Goal: Task Accomplishment & Management: Complete application form

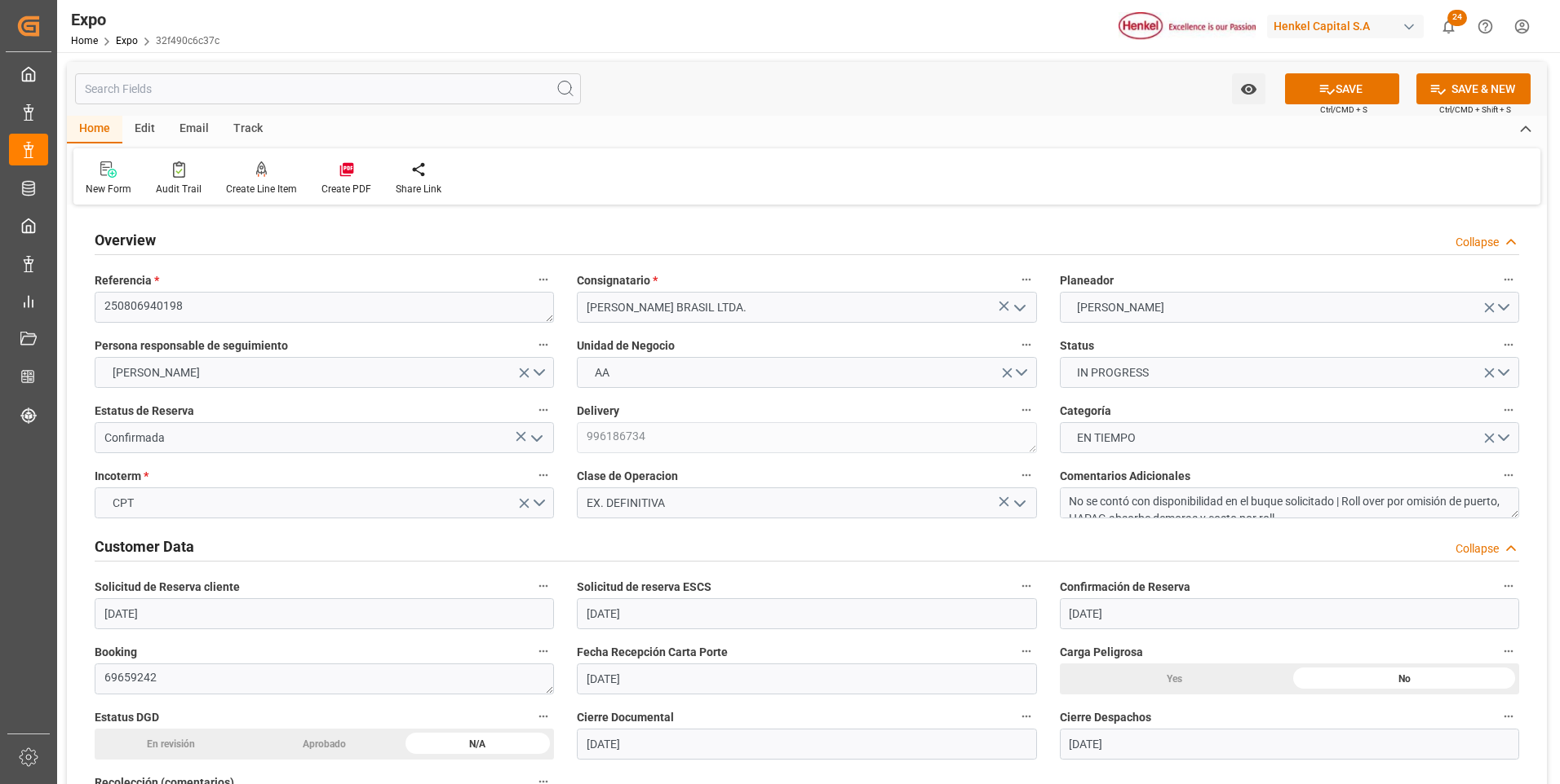
scroll to position [3017, 0]
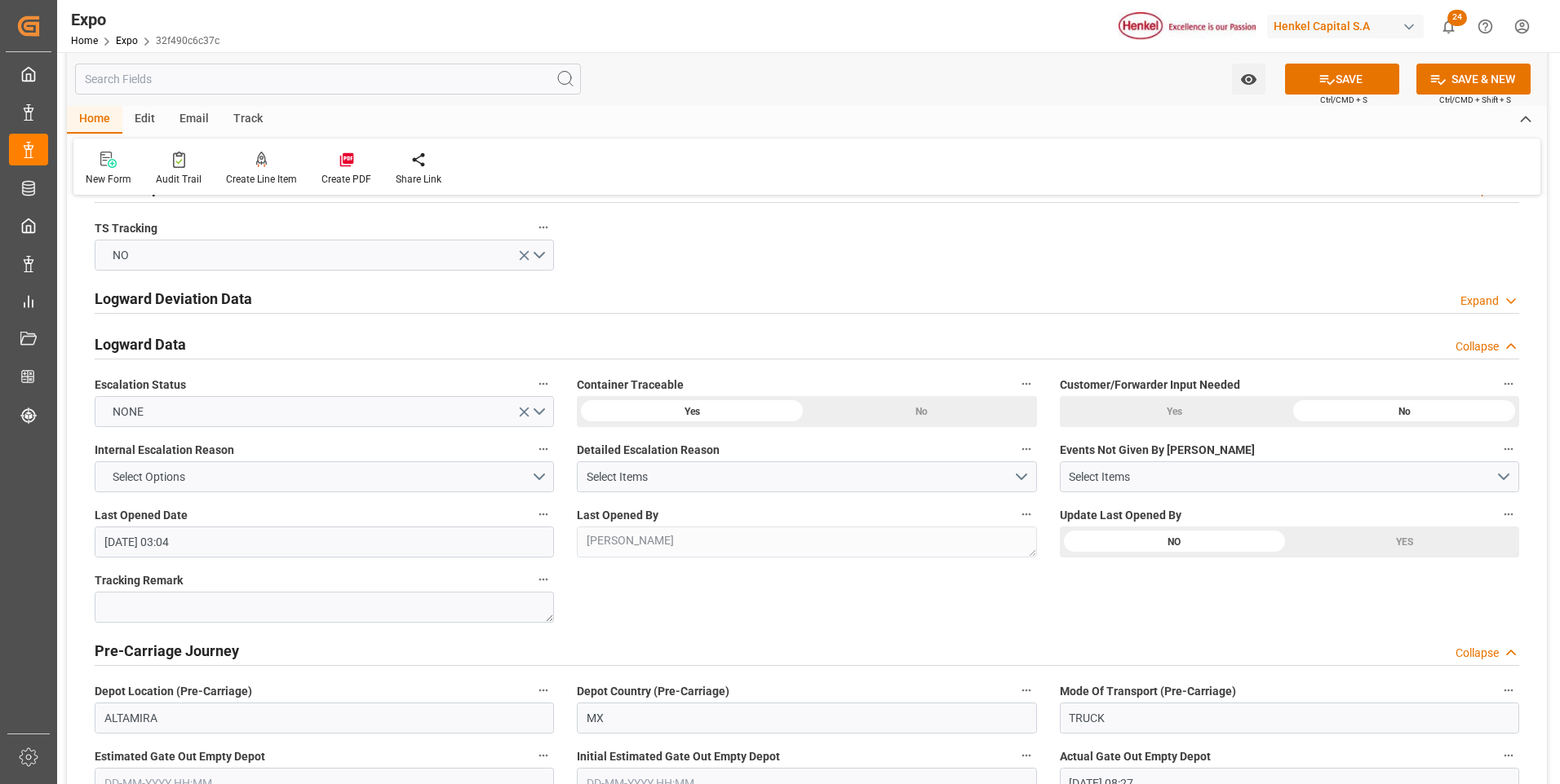
click at [1078, 231] on div "Overview Collapse Referencia * 250806940198 Consignatario * [PERSON_NAME] BRASI…" at bounding box center [807, 357] width 1480 height 6330
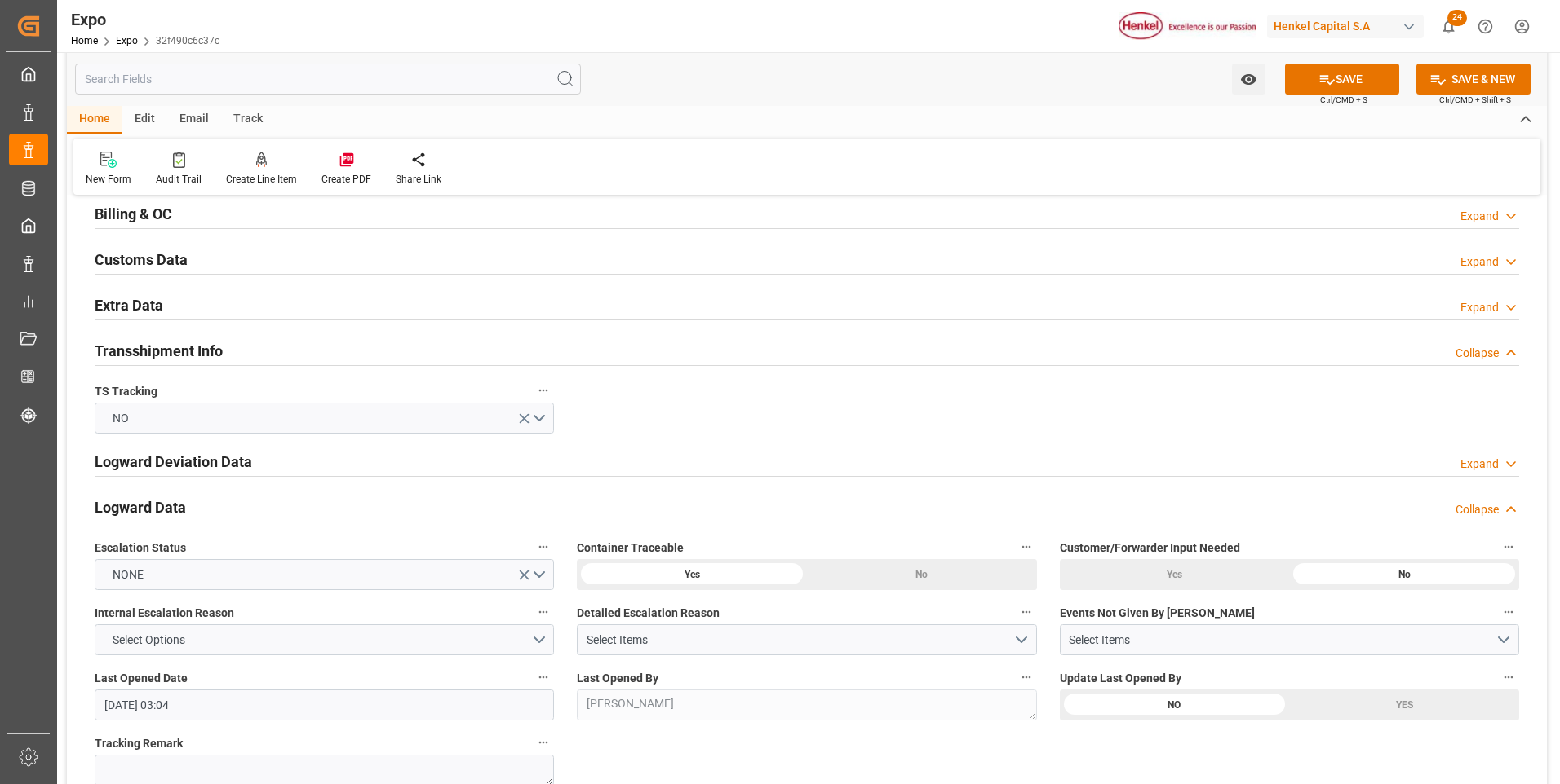
click at [1487, 306] on div "Expand" at bounding box center [1479, 308] width 38 height 18
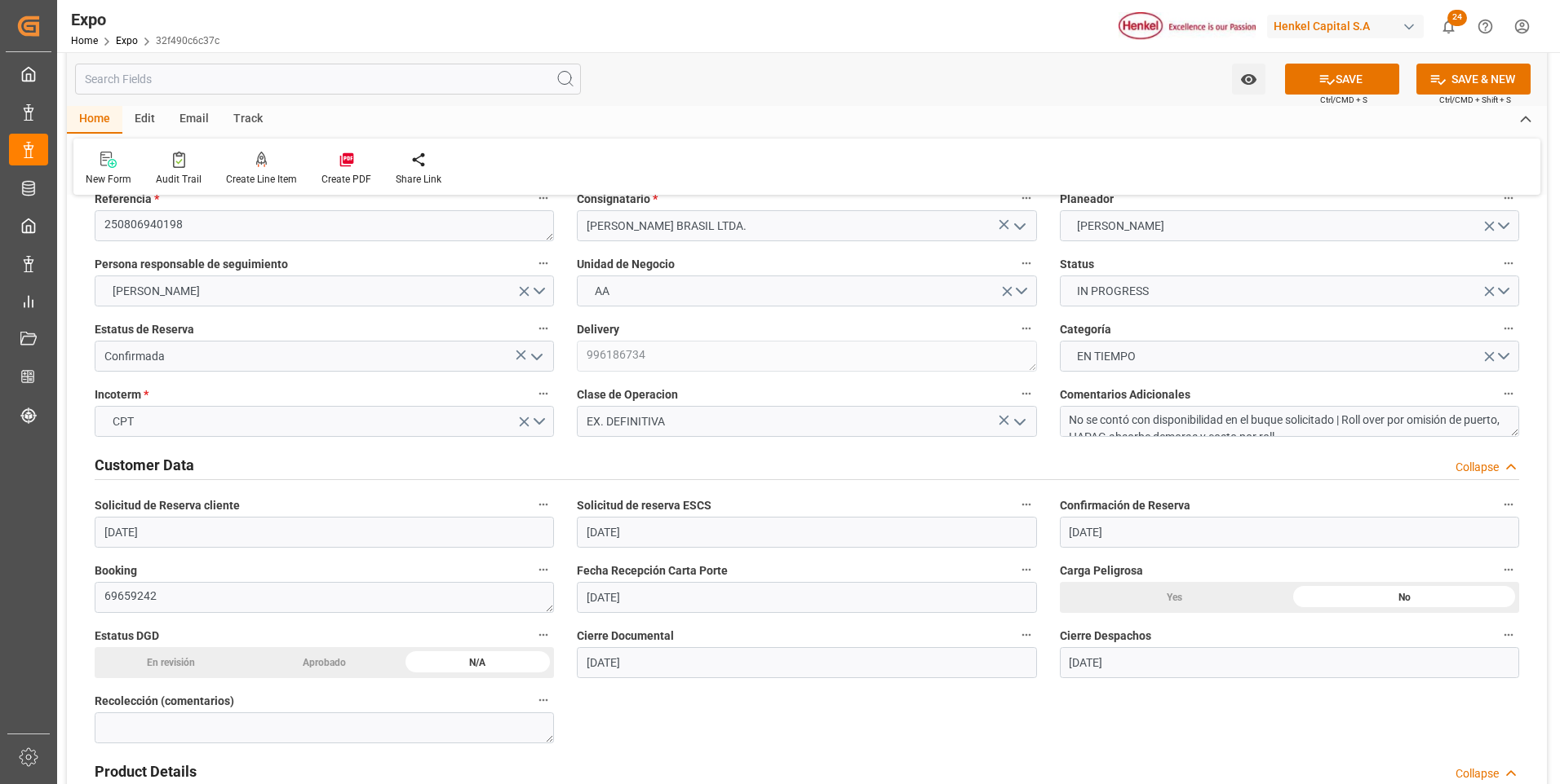
scroll to position [0, 0]
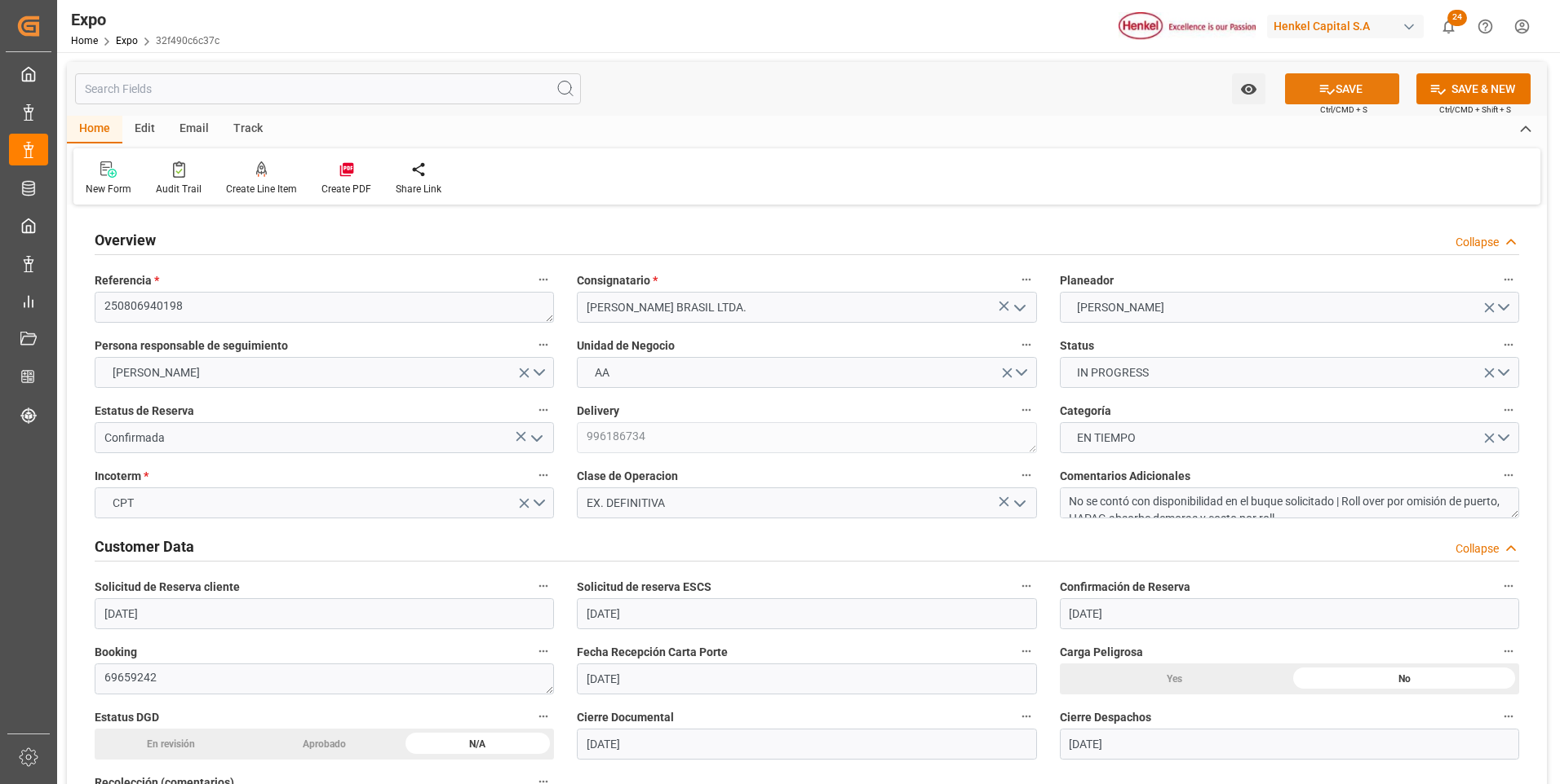
click at [1323, 88] on icon at bounding box center [1327, 90] width 15 height 10
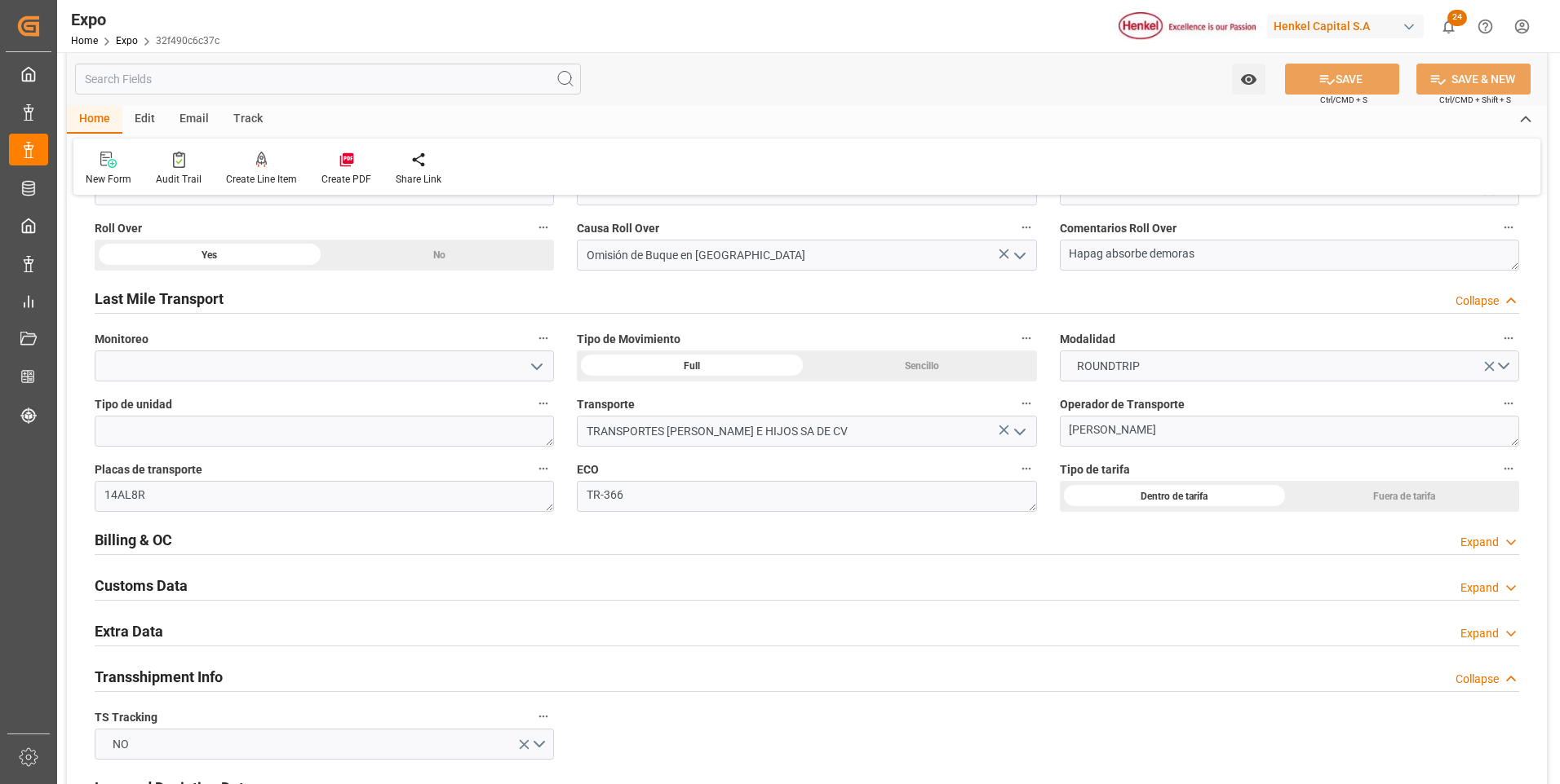
scroll to position [2609, 0]
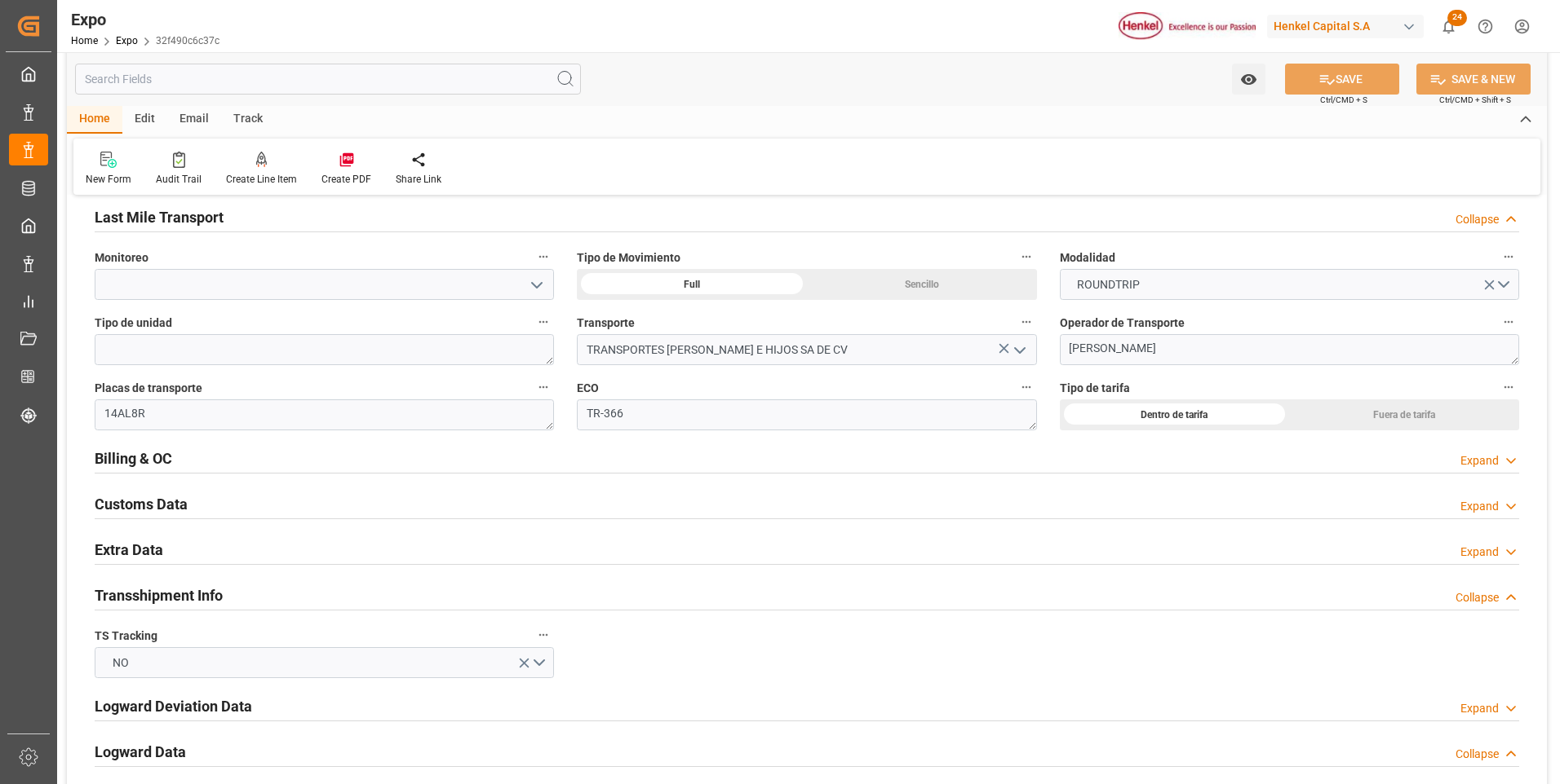
click at [1463, 458] on div "Expand" at bounding box center [1479, 461] width 38 height 18
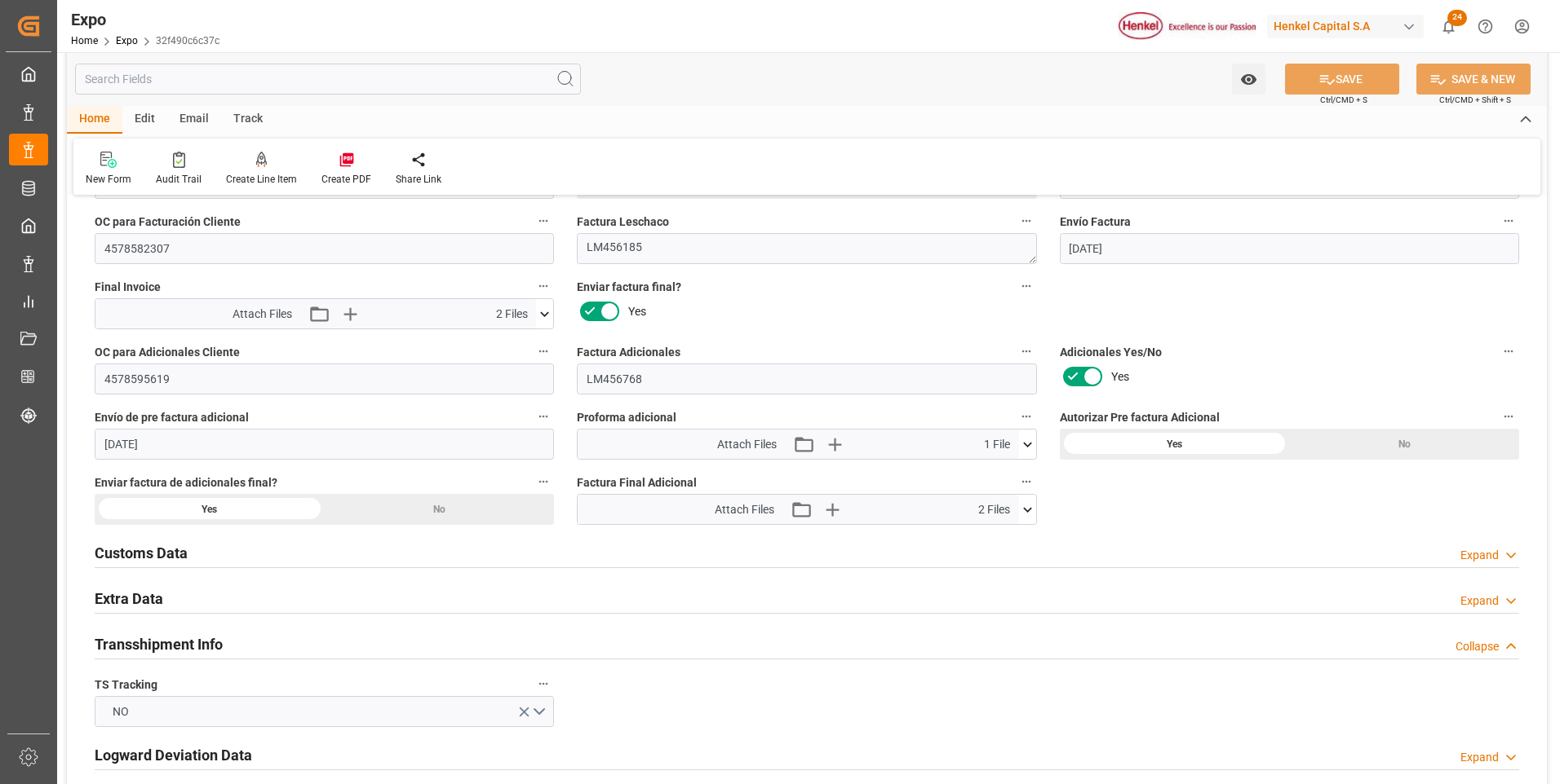
scroll to position [3099, 0]
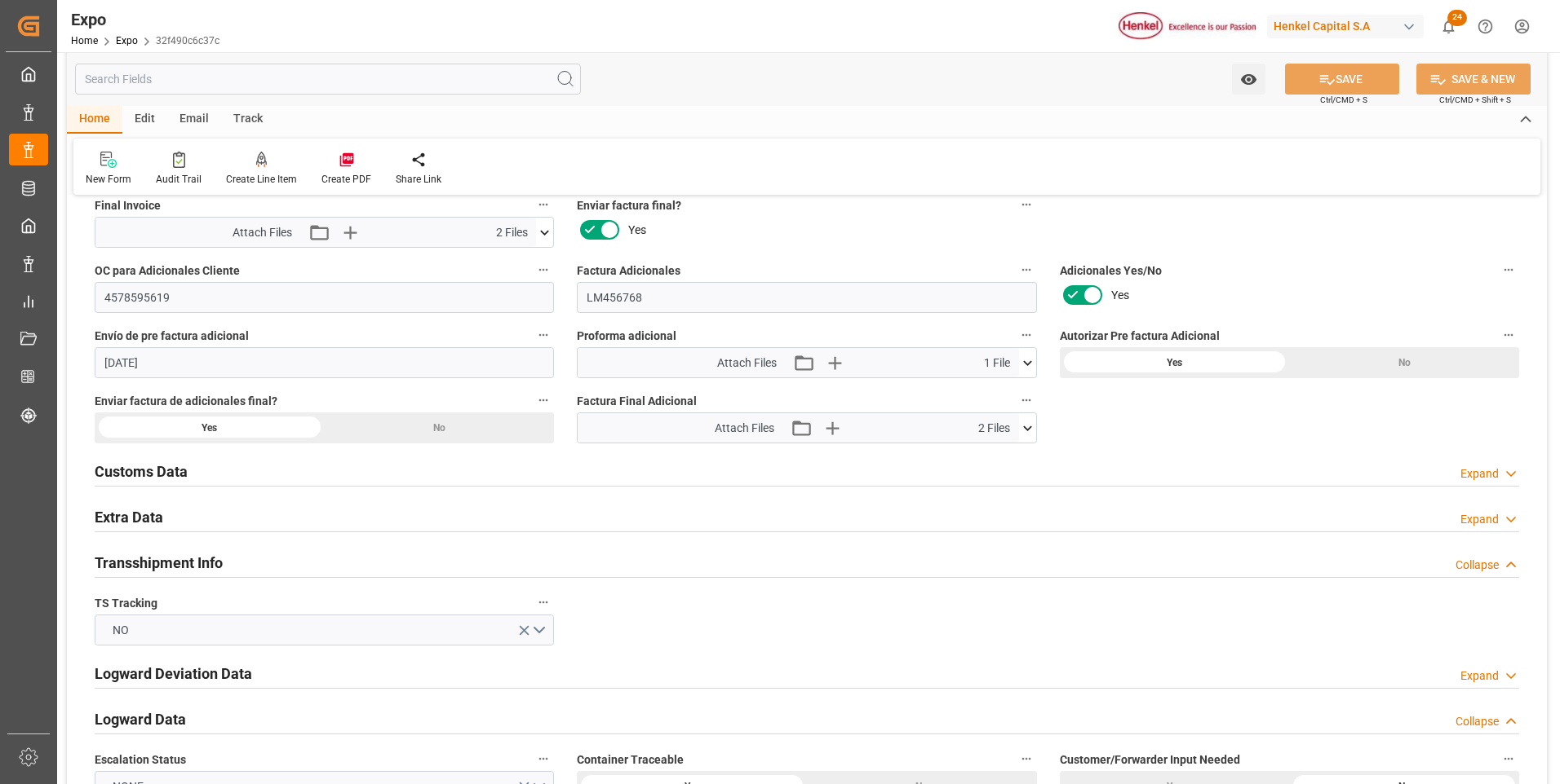
click at [1028, 428] on icon at bounding box center [1027, 428] width 9 height 5
click at [1106, 421] on div "Overview Collapse Referencia * 250806940198 Consignatario * [PERSON_NAME] BRASI…" at bounding box center [807, 503] width 1480 height 6786
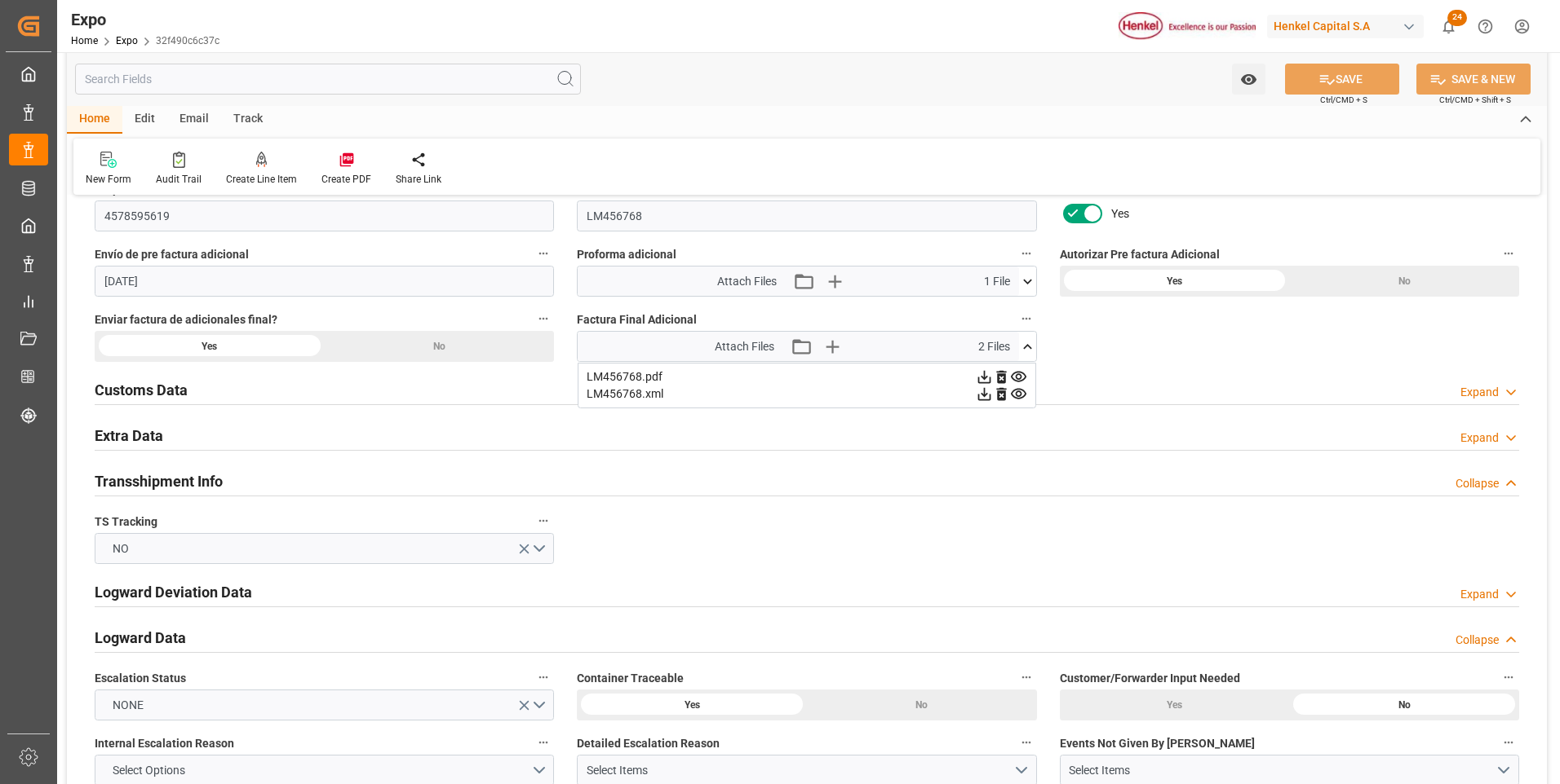
click at [1496, 435] on div "Expand" at bounding box center [1479, 439] width 38 height 18
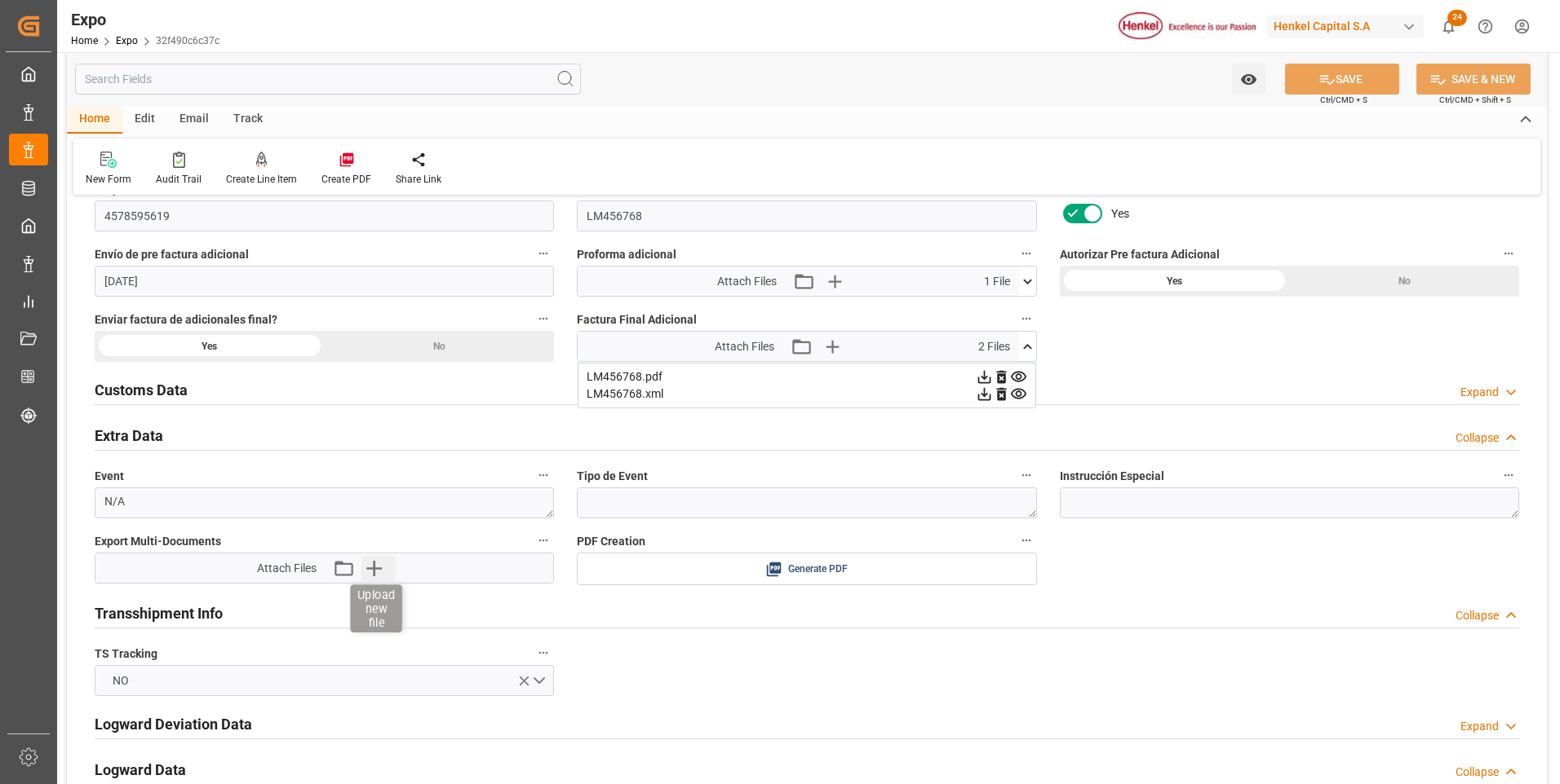
click at [384, 567] on icon "button" at bounding box center [374, 568] width 26 height 26
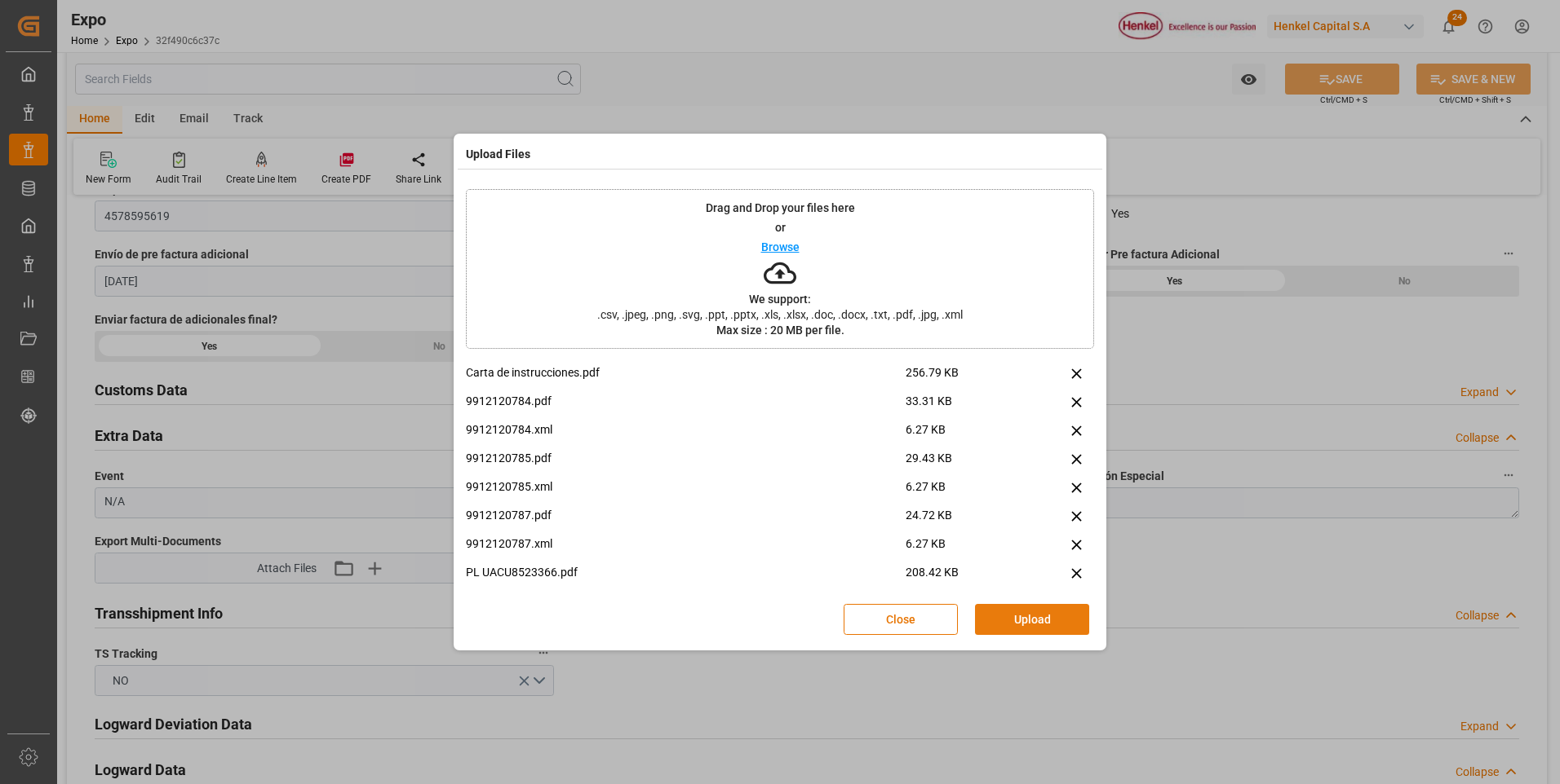
scroll to position [98, 0]
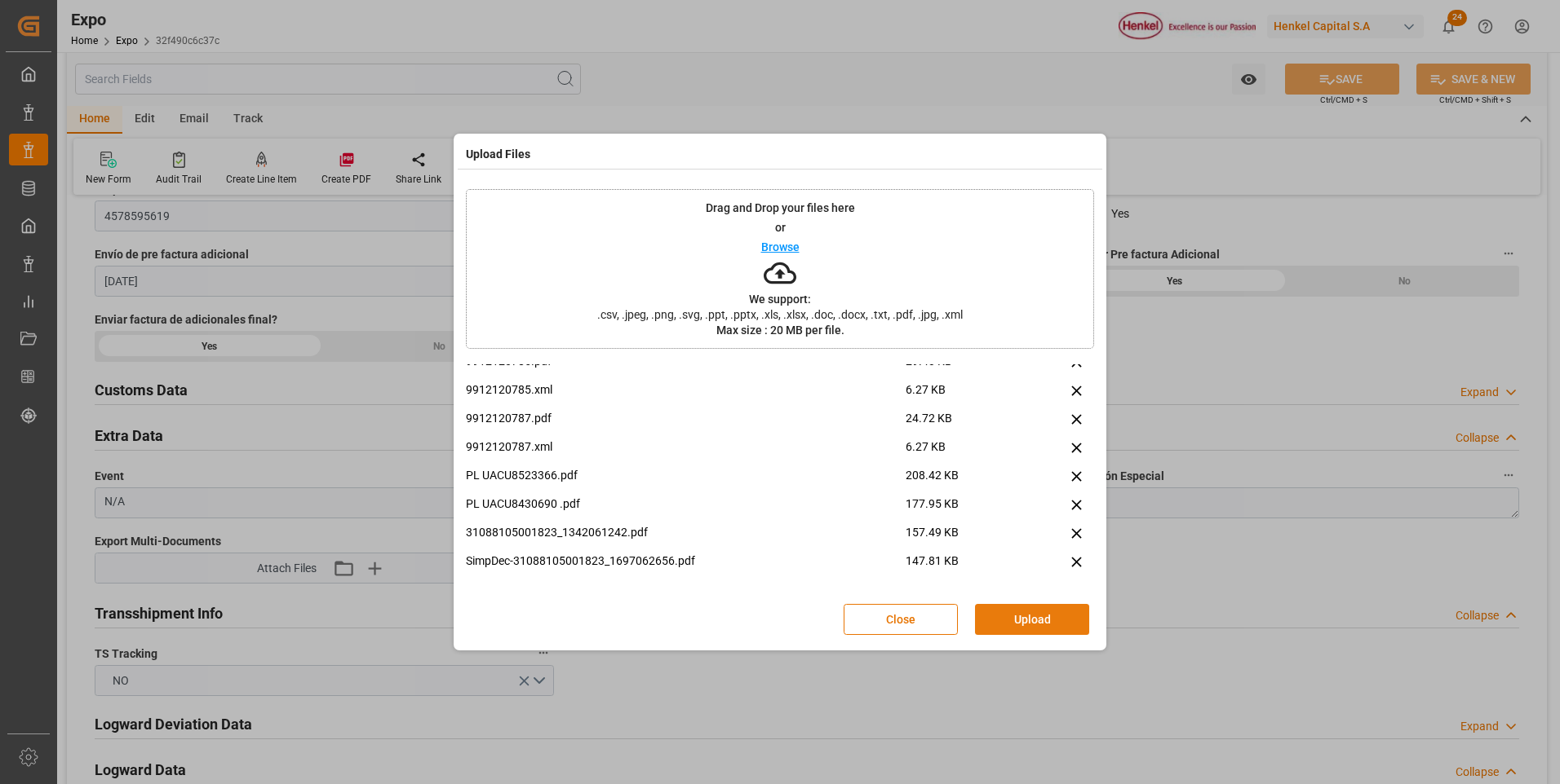
click at [1058, 620] on button "Upload" at bounding box center [1031, 620] width 114 height 31
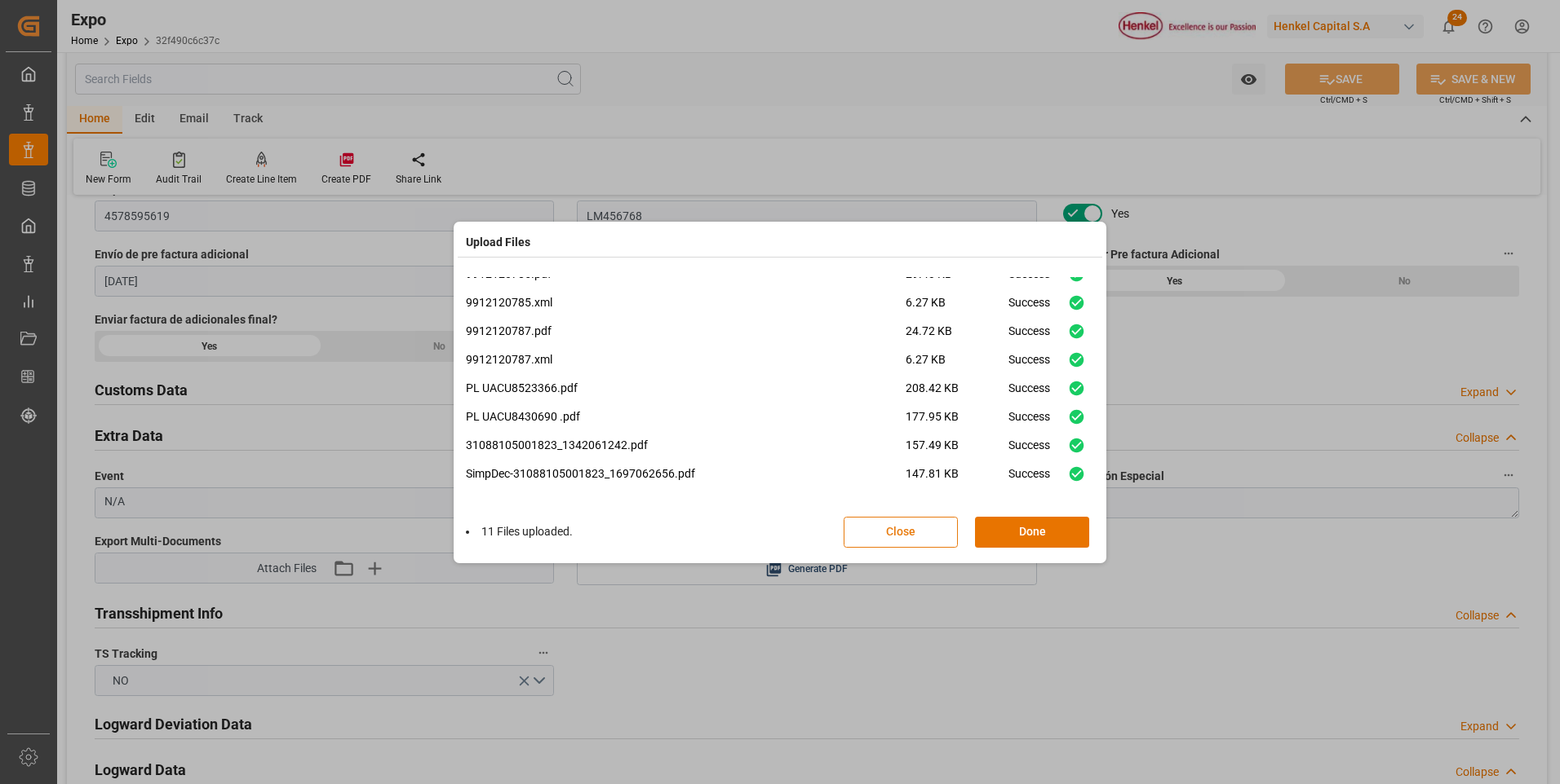
click at [942, 528] on button "Close" at bounding box center [900, 532] width 114 height 31
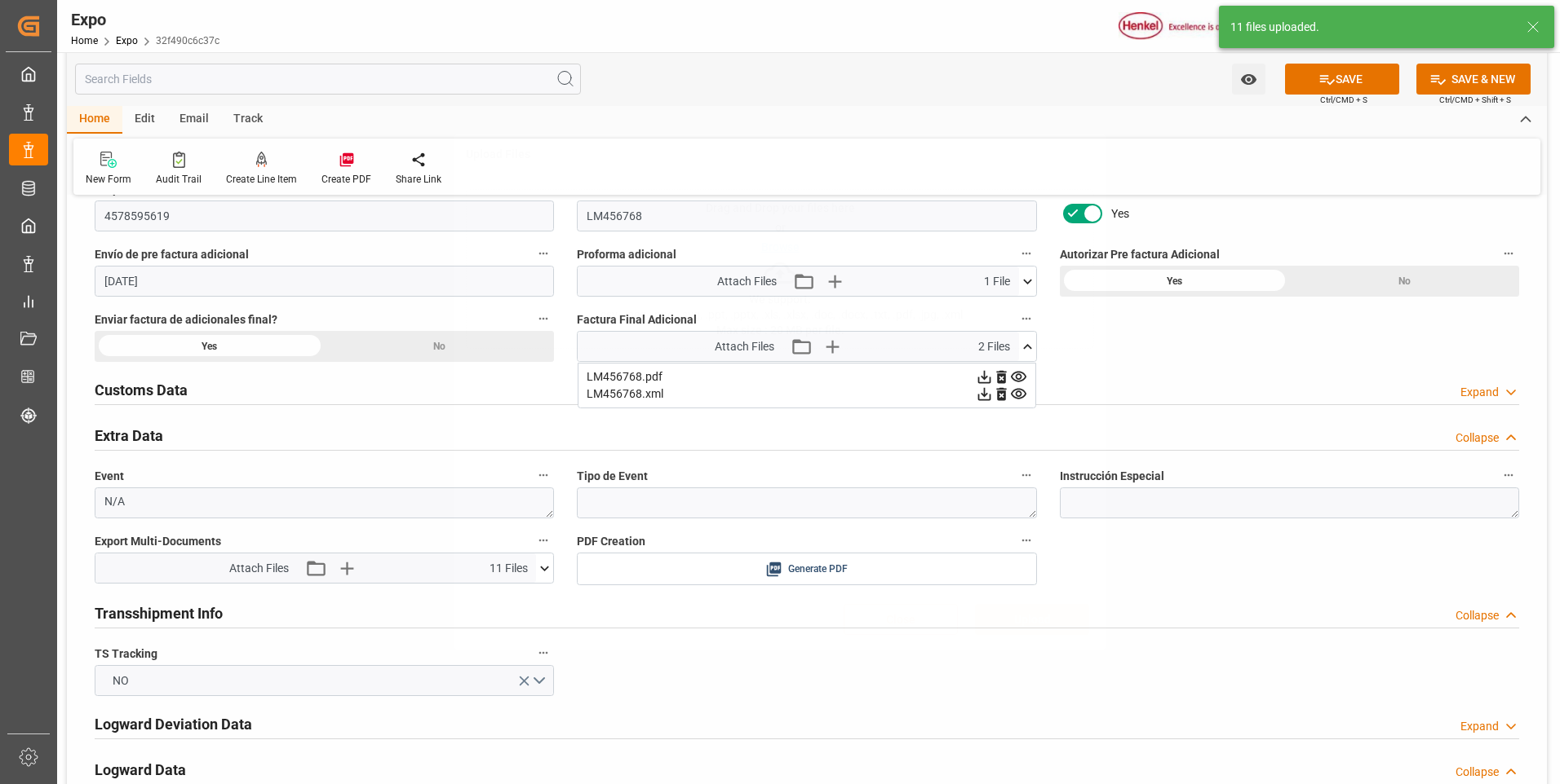
scroll to position [0, 0]
click at [995, 529] on div at bounding box center [780, 479] width 628 height 228
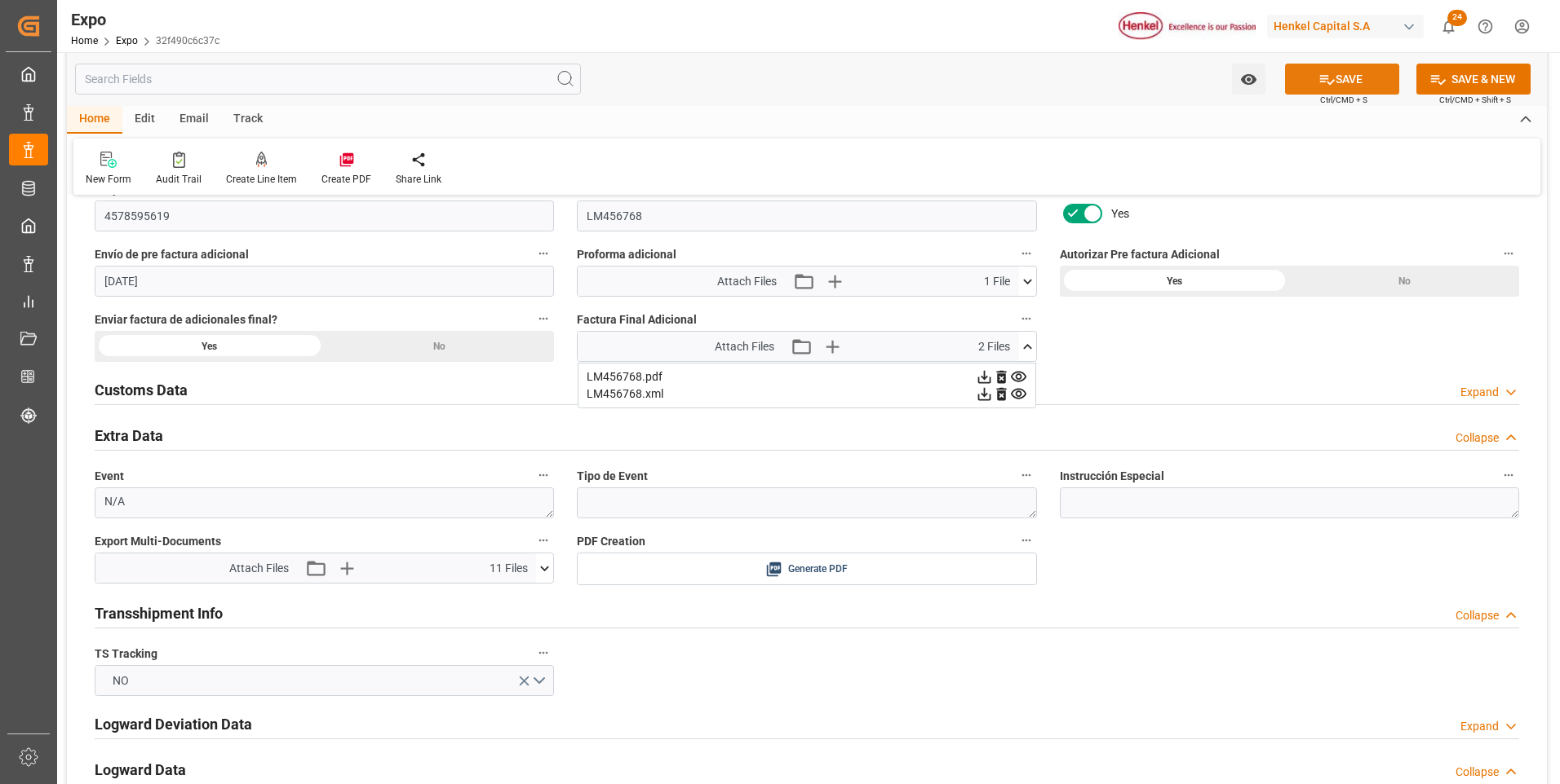
click at [1357, 81] on button "SAVE" at bounding box center [1341, 79] width 114 height 31
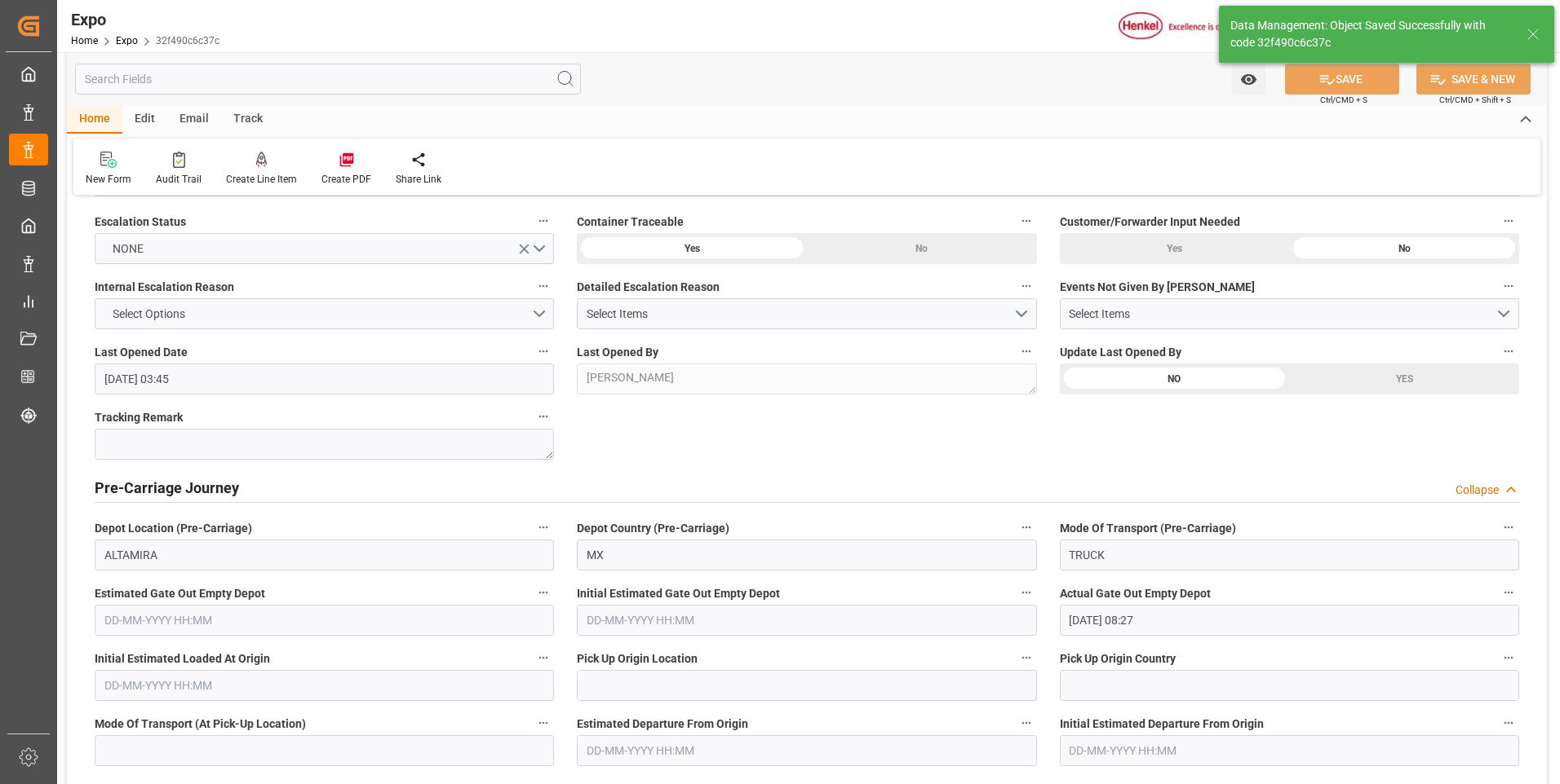
type input "[DATE] 03:49"
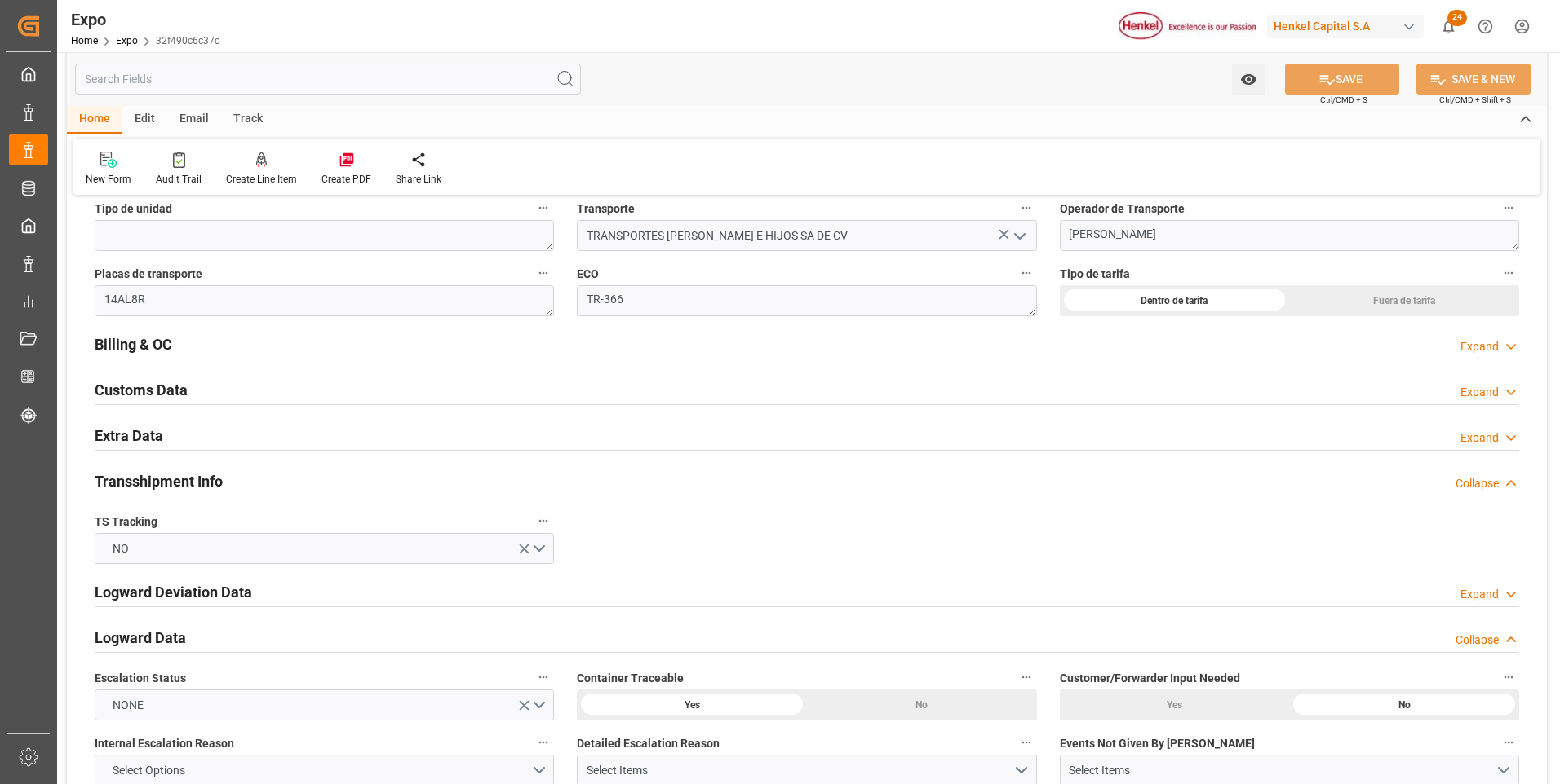
click at [1501, 441] on div "Expand" at bounding box center [1490, 439] width 59 height 18
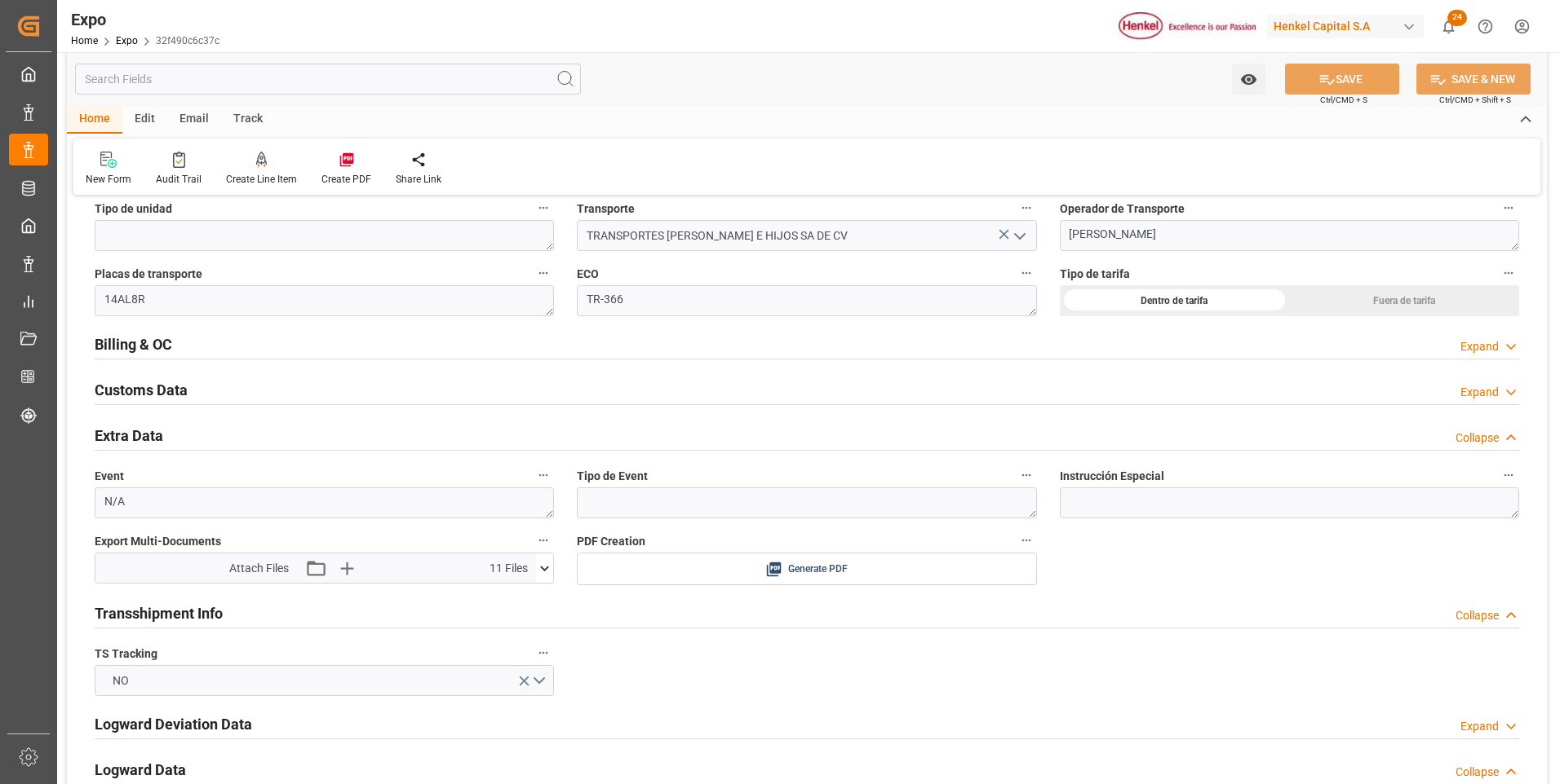
click at [547, 570] on icon at bounding box center [544, 568] width 18 height 18
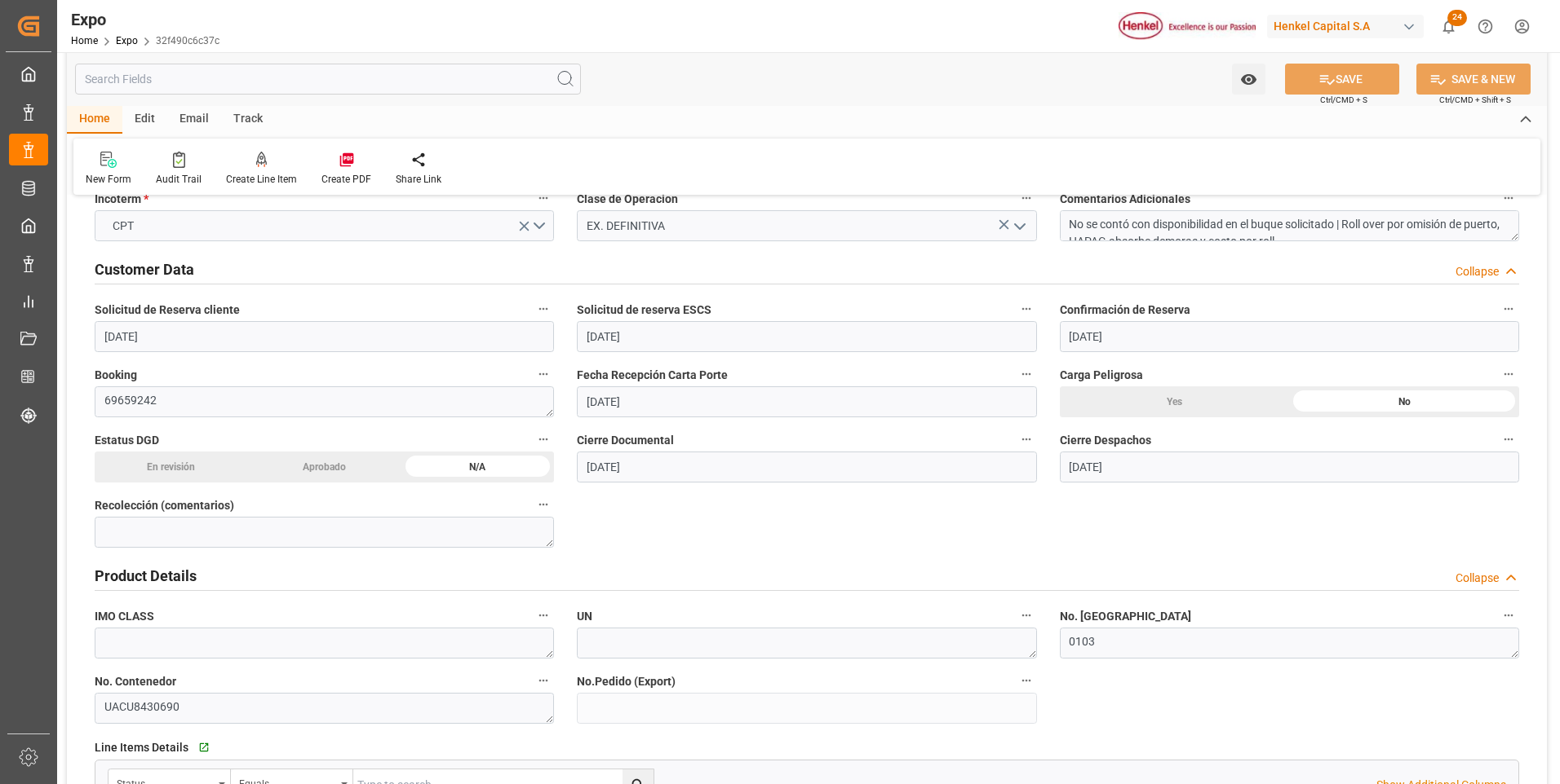
scroll to position [0, 0]
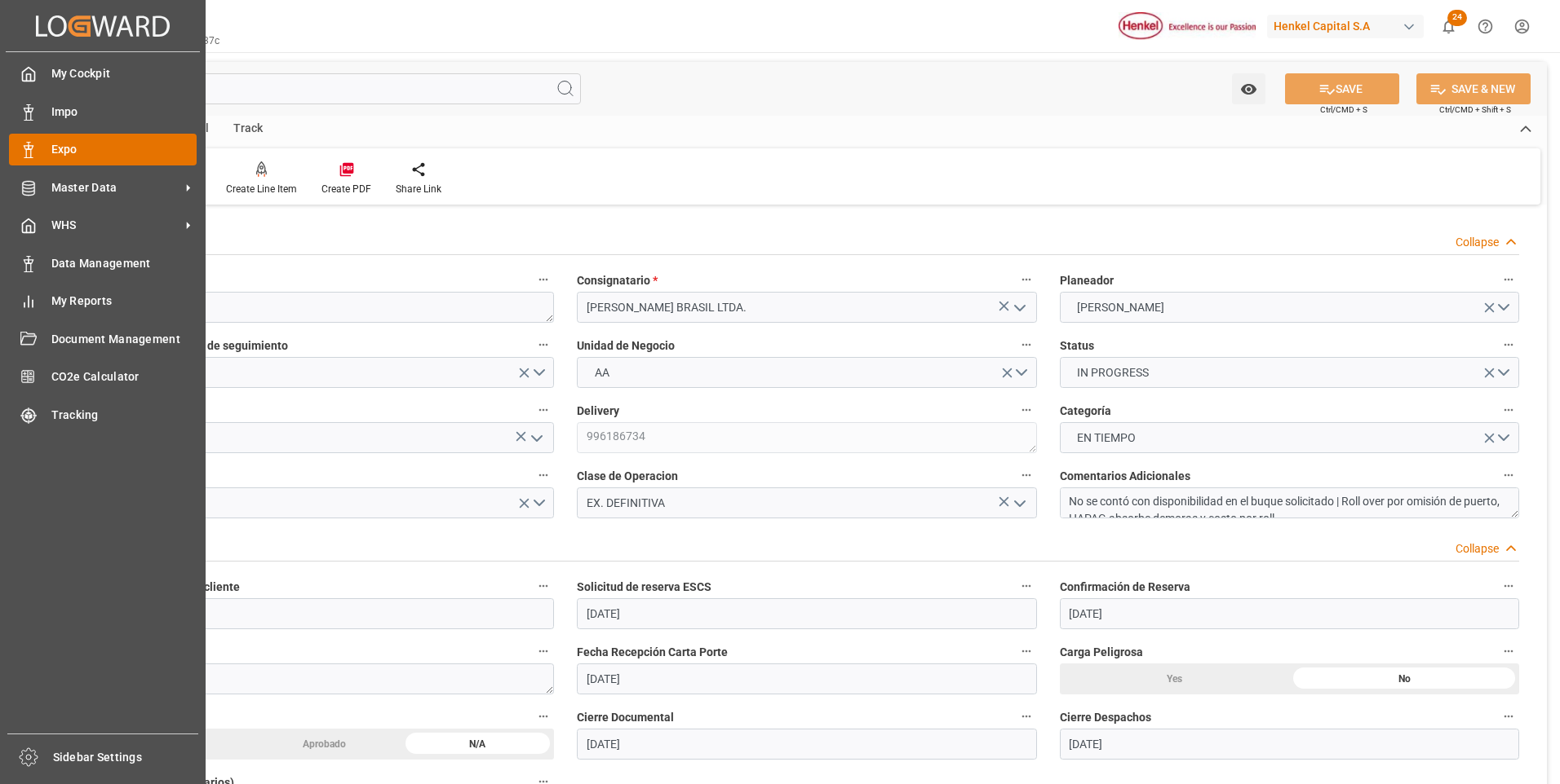
click at [22, 146] on icon at bounding box center [28, 150] width 17 height 17
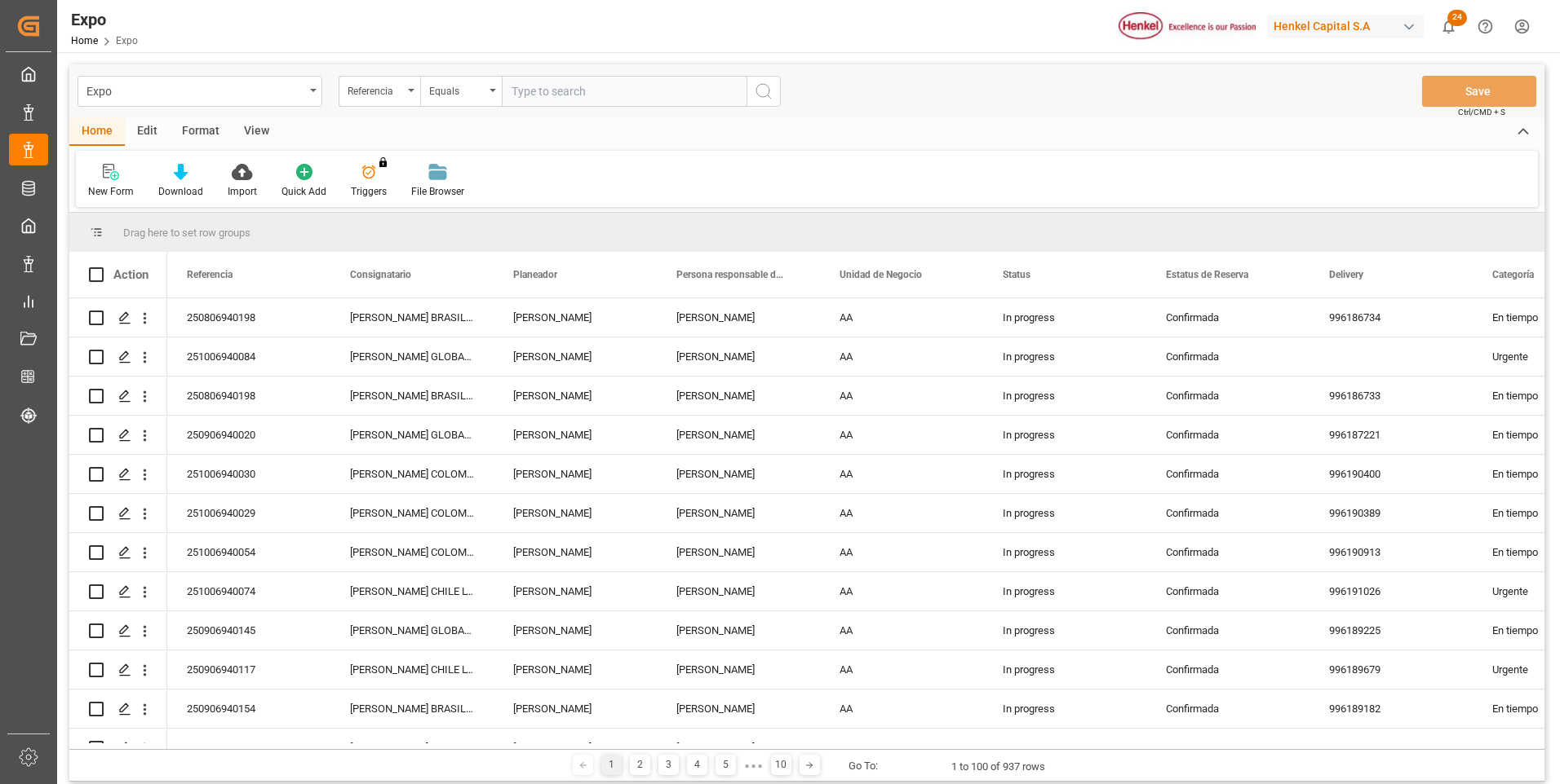
click at [660, 94] on input "text" at bounding box center [623, 92] width 245 height 31
type input "250806940198"
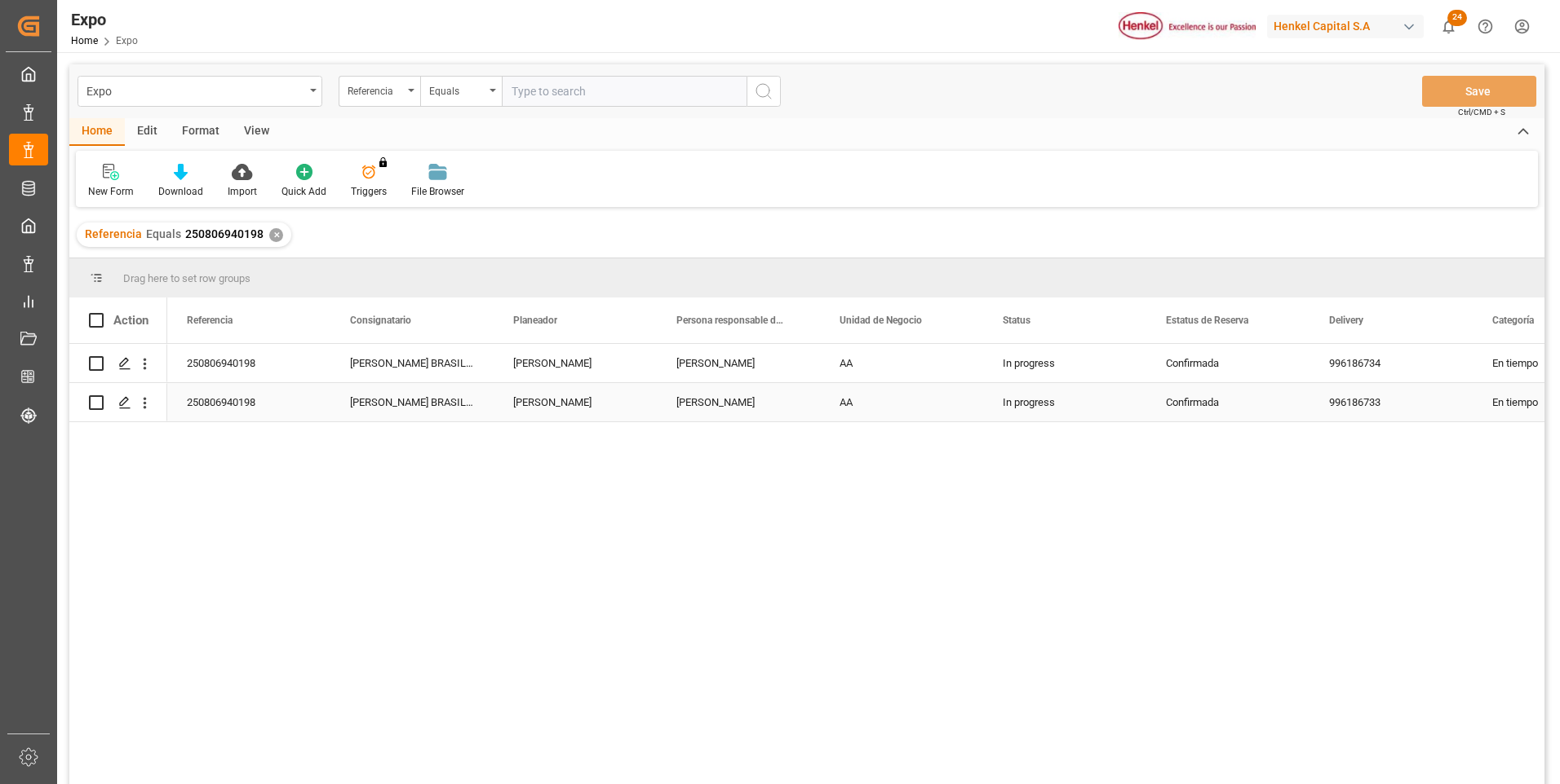
click at [1199, 418] on div "Confirmada" at bounding box center [1227, 403] width 124 height 37
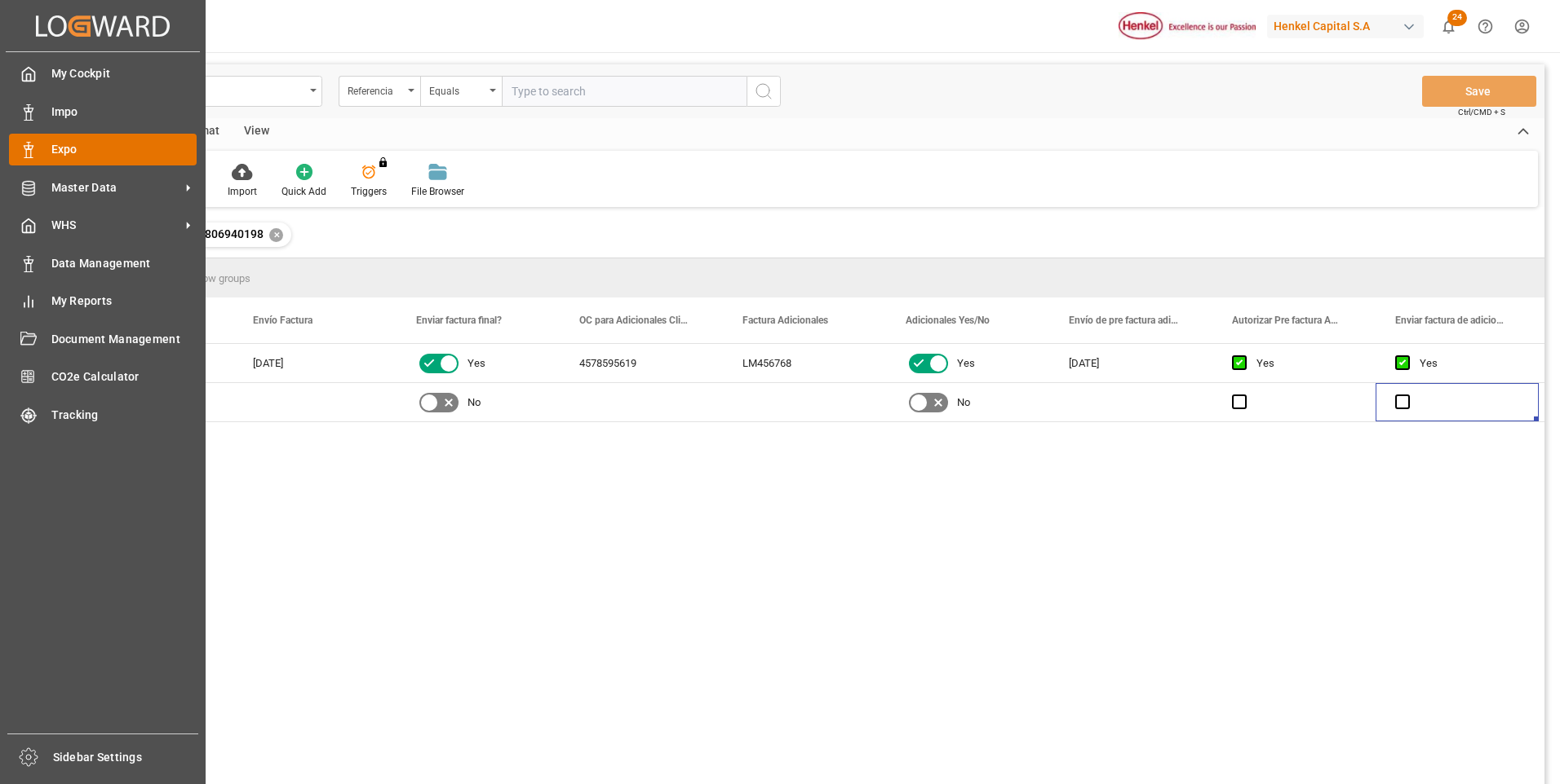
click at [29, 152] on icon at bounding box center [28, 150] width 17 height 17
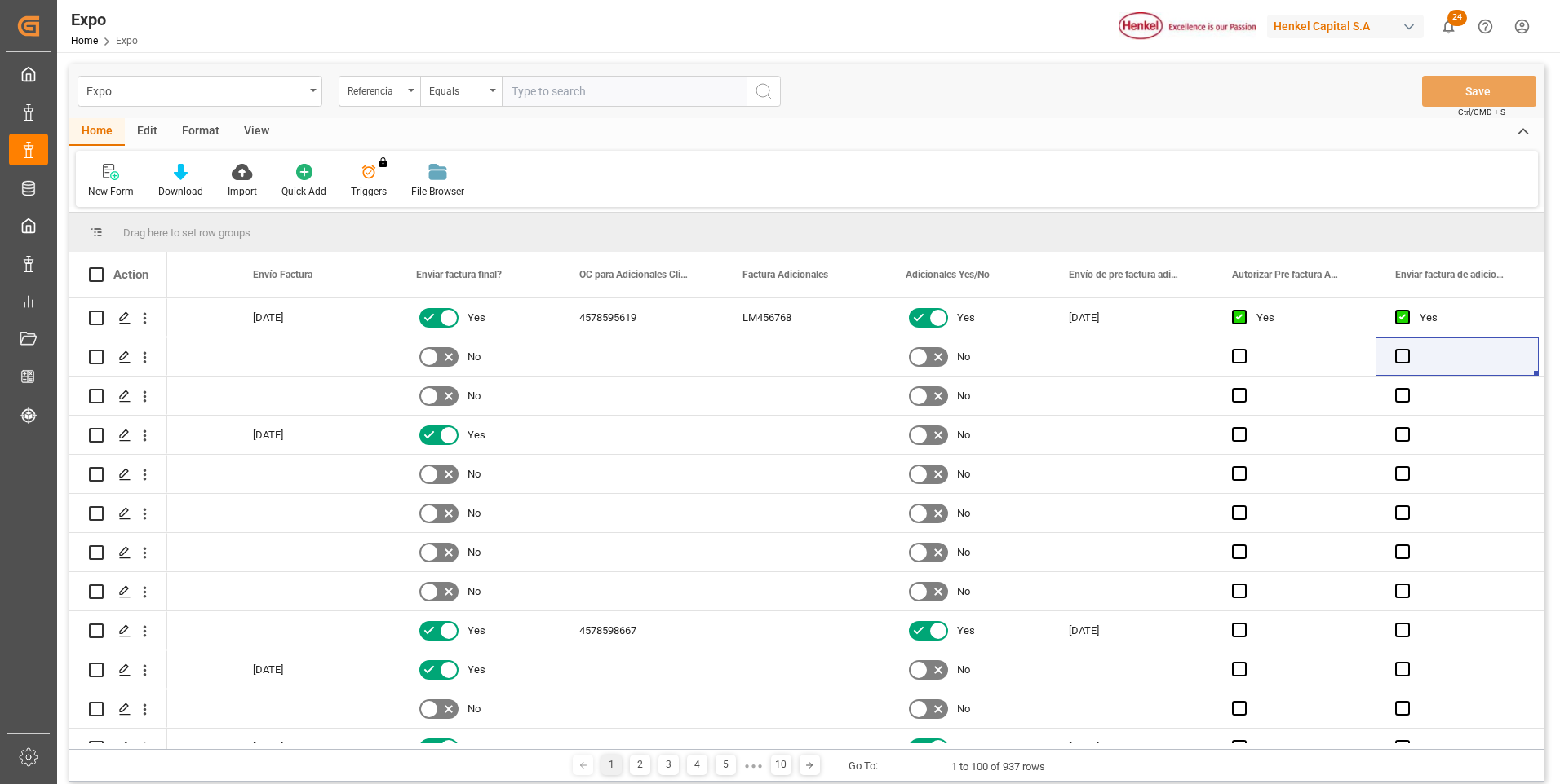
click at [535, 87] on input "text" at bounding box center [623, 92] width 245 height 31
paste input "251006940074"
type input "251006940074"
click at [765, 87] on icon "search button" at bounding box center [764, 92] width 20 height 20
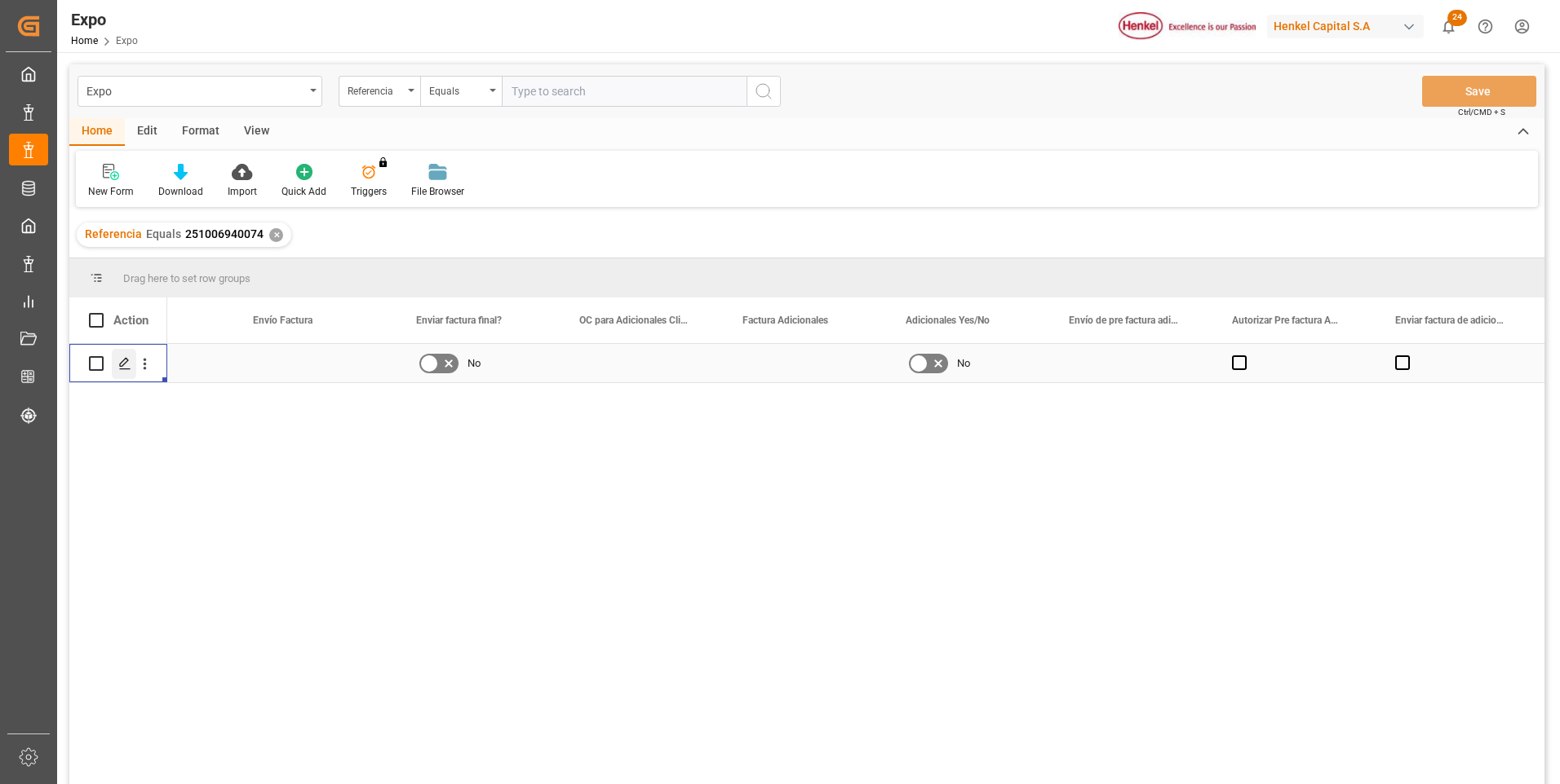
click at [127, 369] on icon "Press SPACE to select this row." at bounding box center [124, 363] width 13 height 13
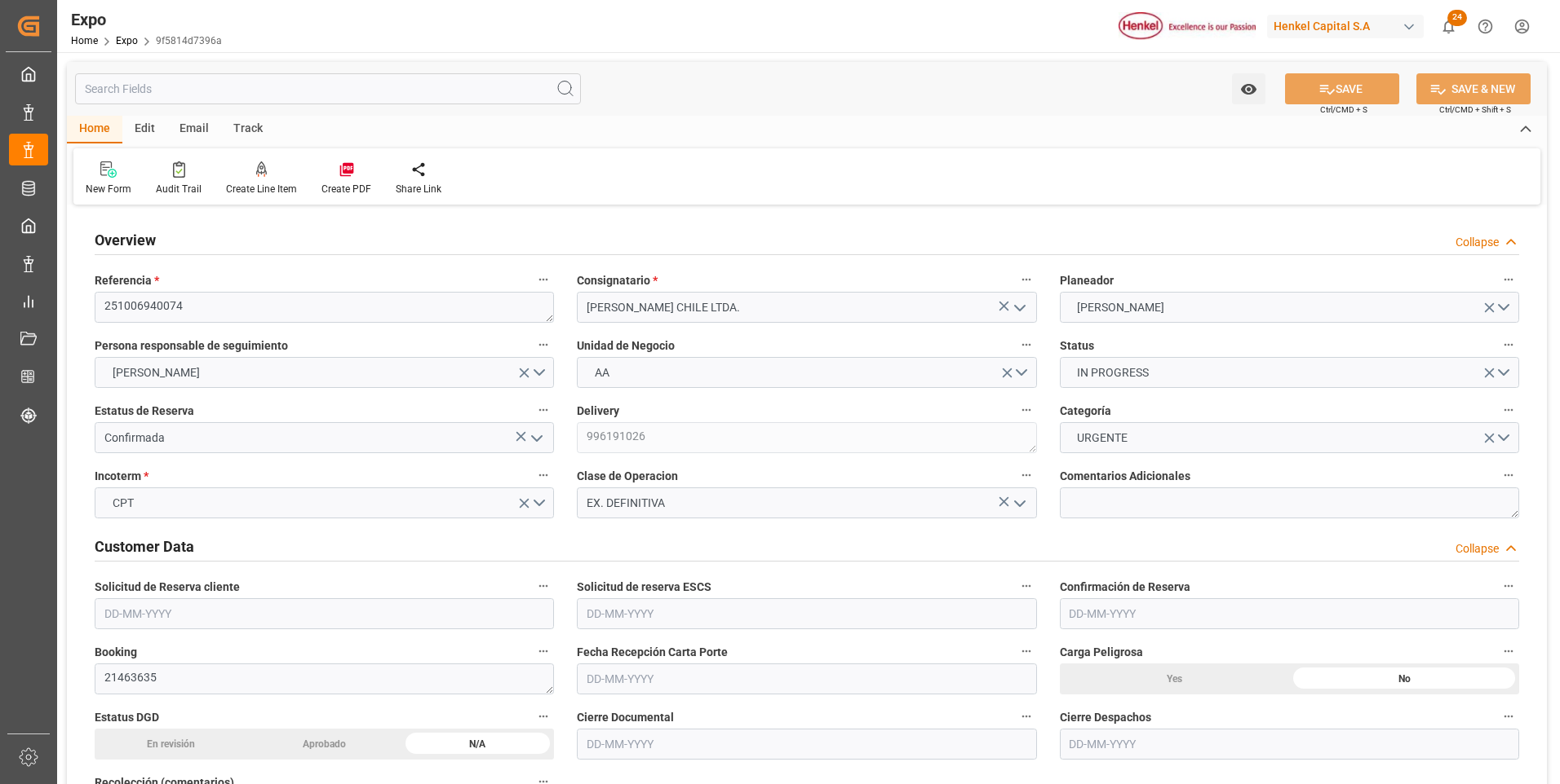
type input "5617.92"
type input "10411.849"
type input "19"
type input "9947122"
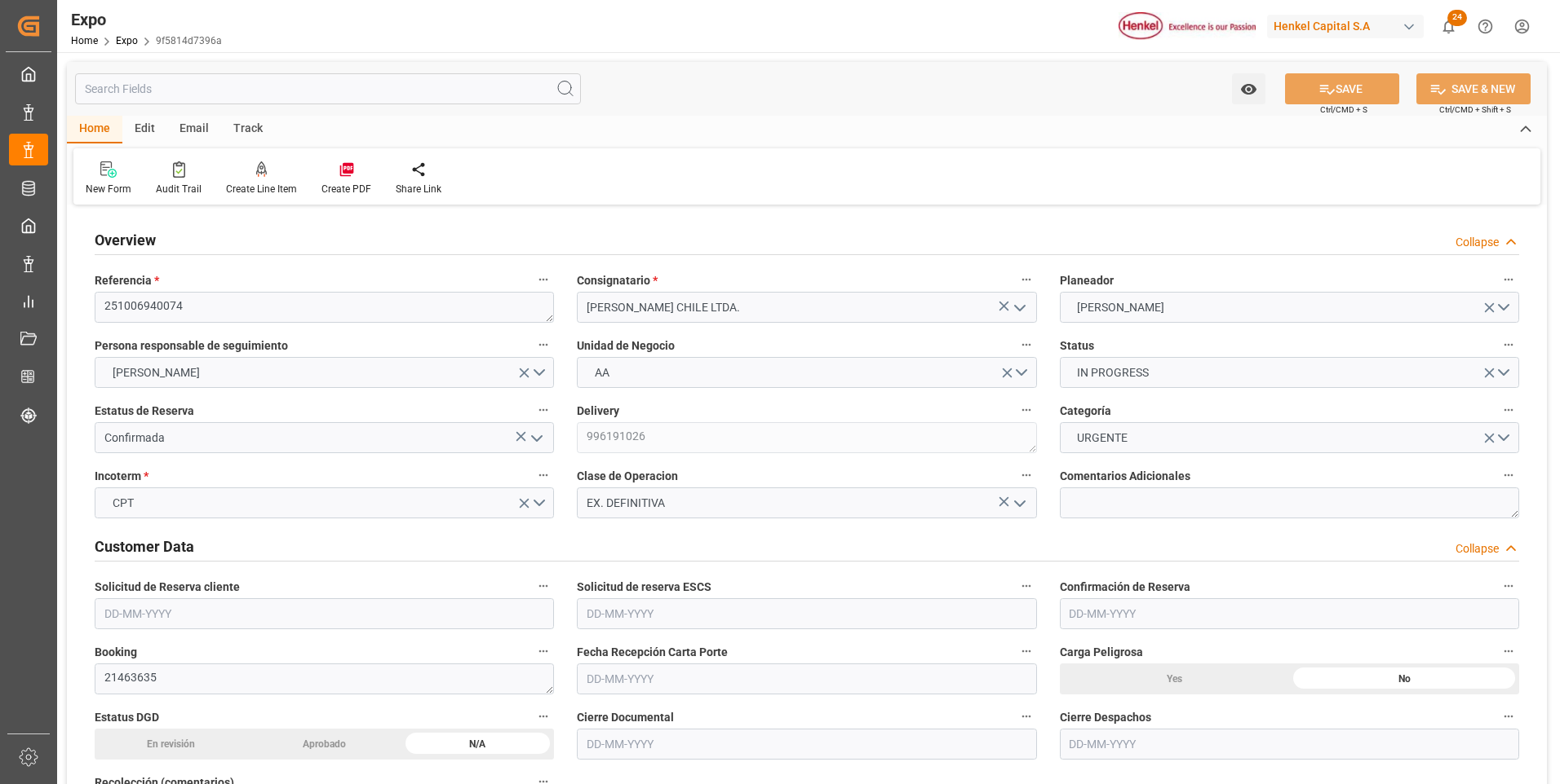
type input "MXZLO"
type input "CLSAI"
type input "[DATE]"
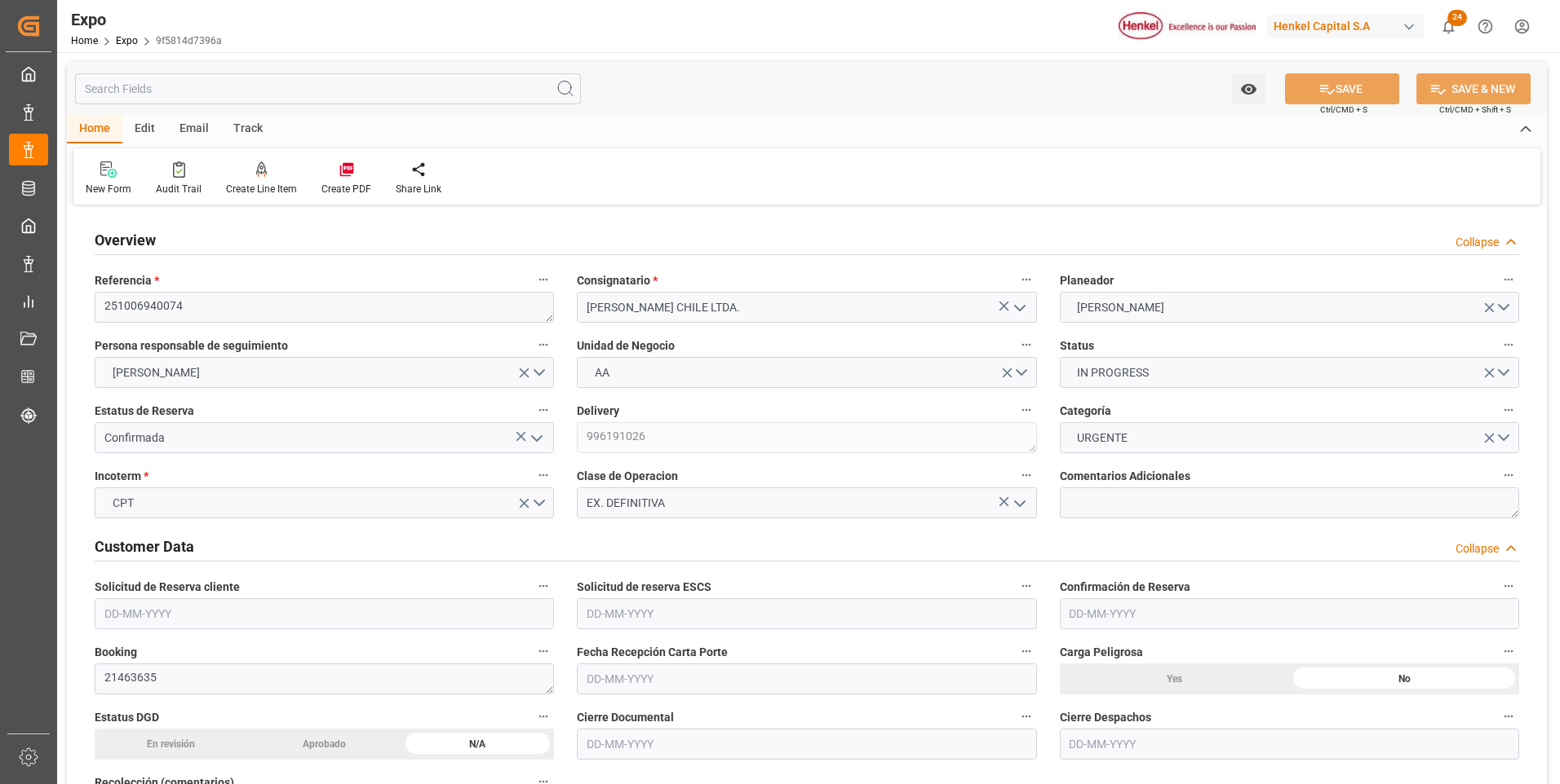
type input "[DATE]"
type input "[DATE] 00:00"
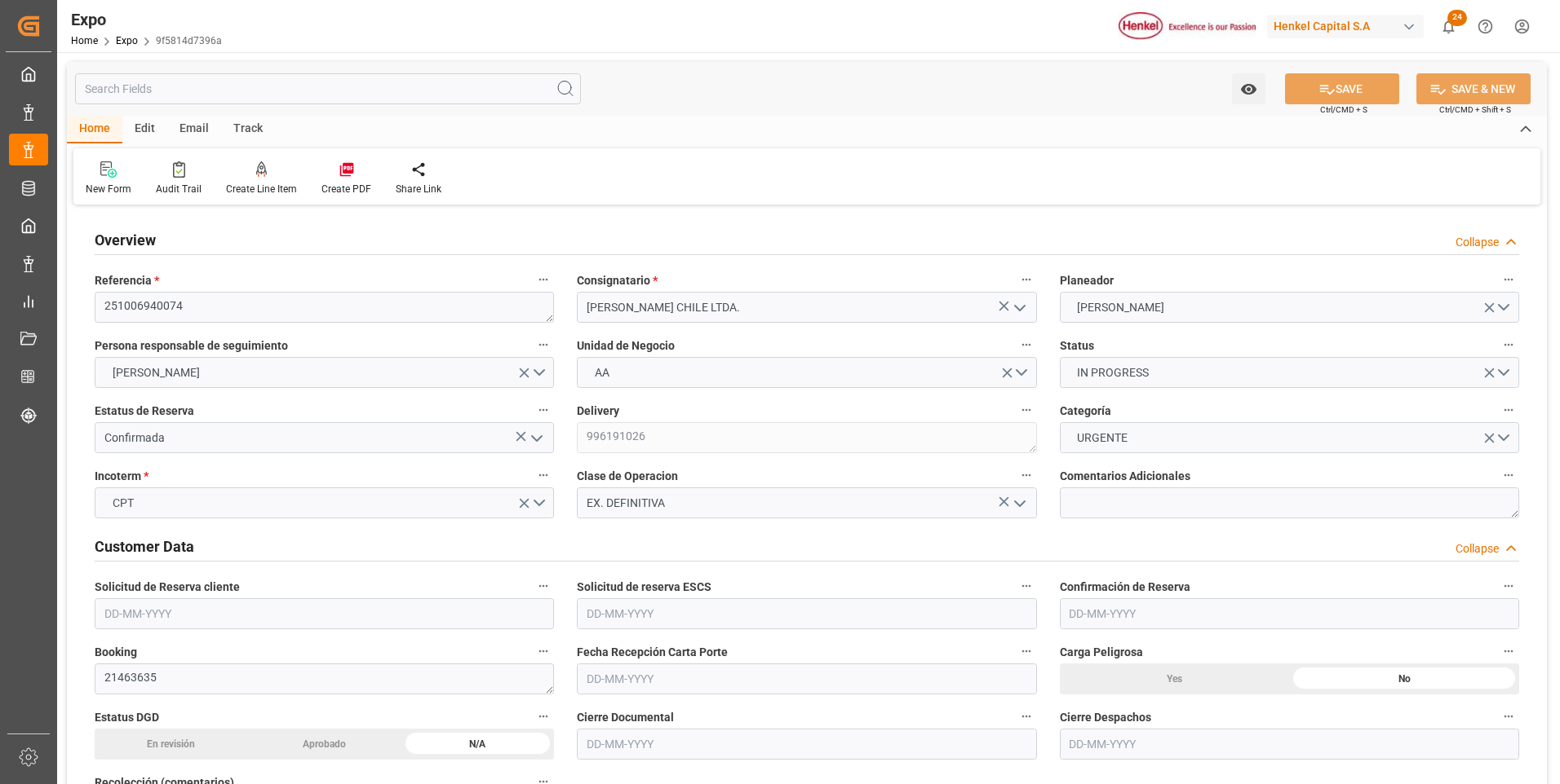
type input "[DATE]"
type input "[DATE] 03:36"
type input "[DATE]"
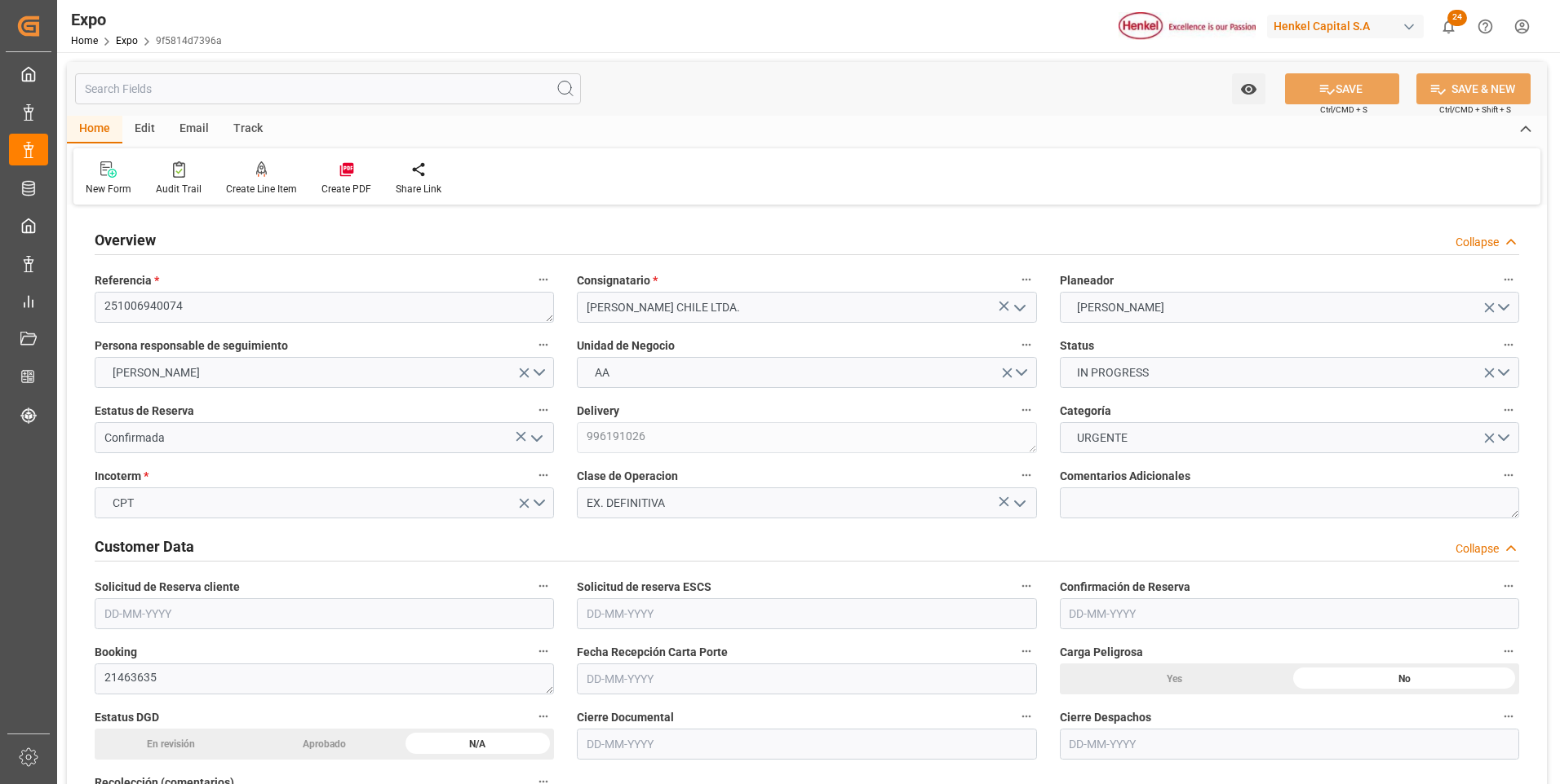
type input "[DATE]"
type input "[DATE] 23:00"
type input "[DATE] 00:00"
type input "[DATE] 15:00"
type input "[DATE] 00:00"
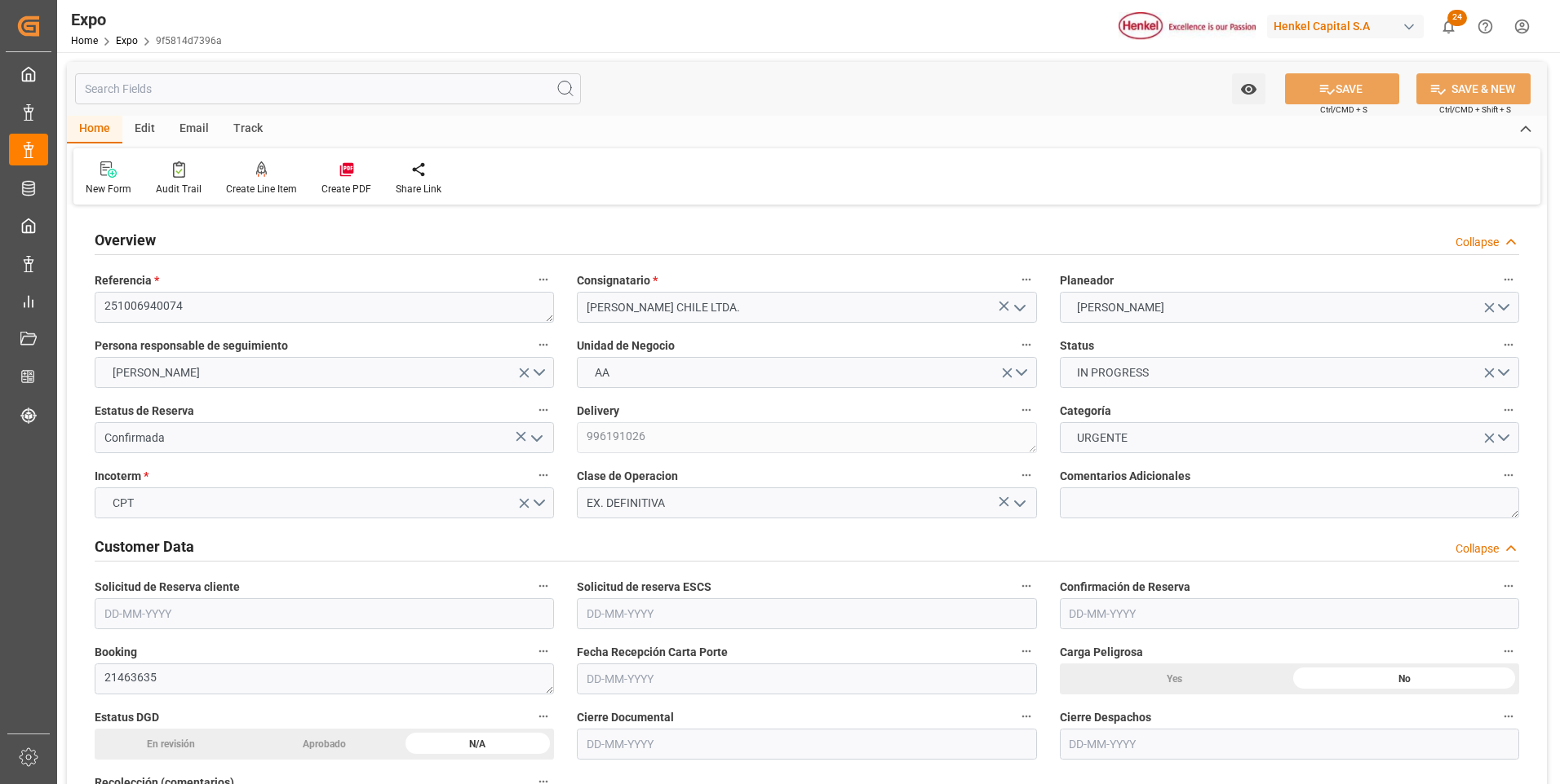
type input "[DATE] 21:56"
type input "[DATE] 23:00"
type input "[DATE] 15:00"
type input "[DATE] 14:34"
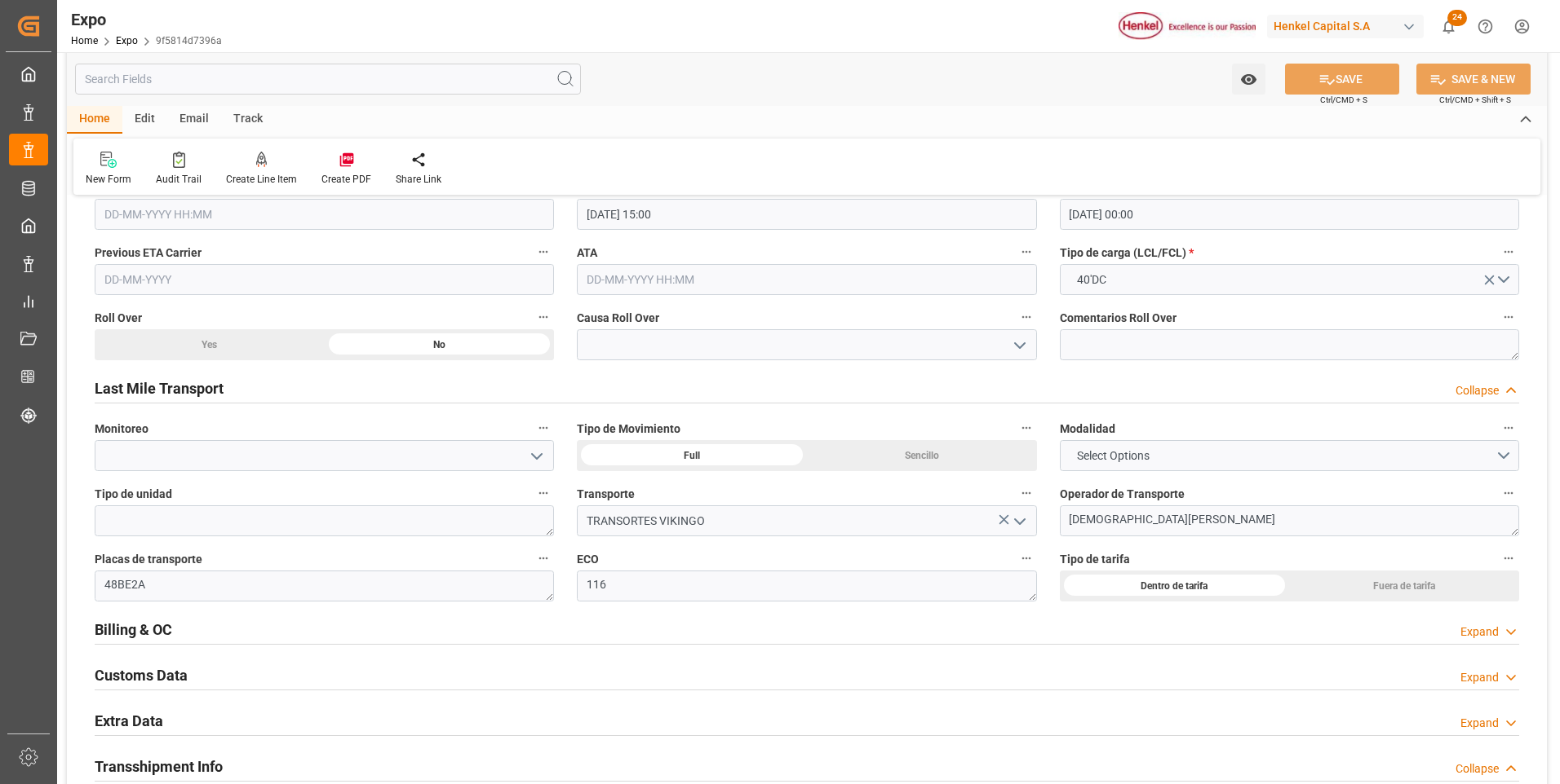
scroll to position [2528, 0]
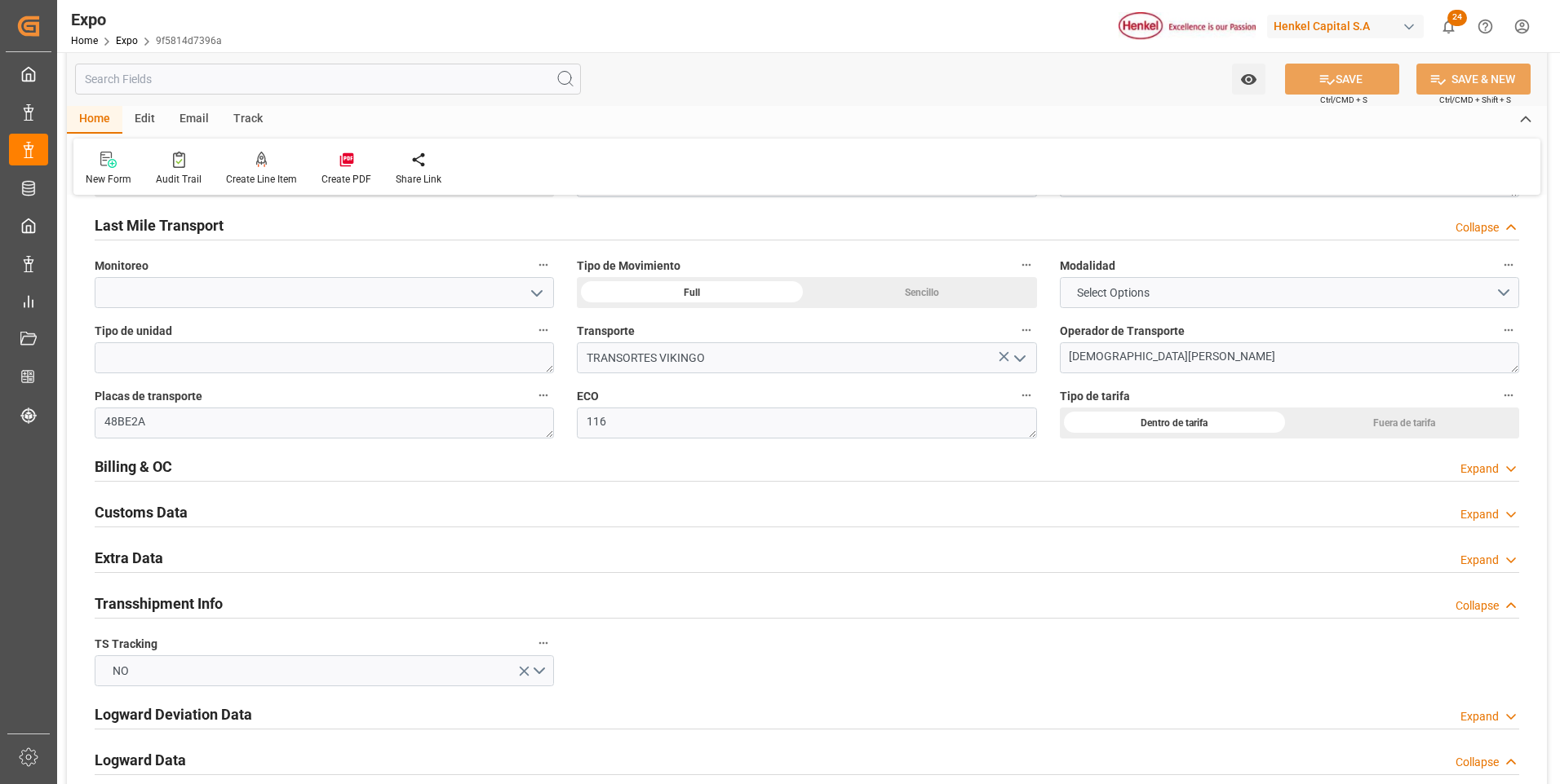
drag, startPoint x: 1474, startPoint y: 560, endPoint x: 905, endPoint y: 649, distance: 575.9
click at [1474, 559] on div "Expand" at bounding box center [1479, 561] width 38 height 18
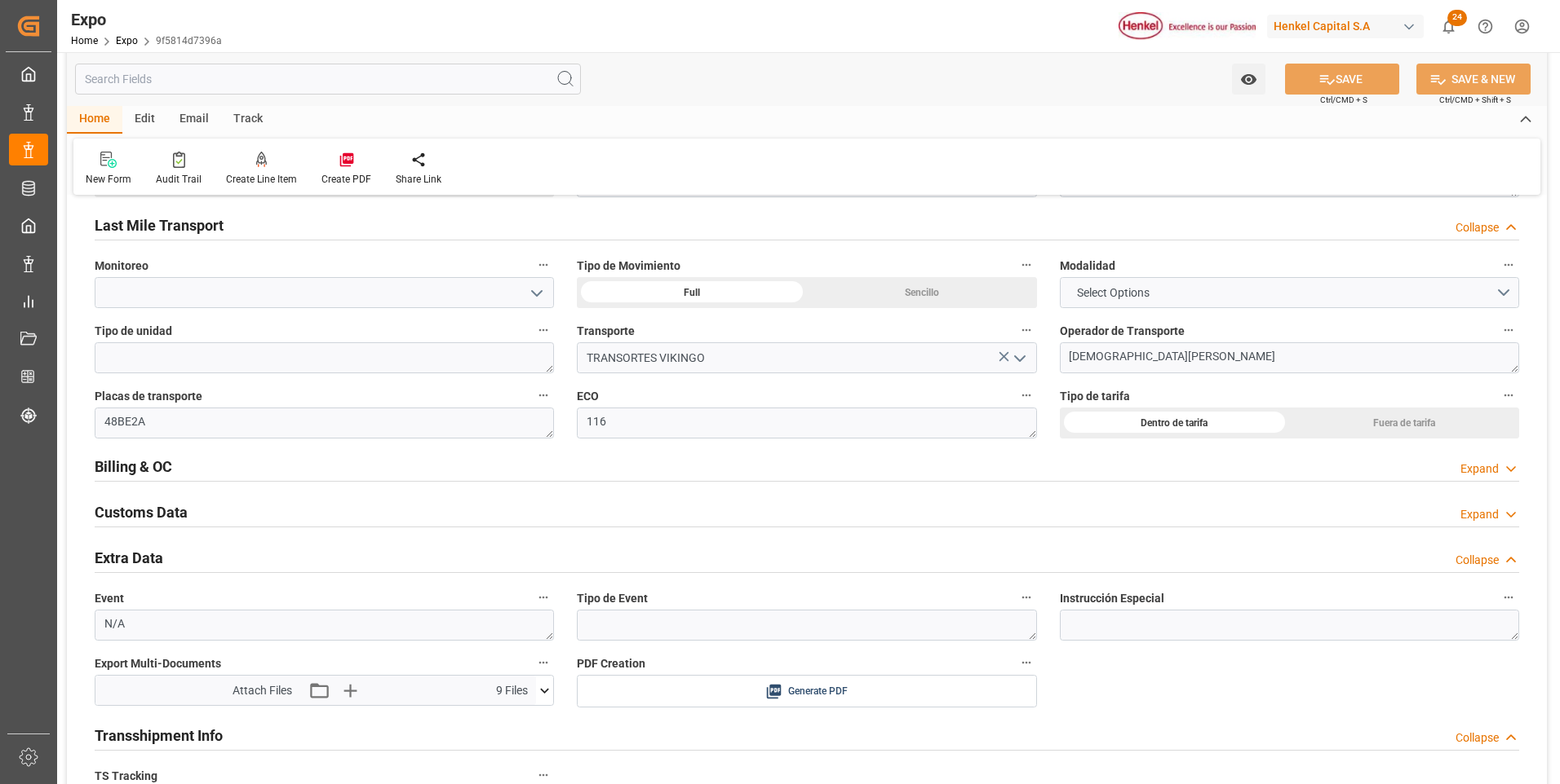
click at [545, 690] on icon at bounding box center [544, 691] width 18 height 18
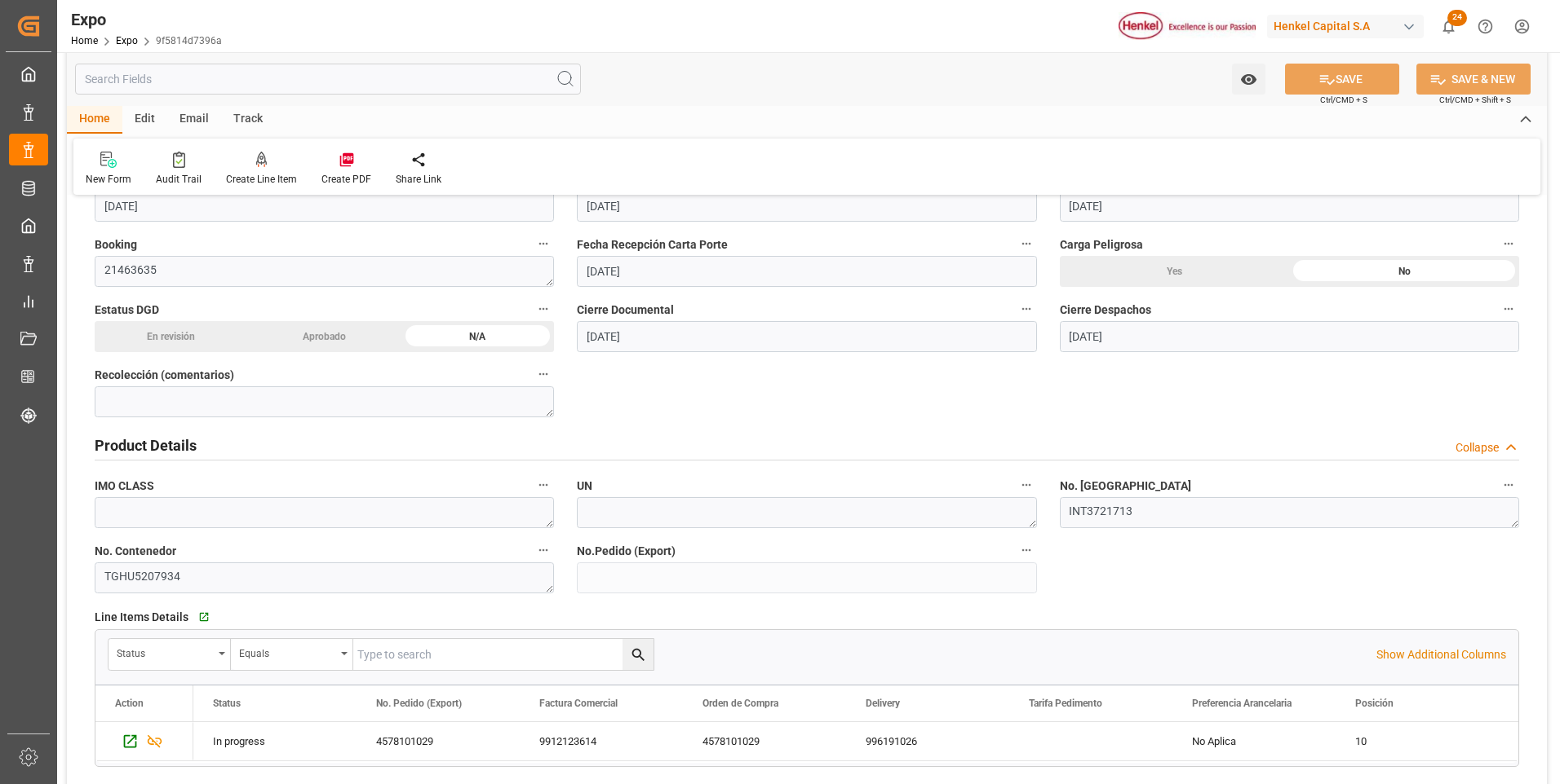
scroll to position [0, 0]
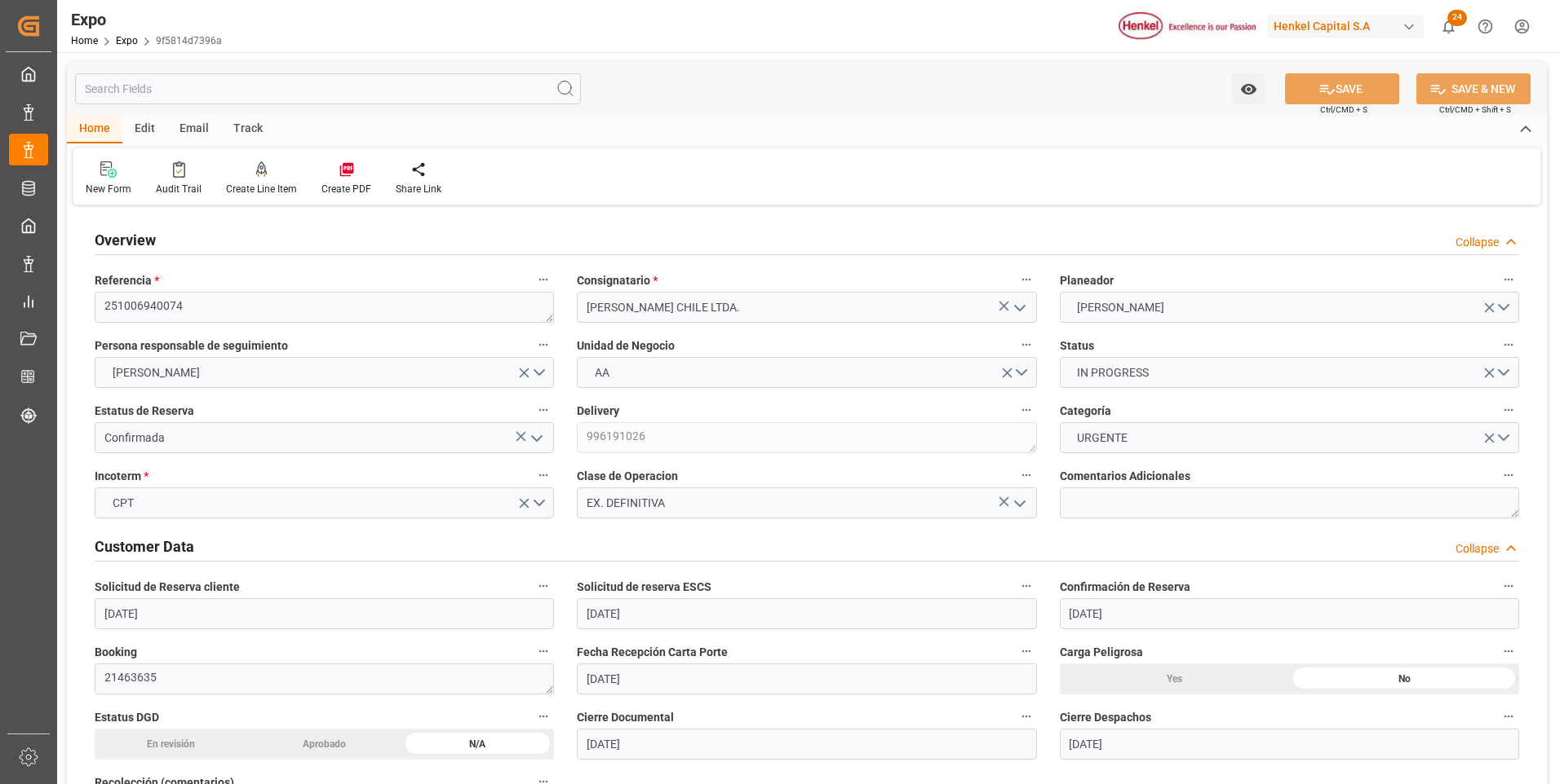
click at [149, 127] on div "Edit" at bounding box center [144, 130] width 45 height 27
click at [163, 172] on icon at bounding box center [170, 170] width 17 height 17
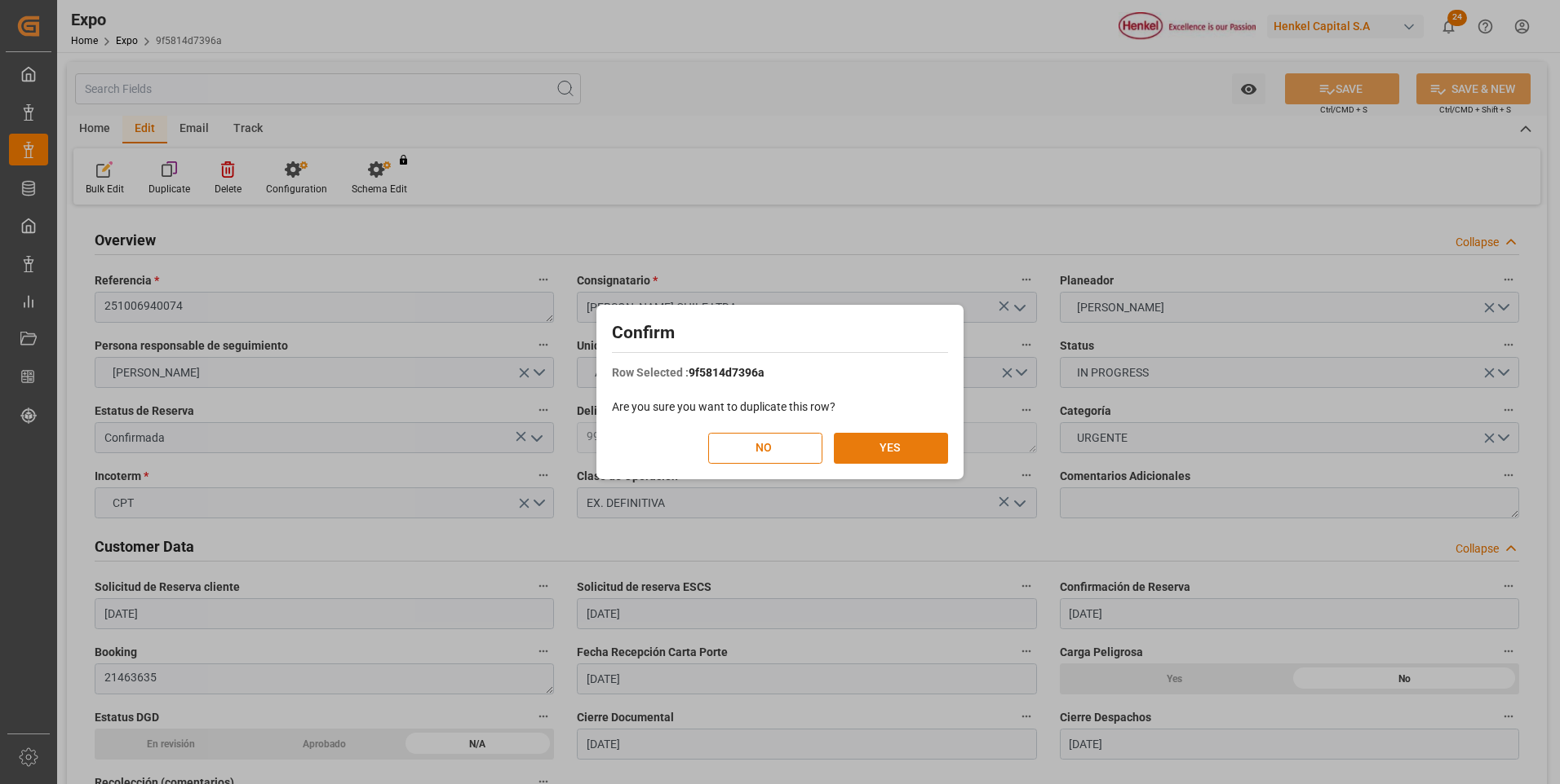
click at [908, 451] on button "YES" at bounding box center [891, 449] width 114 height 31
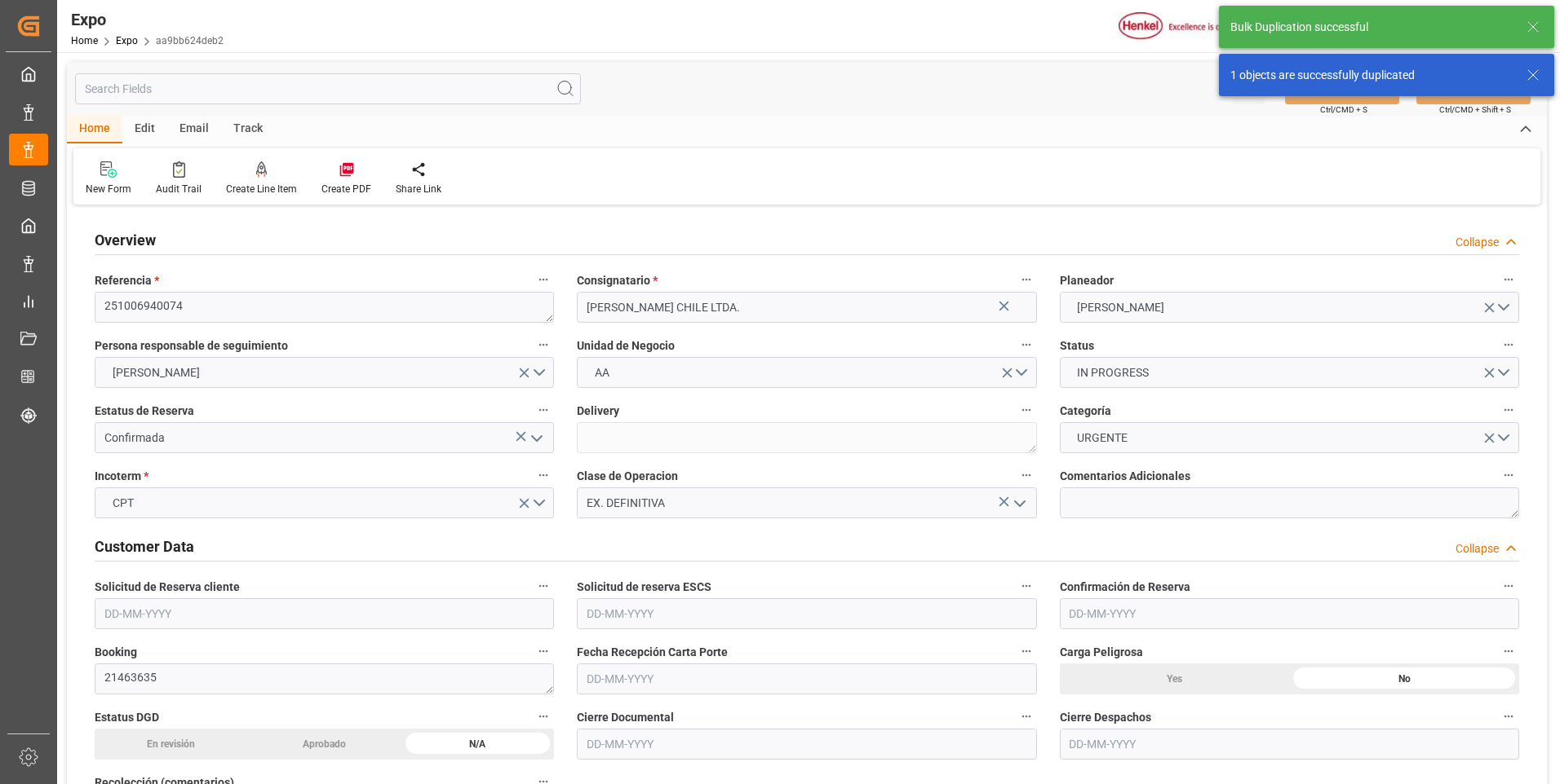
type input "5617.92"
type input "10411.849"
type input "19"
type input "9947122"
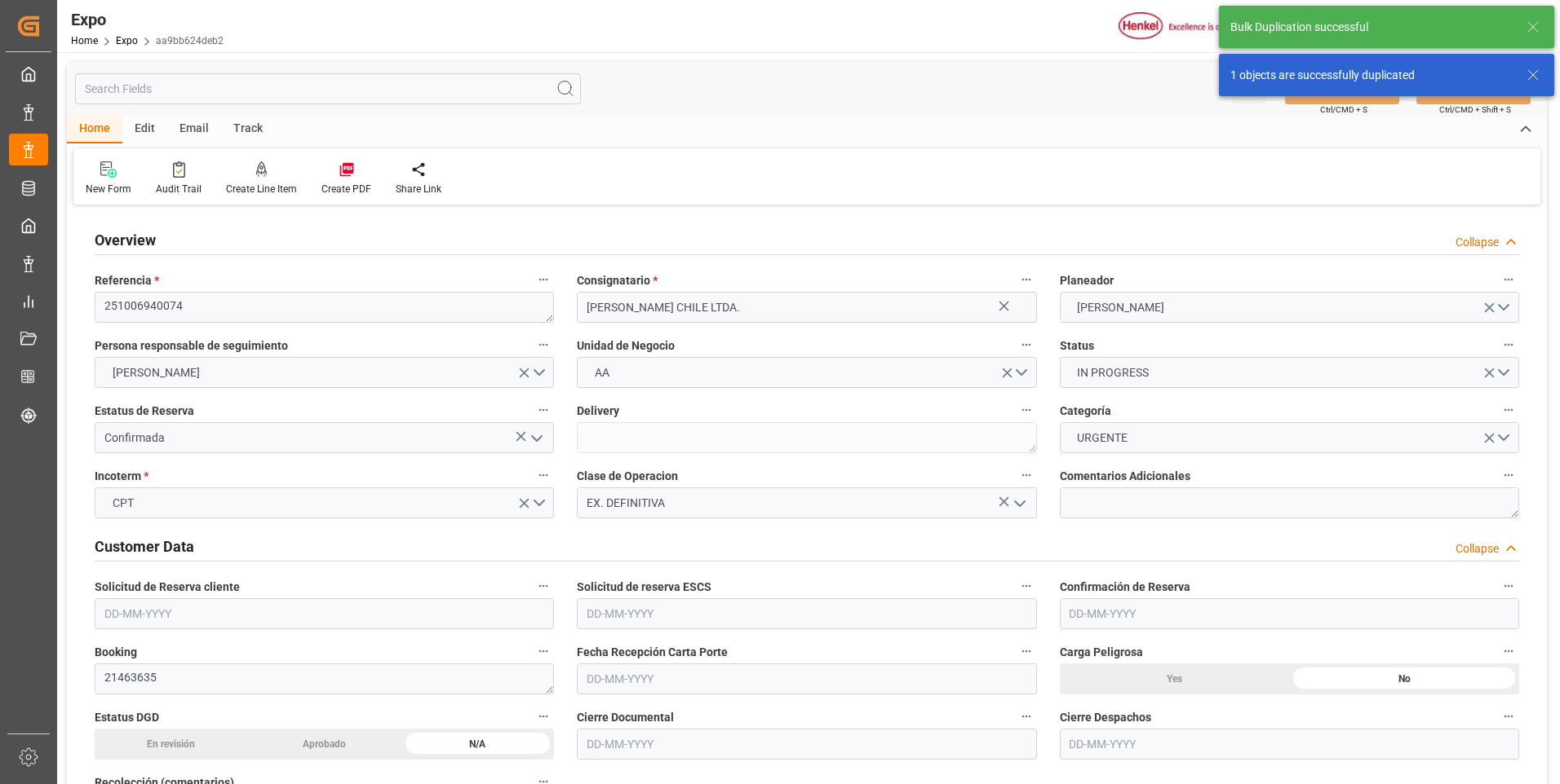
type input "MXZLO"
type input "CLSAI"
type input "[DATE]"
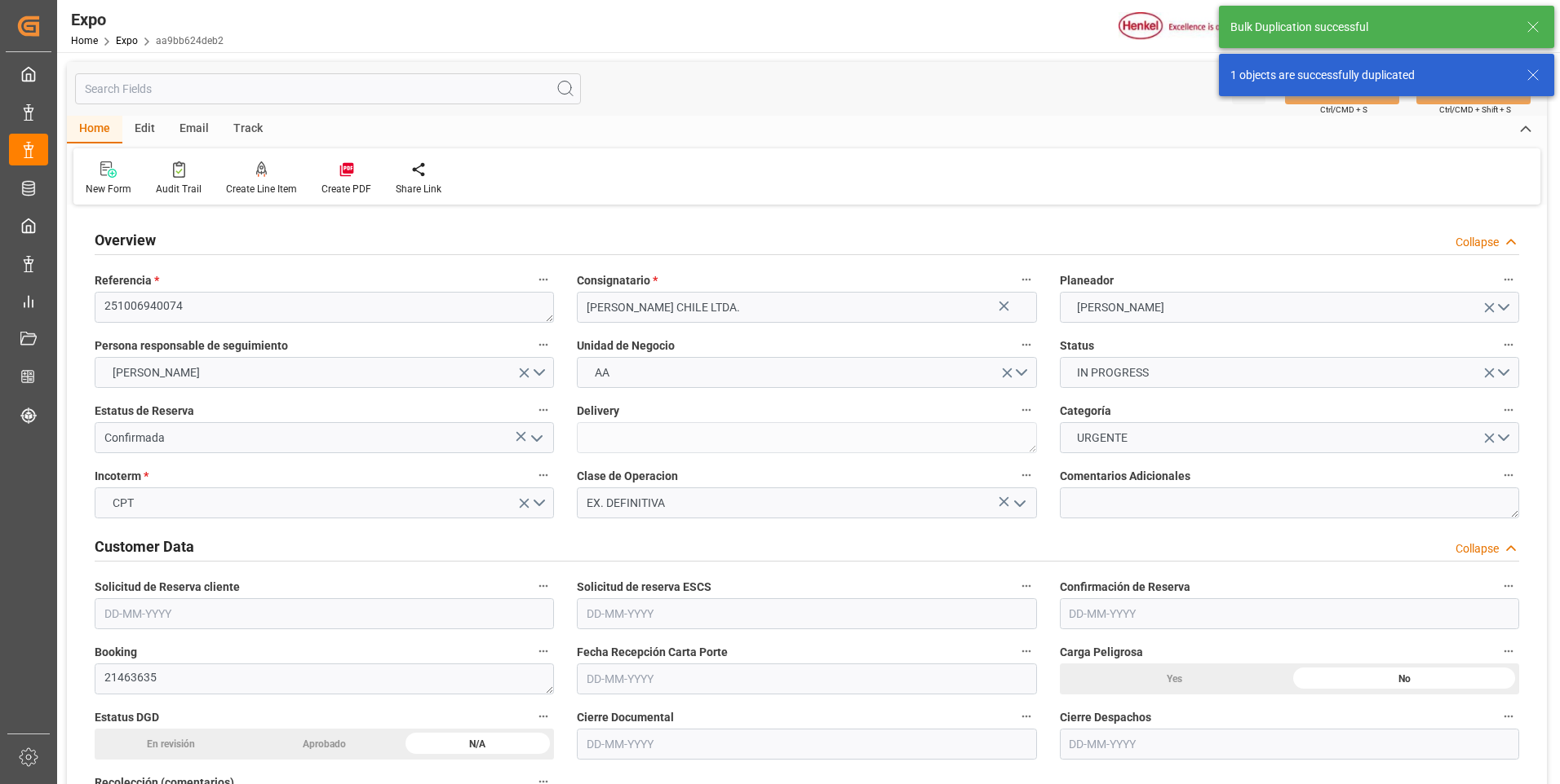
type input "[DATE]"
type input "[DATE] 00:00"
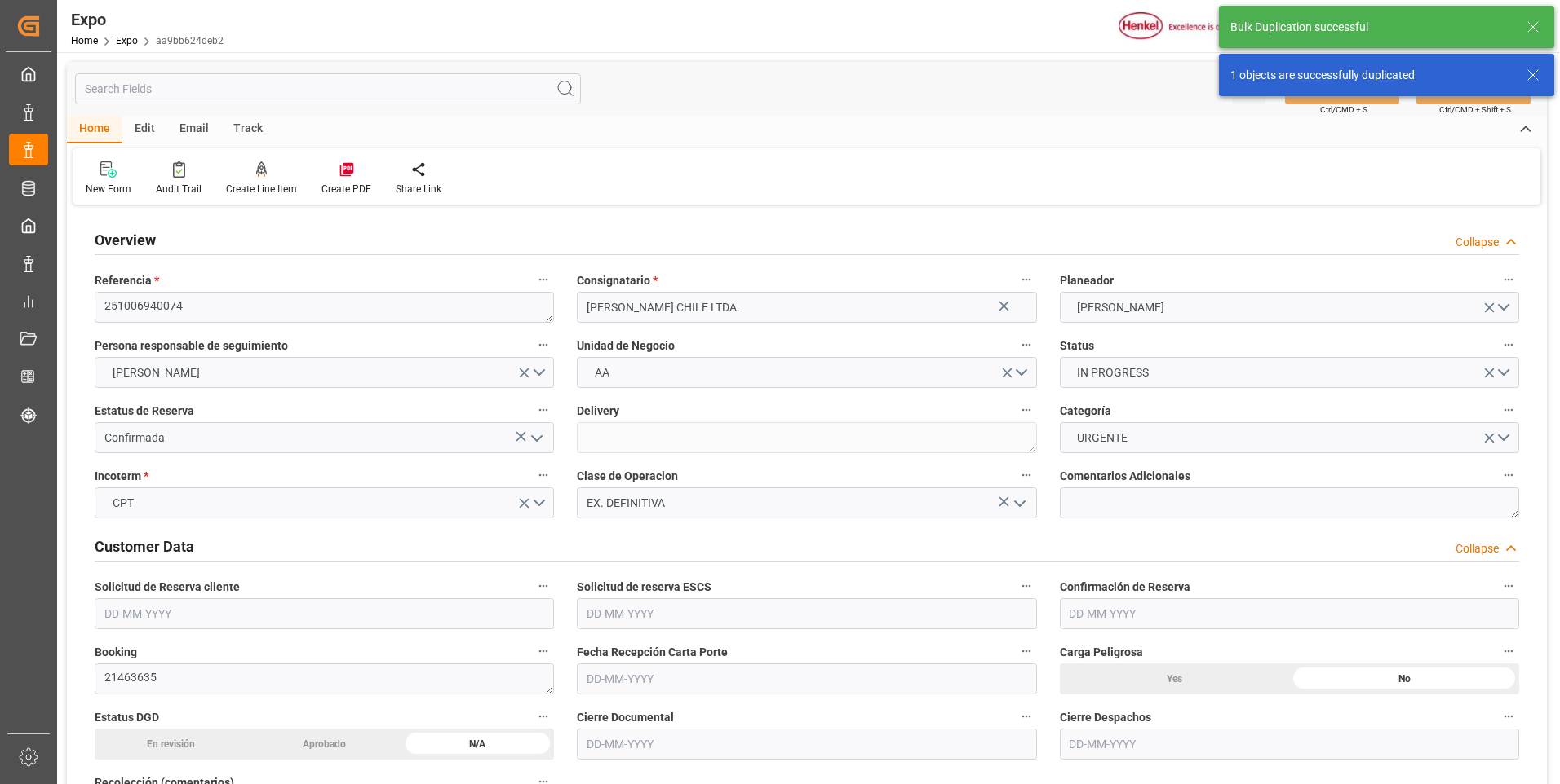
type input "[DATE]"
type input "[DATE] 03:36"
type input "[DATE]"
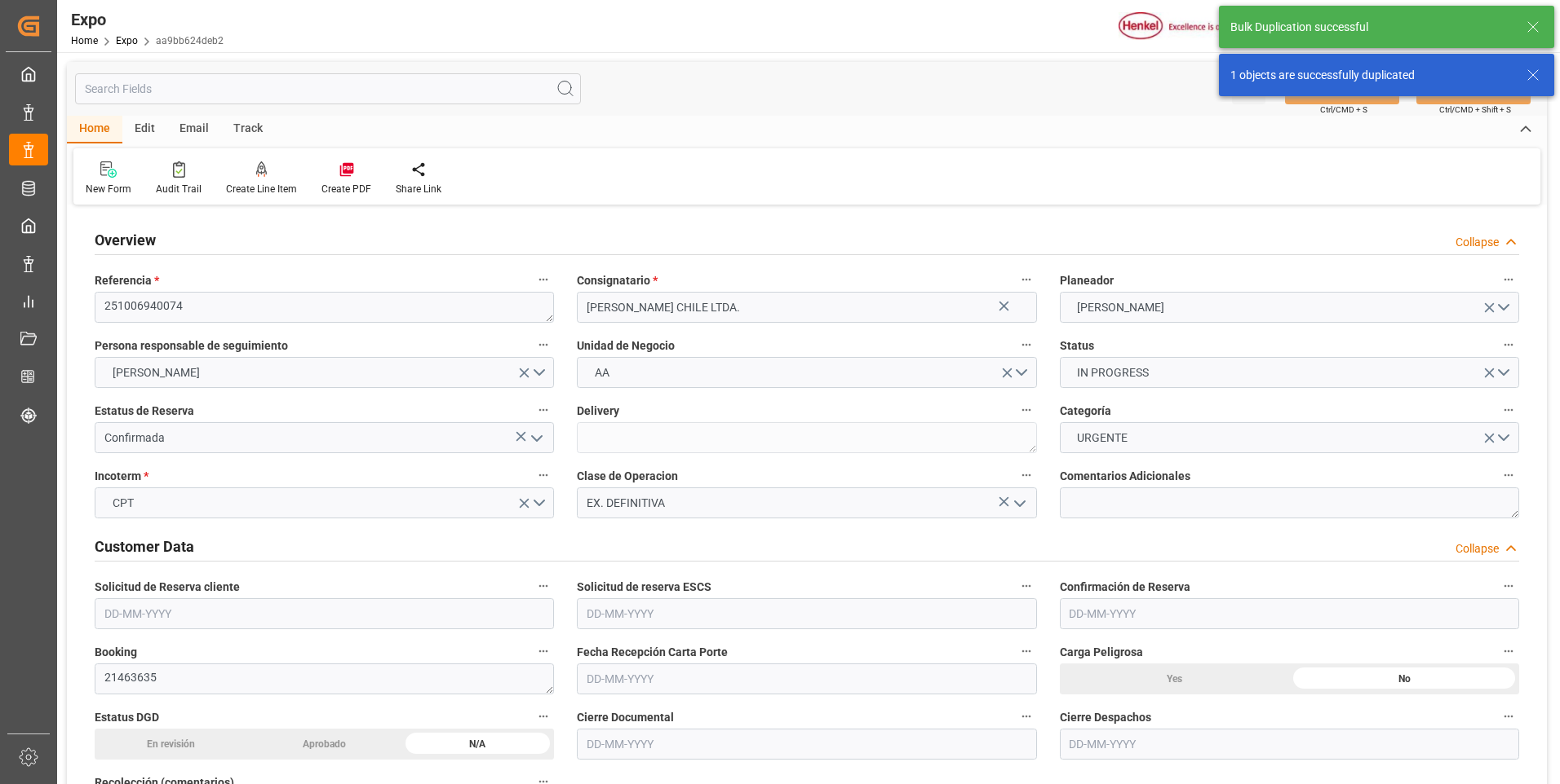
type input "[DATE]"
type input "[DATE] 23:00"
type input "[DATE] 00:00"
type input "[DATE] 15:00"
type input "[DATE] 00:00"
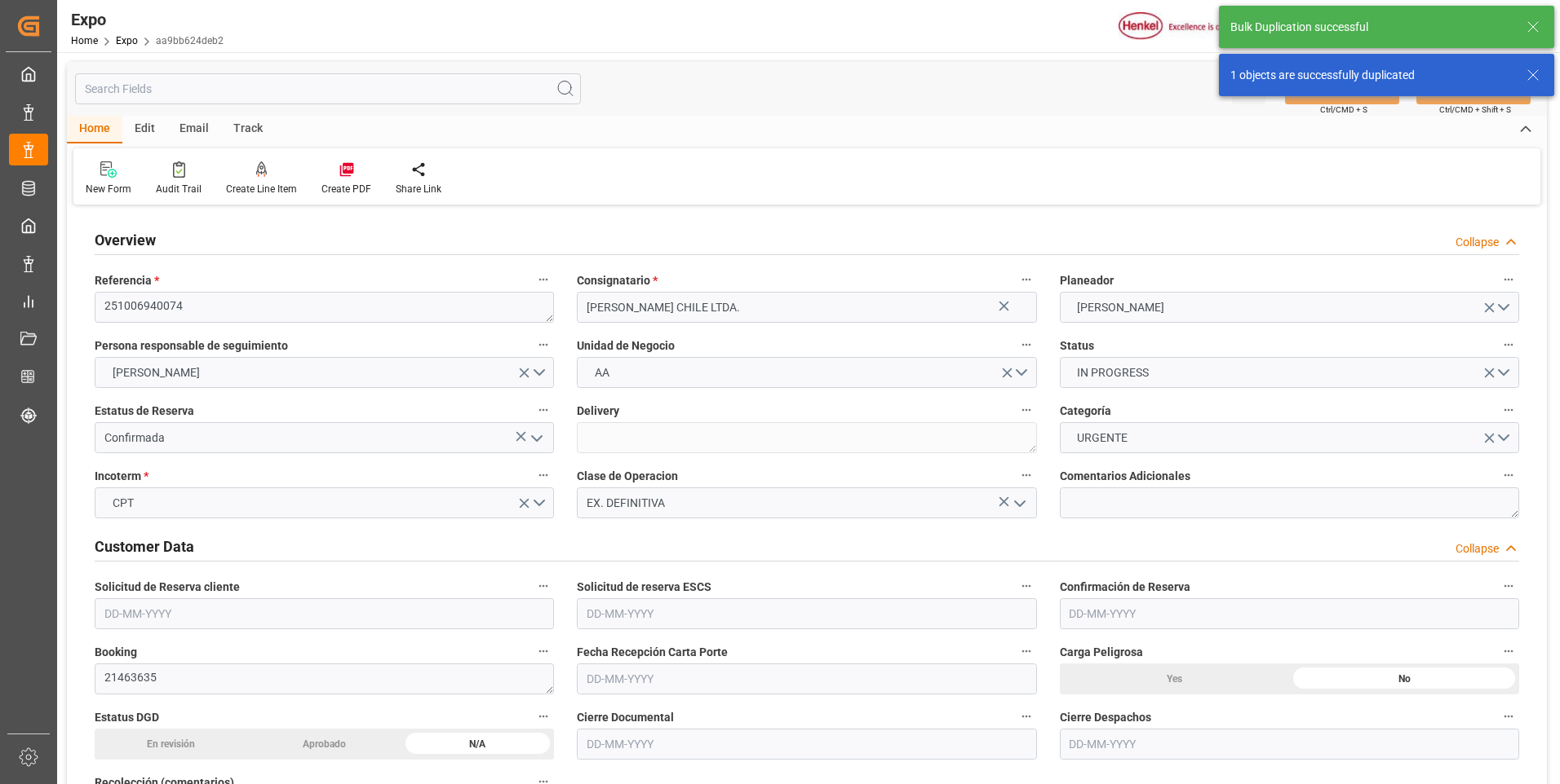
type input "[DATE] 21:56"
type input "[DATE] 23:00"
type input "[DATE] 15:00"
type input "[DATE] 14:34"
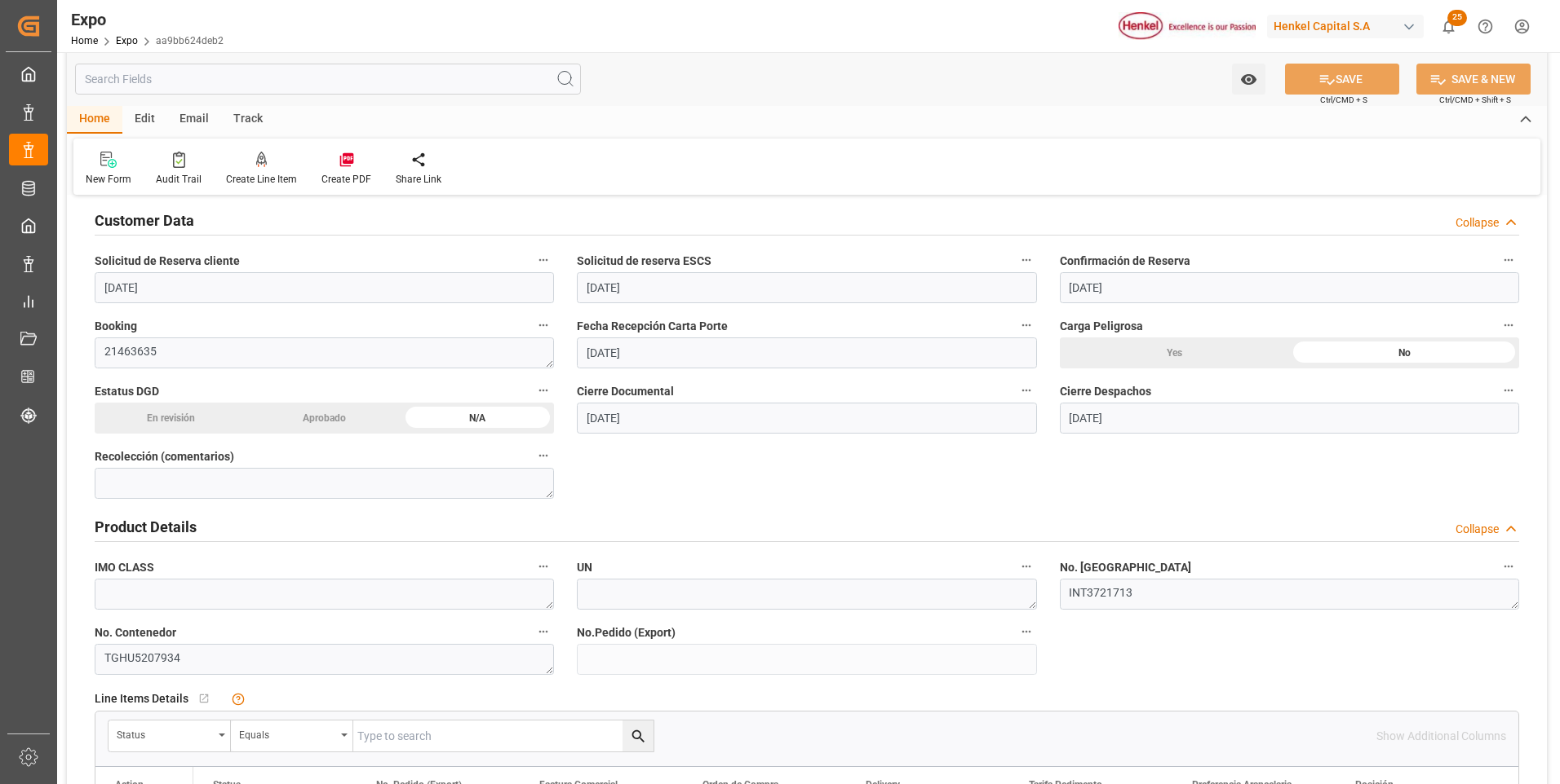
scroll to position [408, 0]
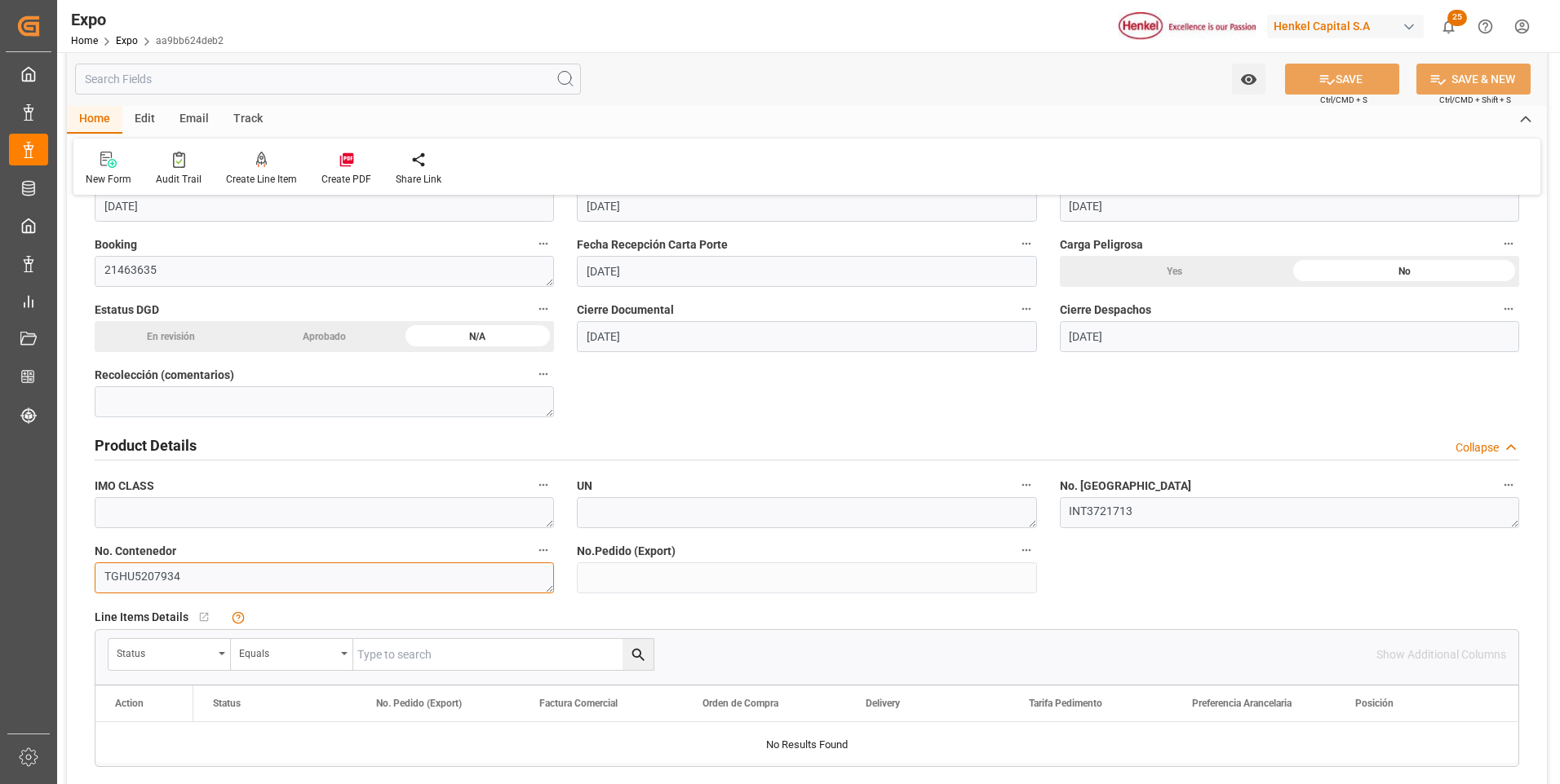
drag, startPoint x: 204, startPoint y: 582, endPoint x: 76, endPoint y: 581, distance: 128.0
paste textarea "FANU 1336038"
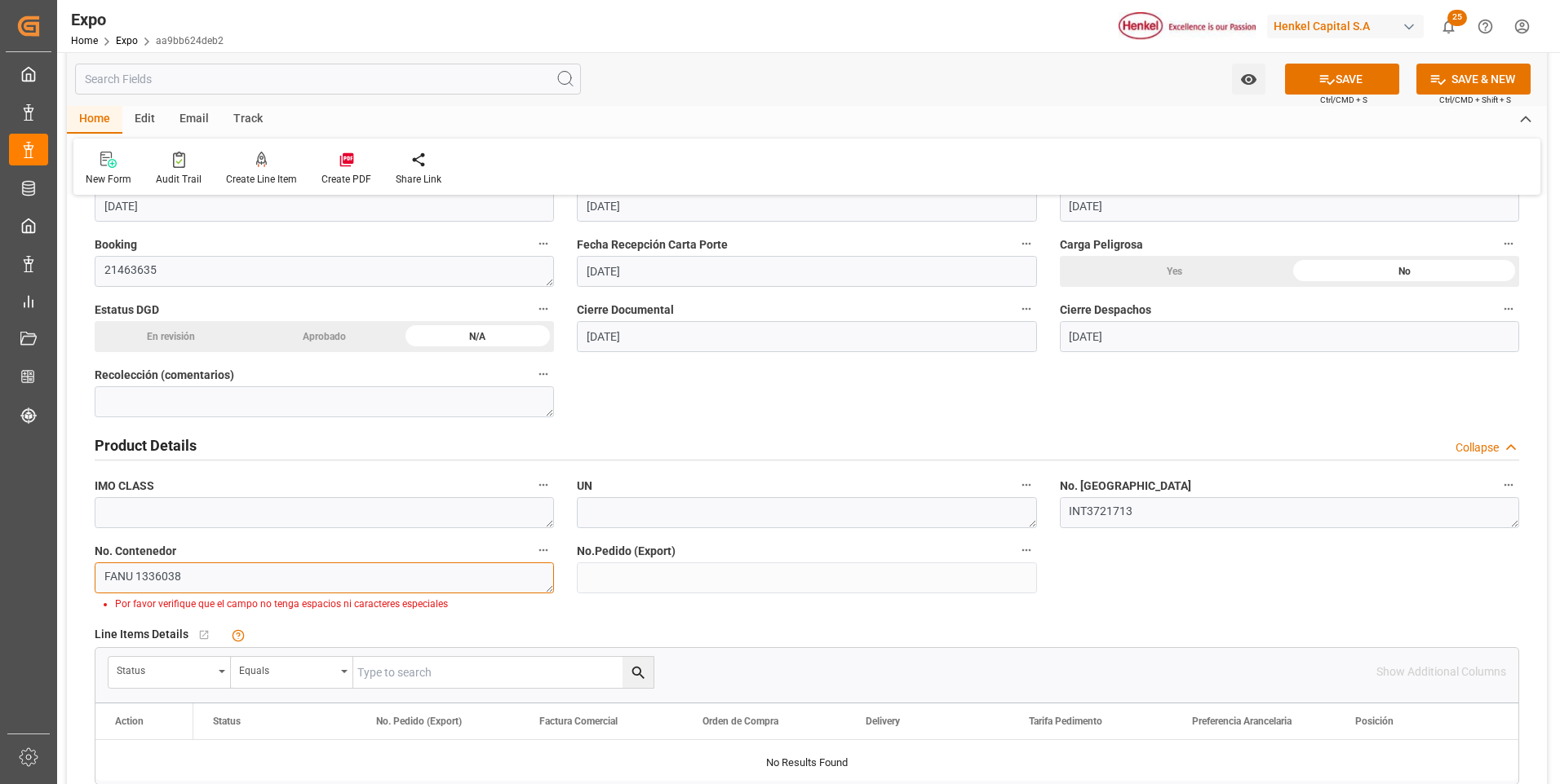
click at [137, 577] on textarea "FANU 1336038" at bounding box center [324, 578] width 460 height 31
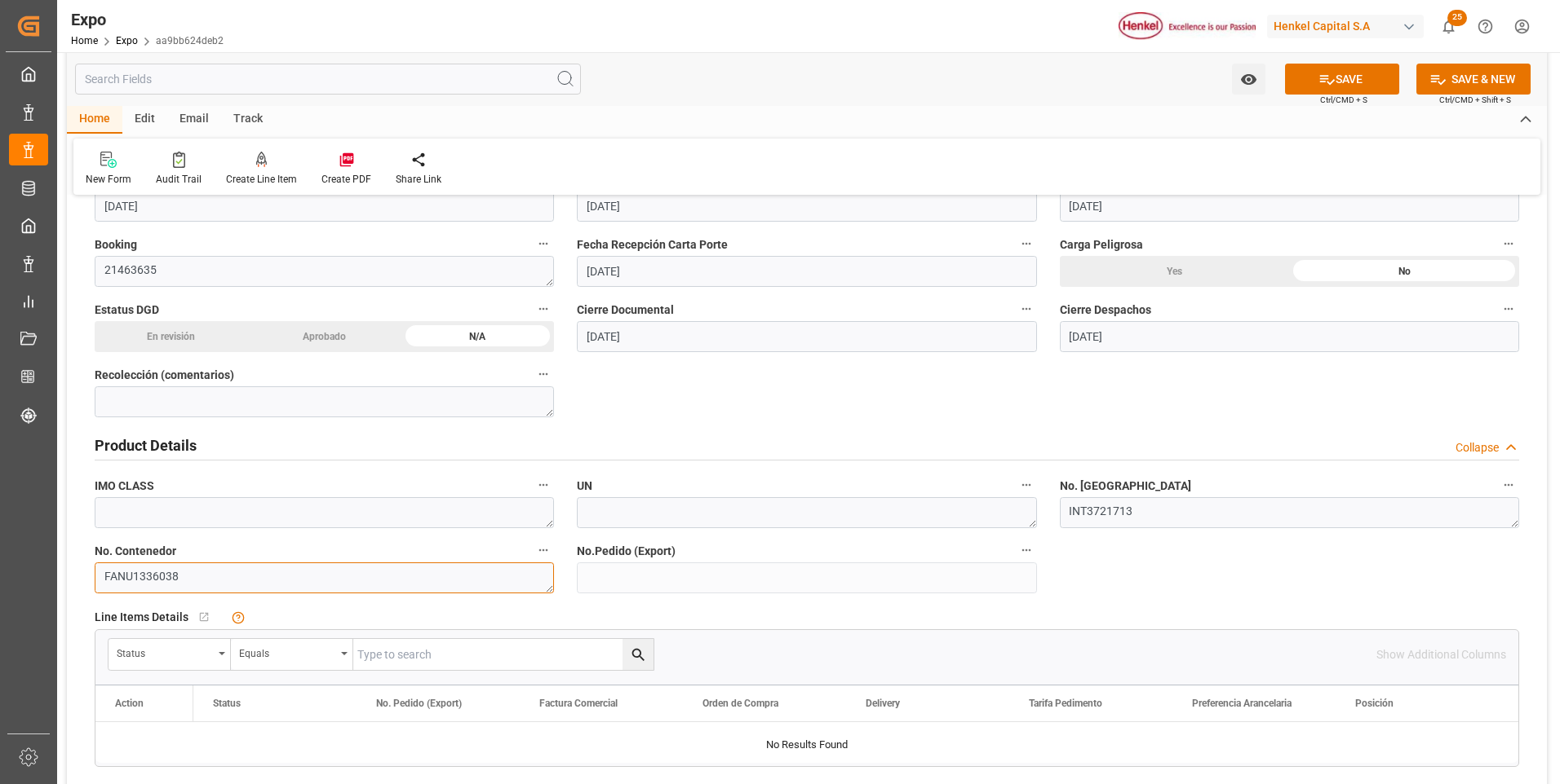
type textarea "FANU1336038"
drag, startPoint x: 1244, startPoint y: 510, endPoint x: 1064, endPoint y: 512, distance: 180.0
click at [1064, 512] on textarea "INT3721713" at bounding box center [1289, 513] width 460 height 31
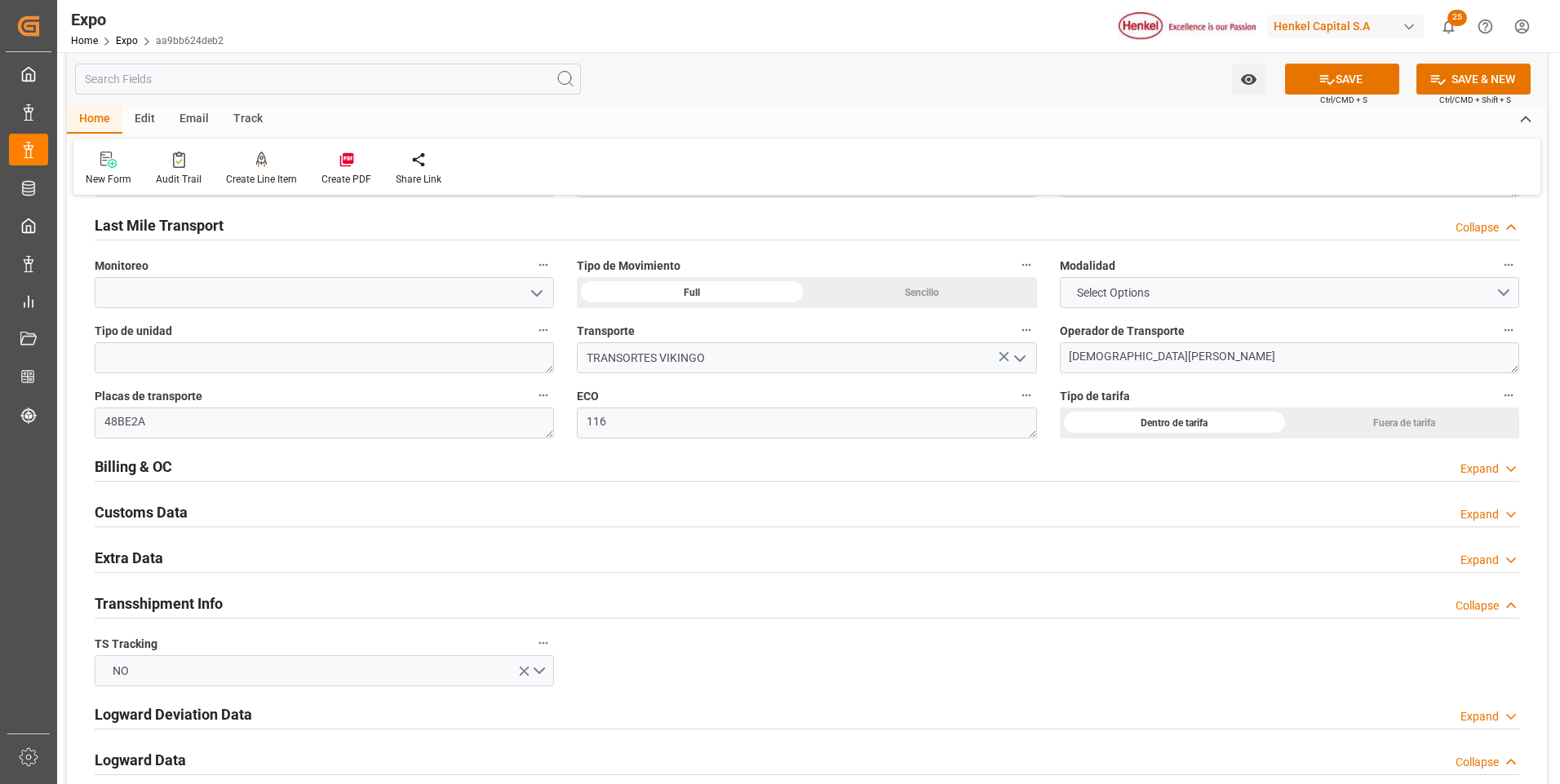
scroll to position [2283, 0]
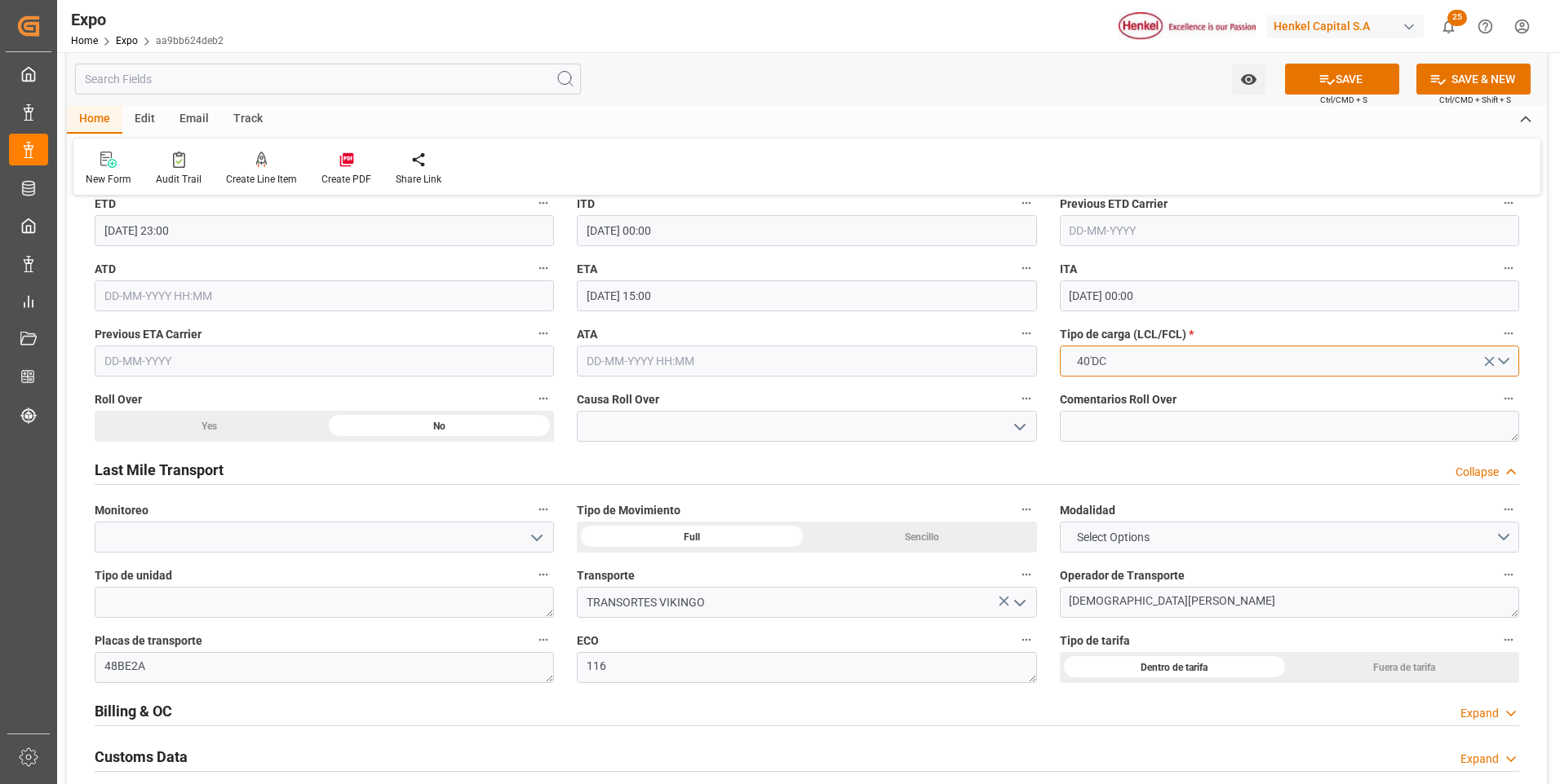
click at [1507, 361] on button "40'DC" at bounding box center [1289, 362] width 460 height 31
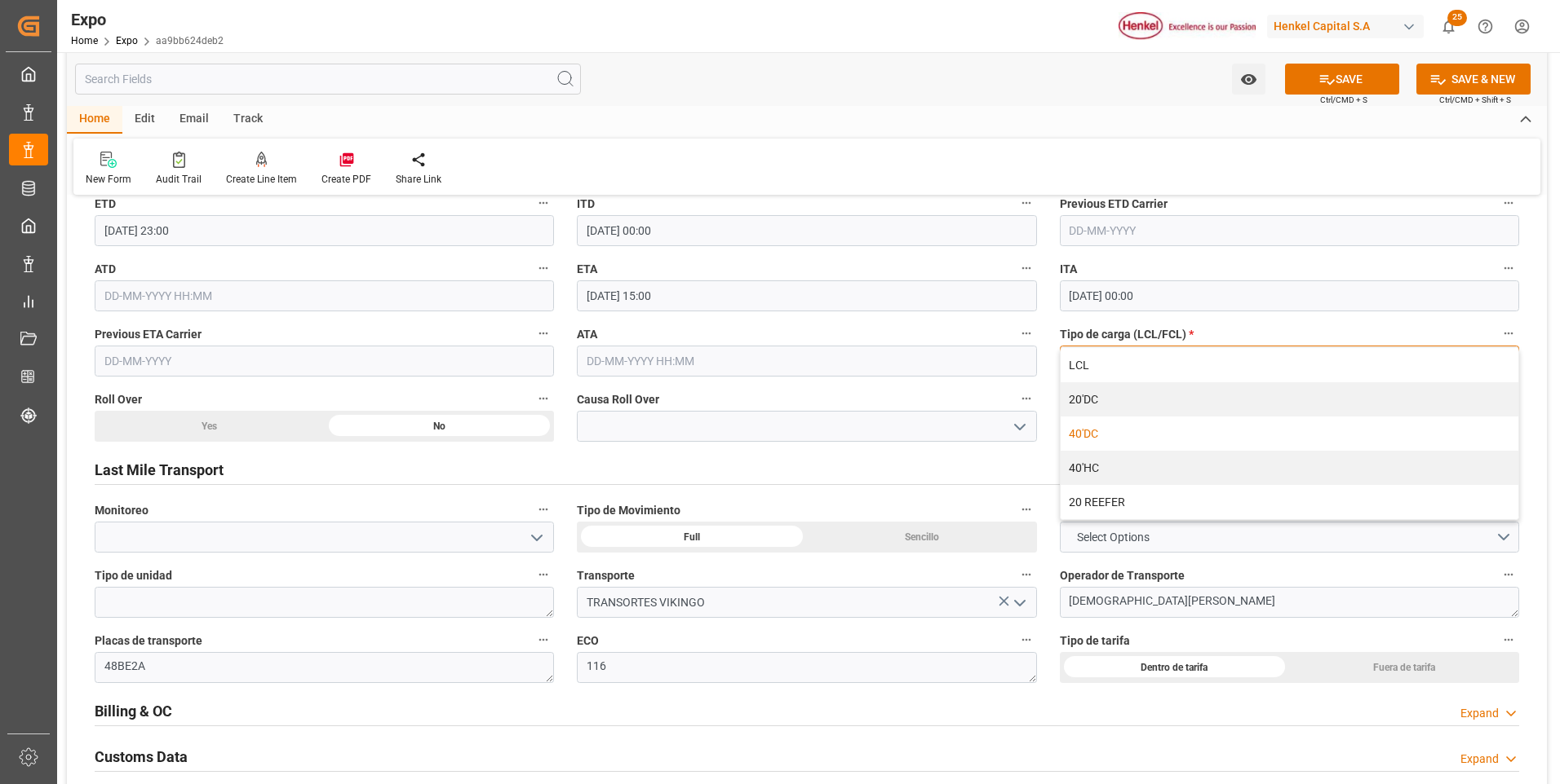
click at [1179, 436] on div "40'DC" at bounding box center [1289, 433] width 458 height 34
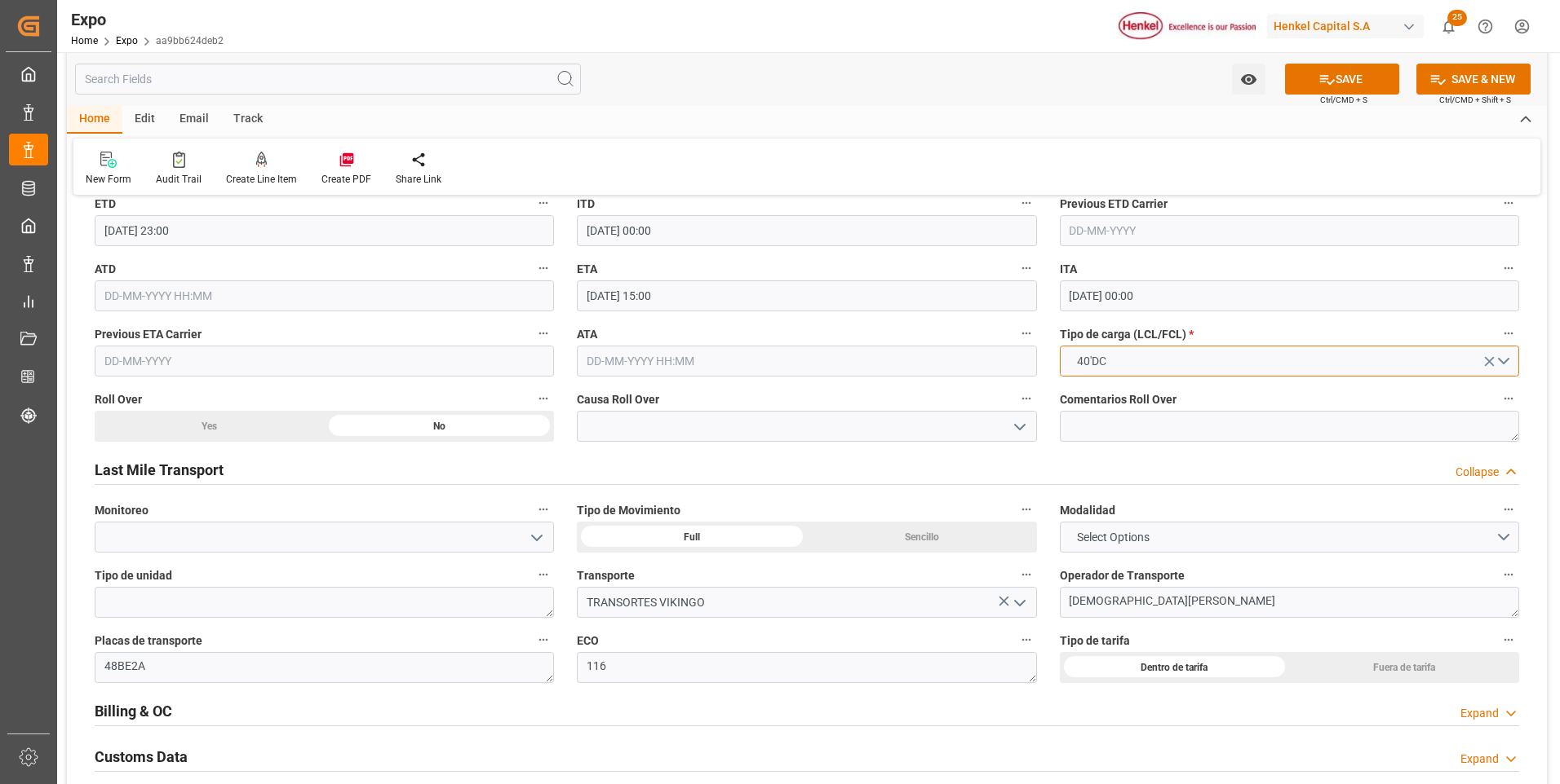
click at [1507, 359] on button "40'DC" at bounding box center [1289, 362] width 460 height 31
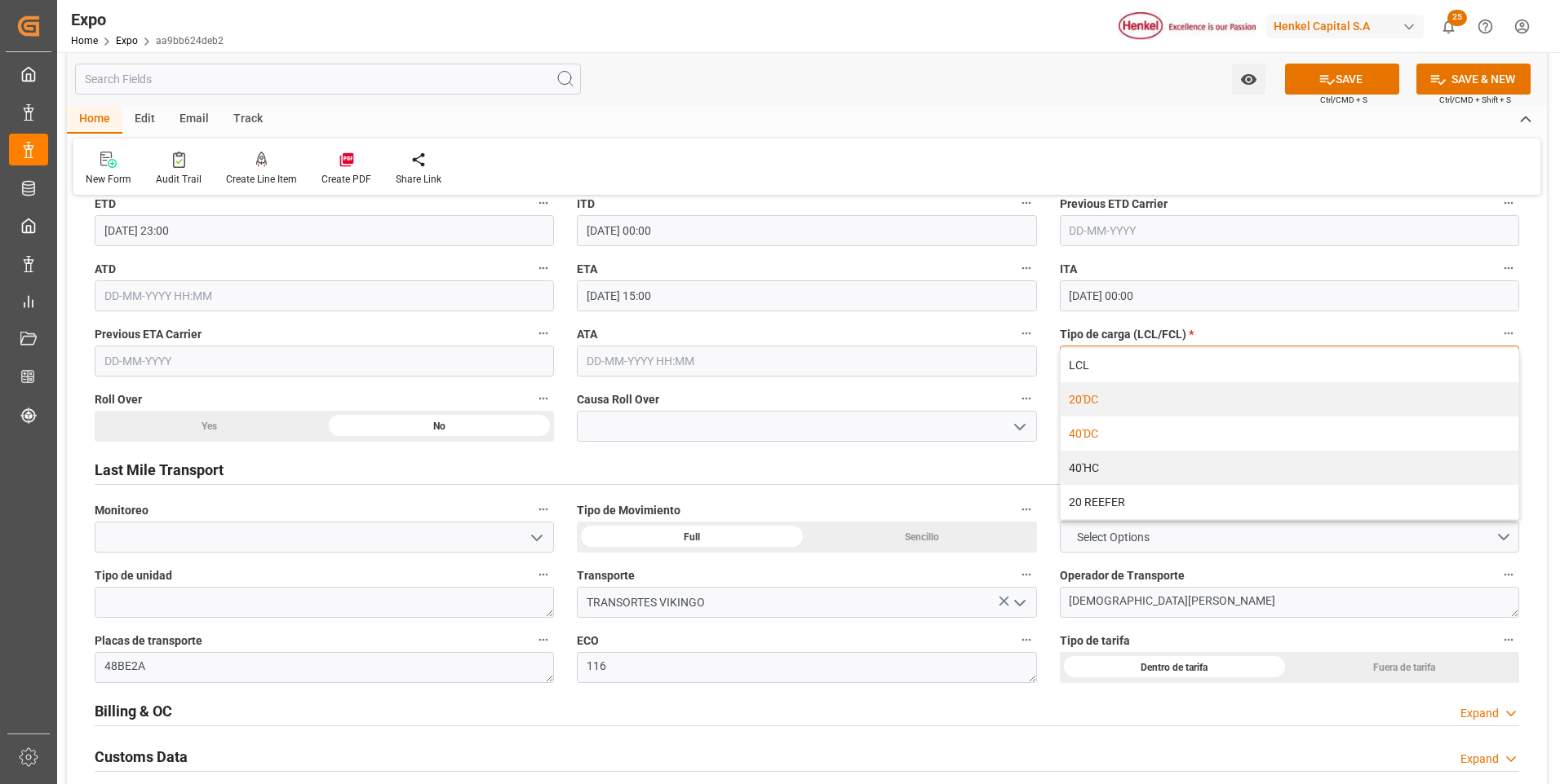
click at [1162, 411] on div "20'DC" at bounding box center [1289, 399] width 458 height 34
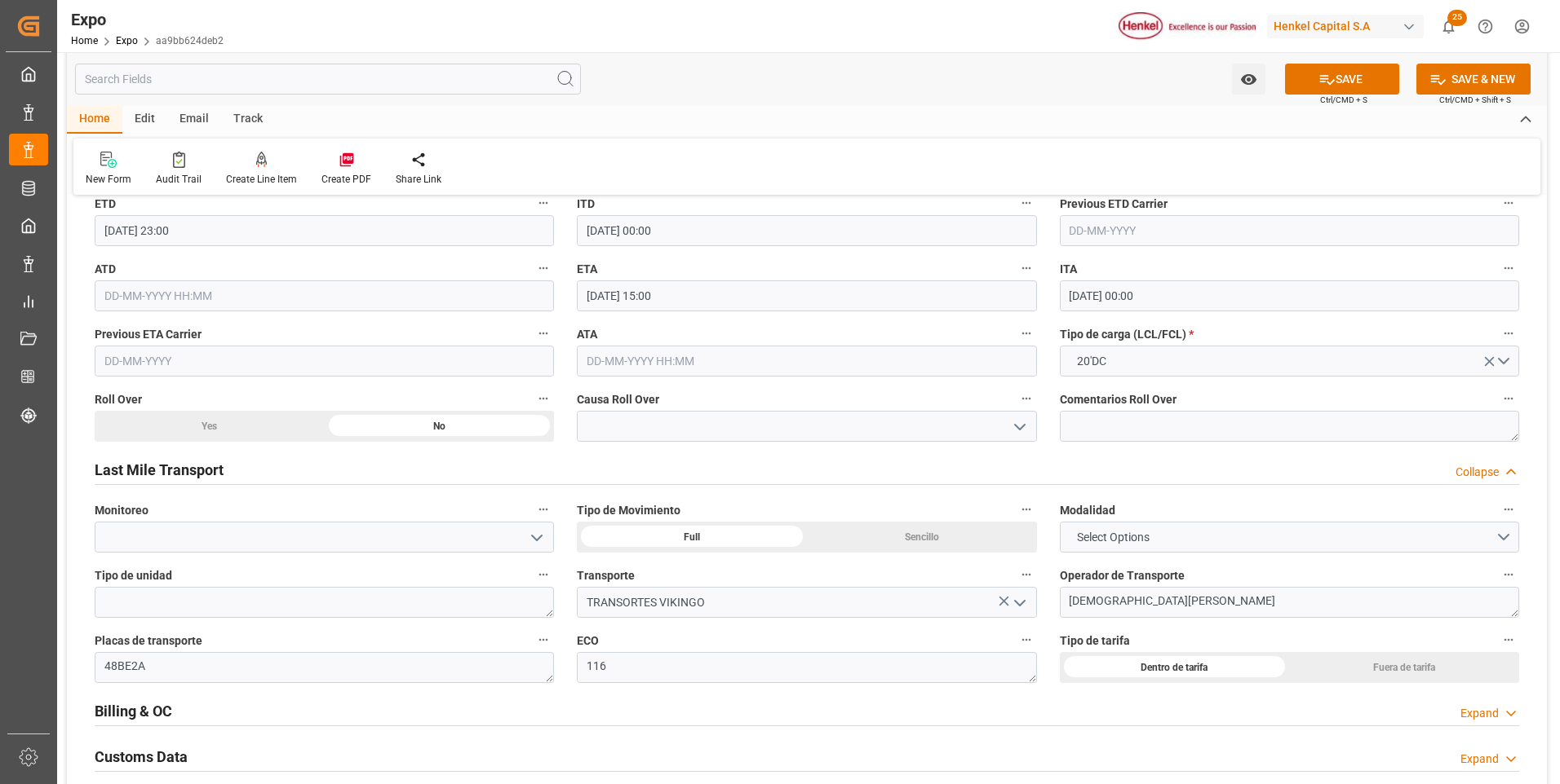
click at [1312, 82] on button "SAVE" at bounding box center [1341, 79] width 114 height 31
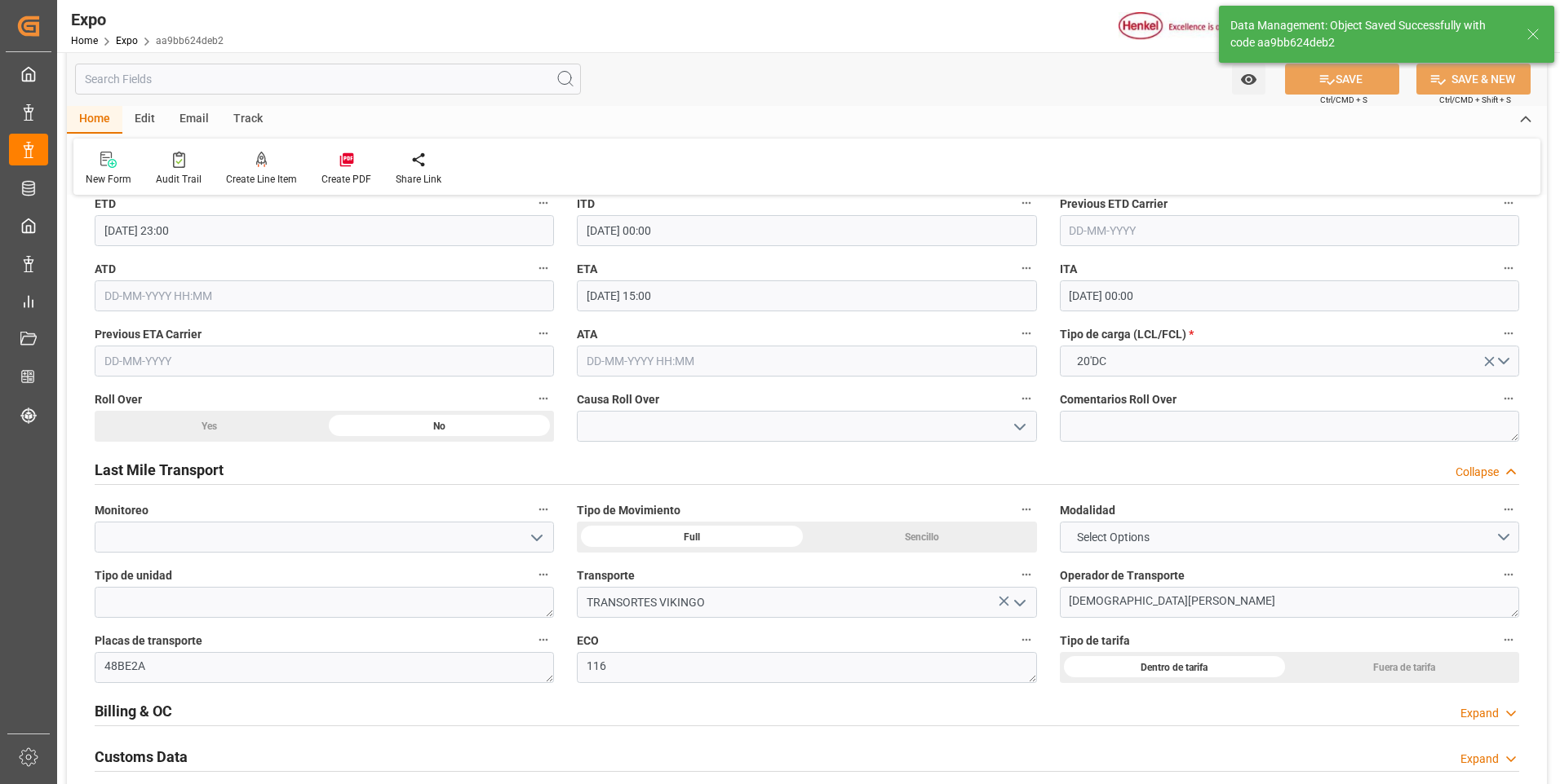
type textarea "[PERSON_NAME]"
type input "[DATE] 04:20"
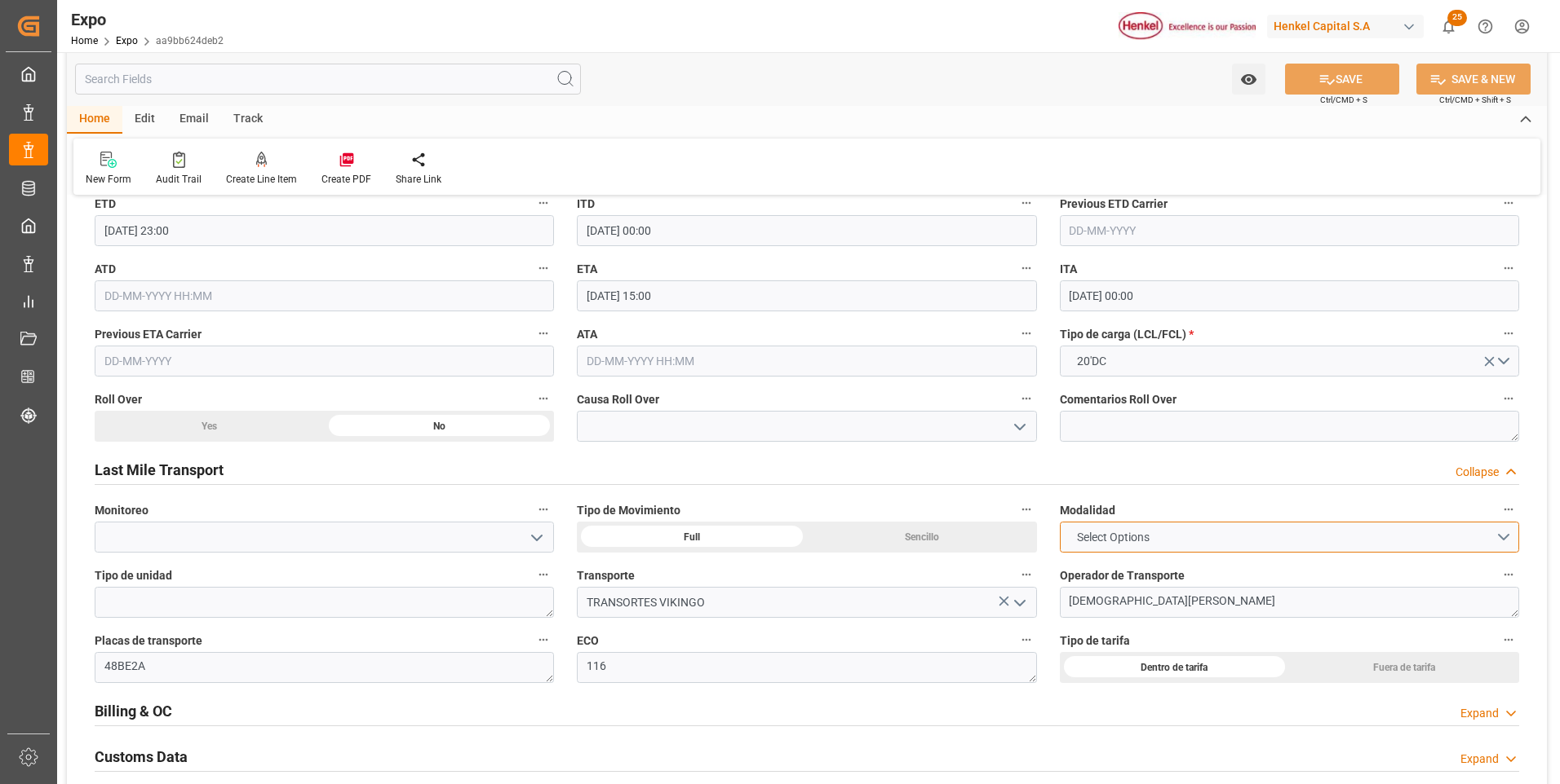
click at [1220, 547] on button "Select Options" at bounding box center [1289, 537] width 460 height 31
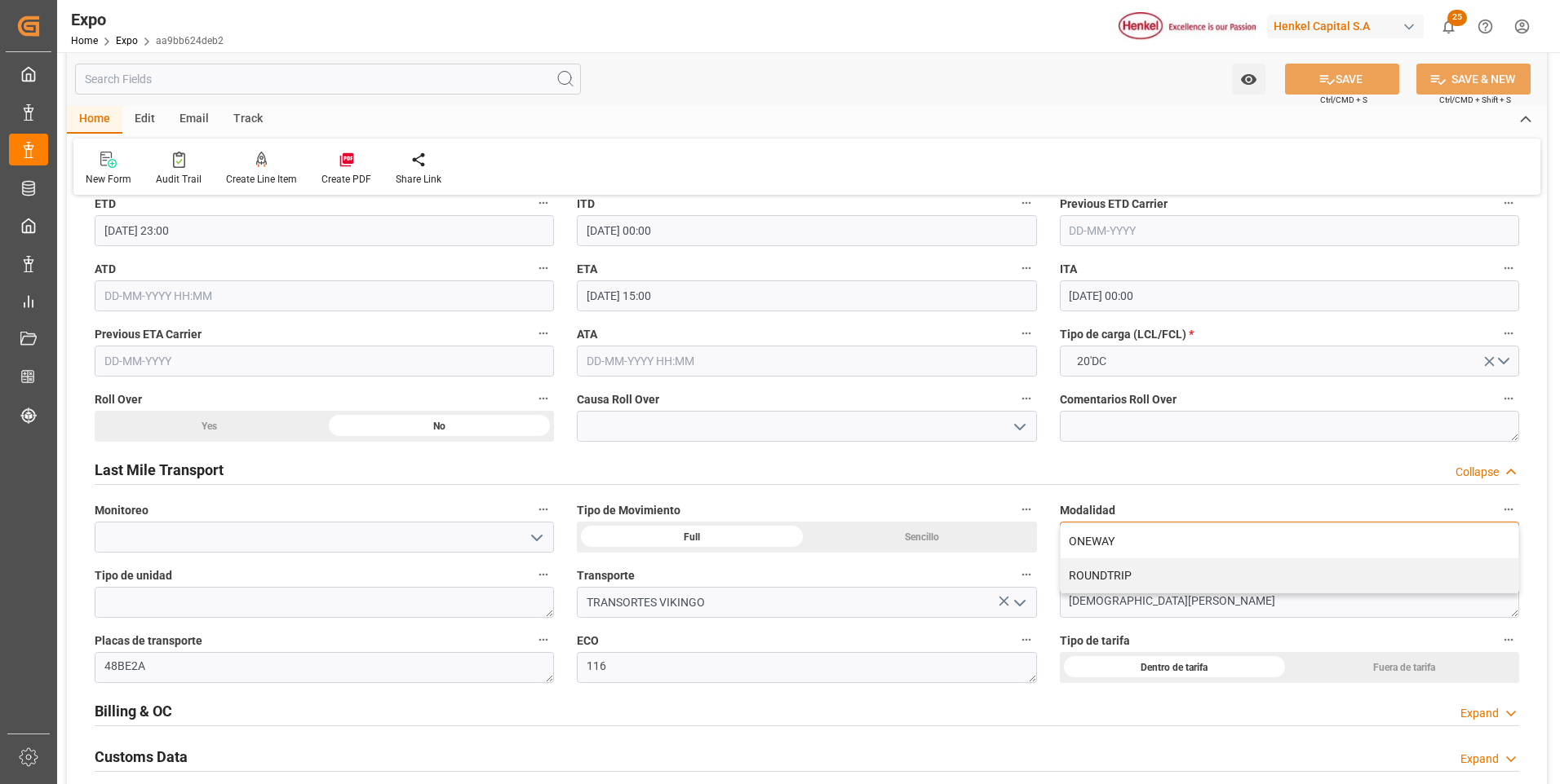
click at [1210, 572] on div "ROUNDTRIP" at bounding box center [1289, 575] width 458 height 34
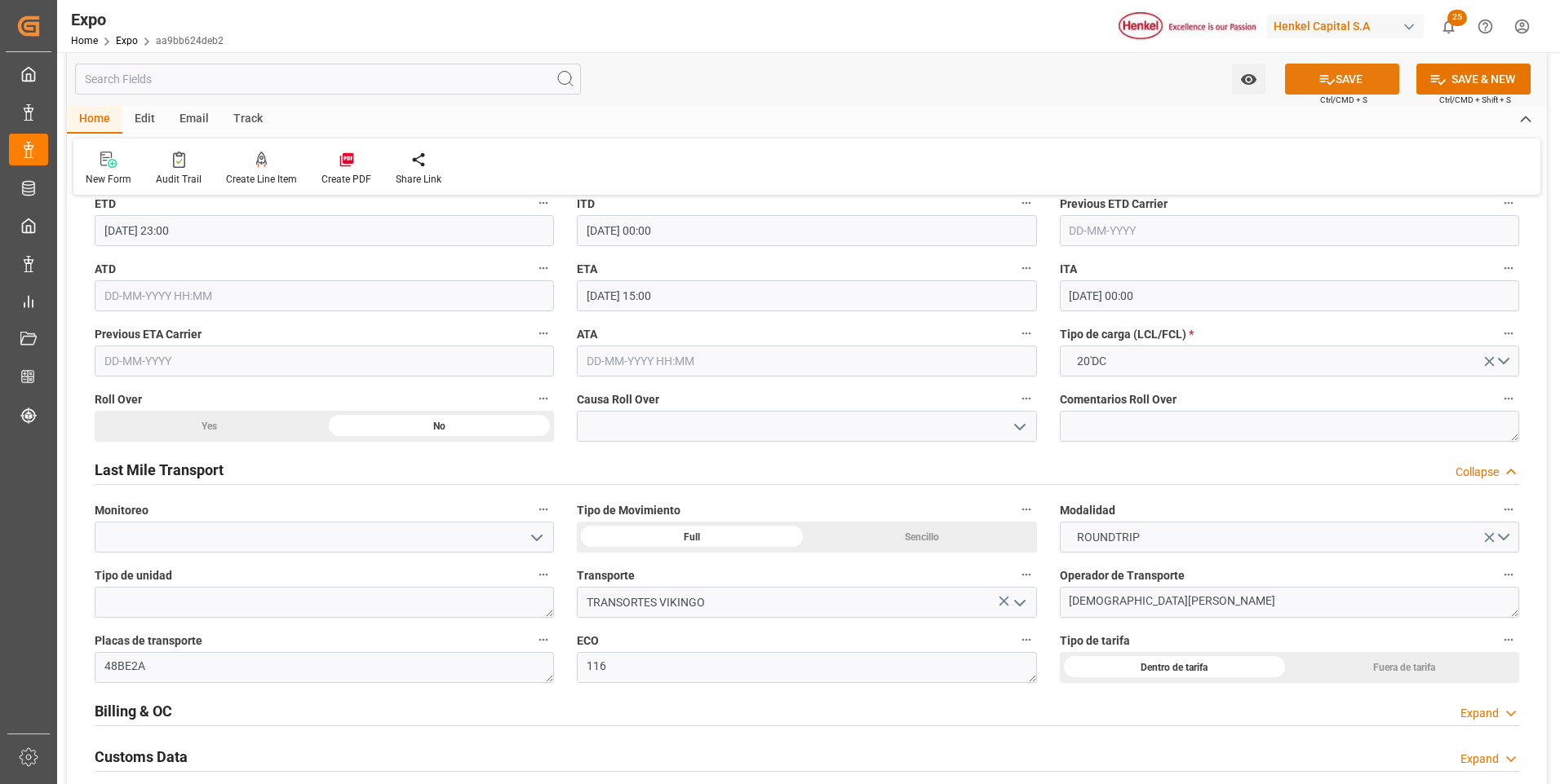
click at [1325, 82] on icon at bounding box center [1327, 80] width 15 height 10
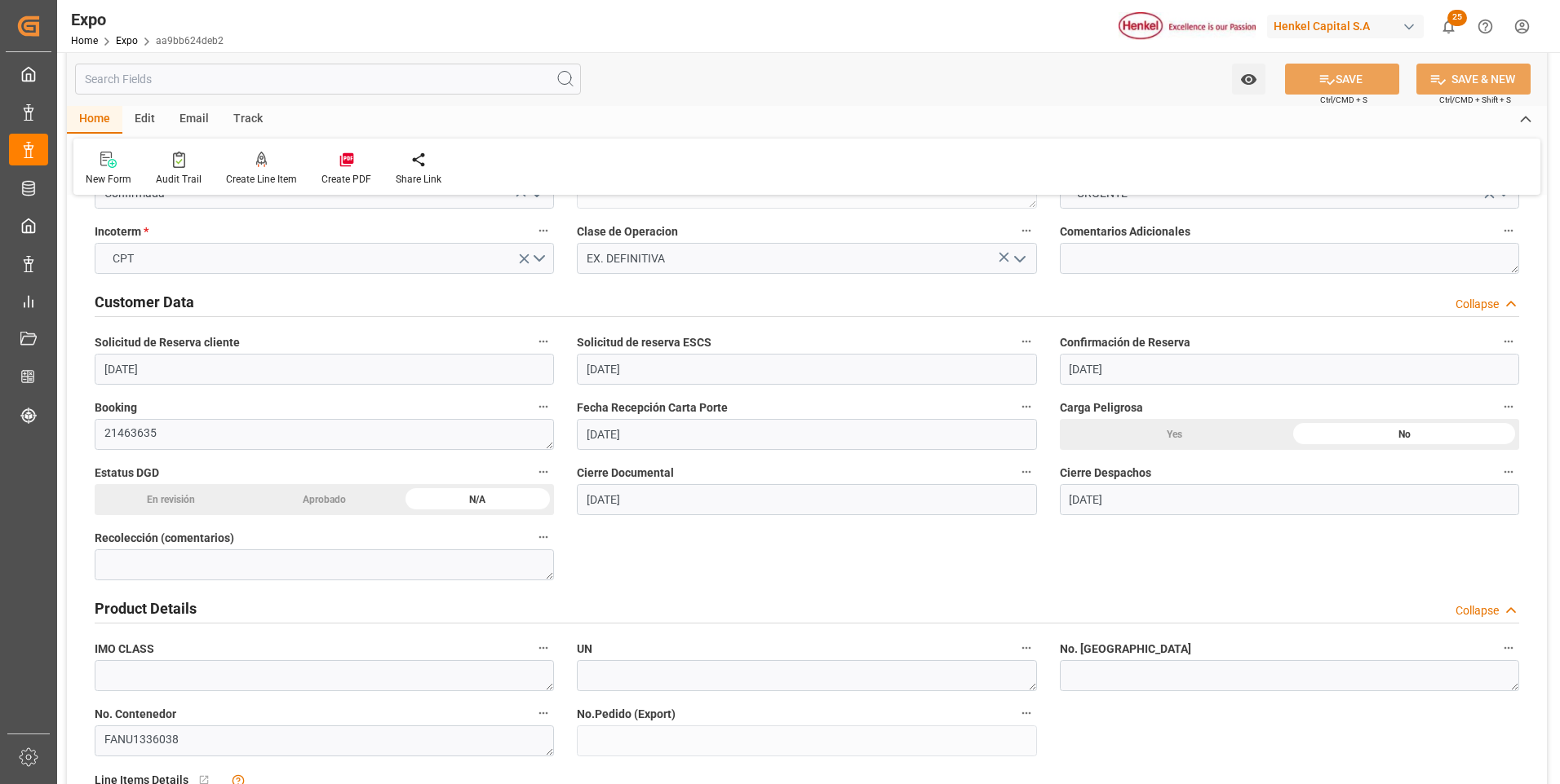
scroll to position [408, 0]
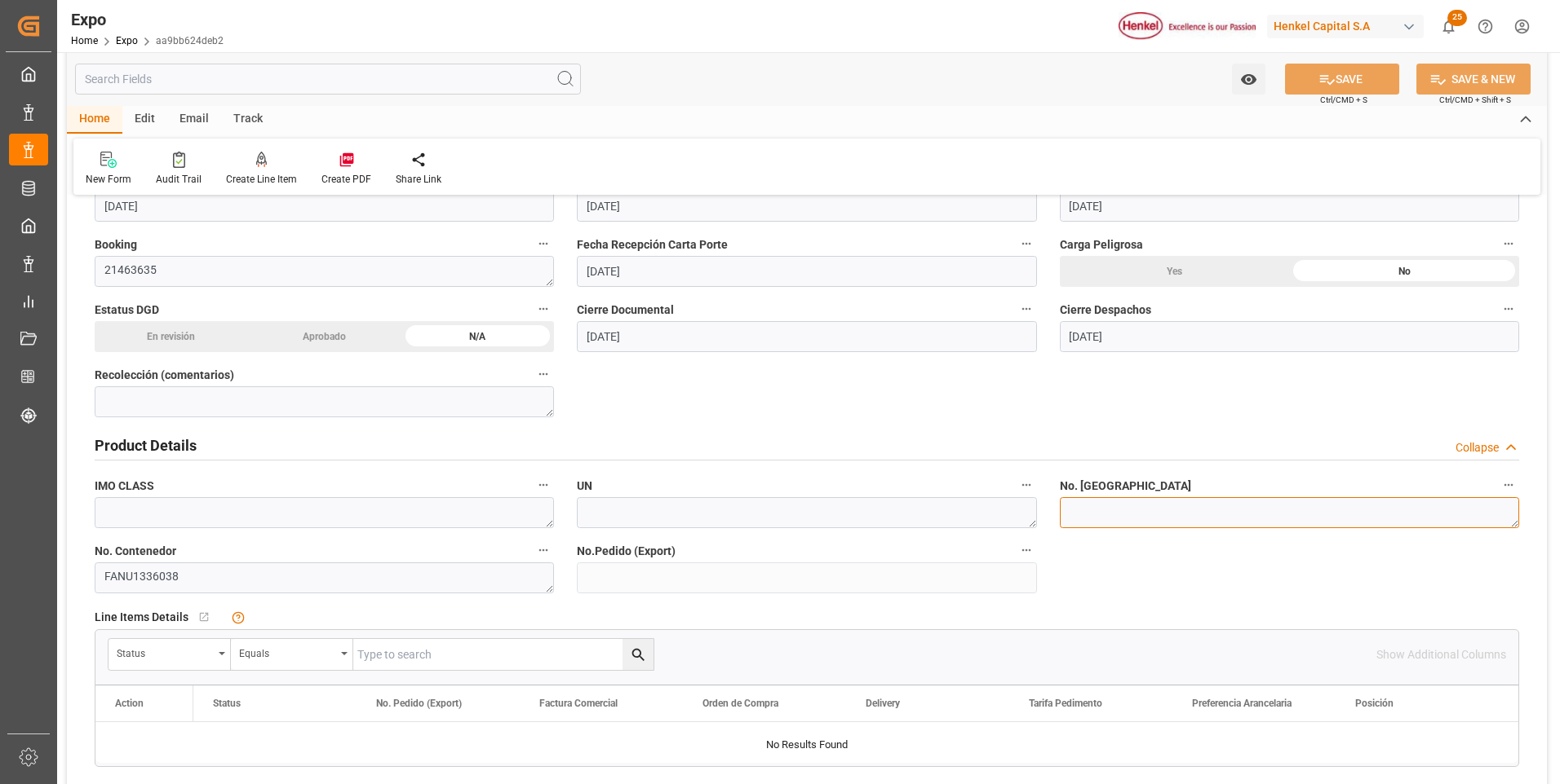
click at [1245, 508] on textarea "INT3721713" at bounding box center [1289, 513] width 460 height 31
paste textarea "INT 3721718"
click at [1091, 515] on textarea "INT 3721718" at bounding box center [1289, 513] width 460 height 31
type textarea "INT3721718"
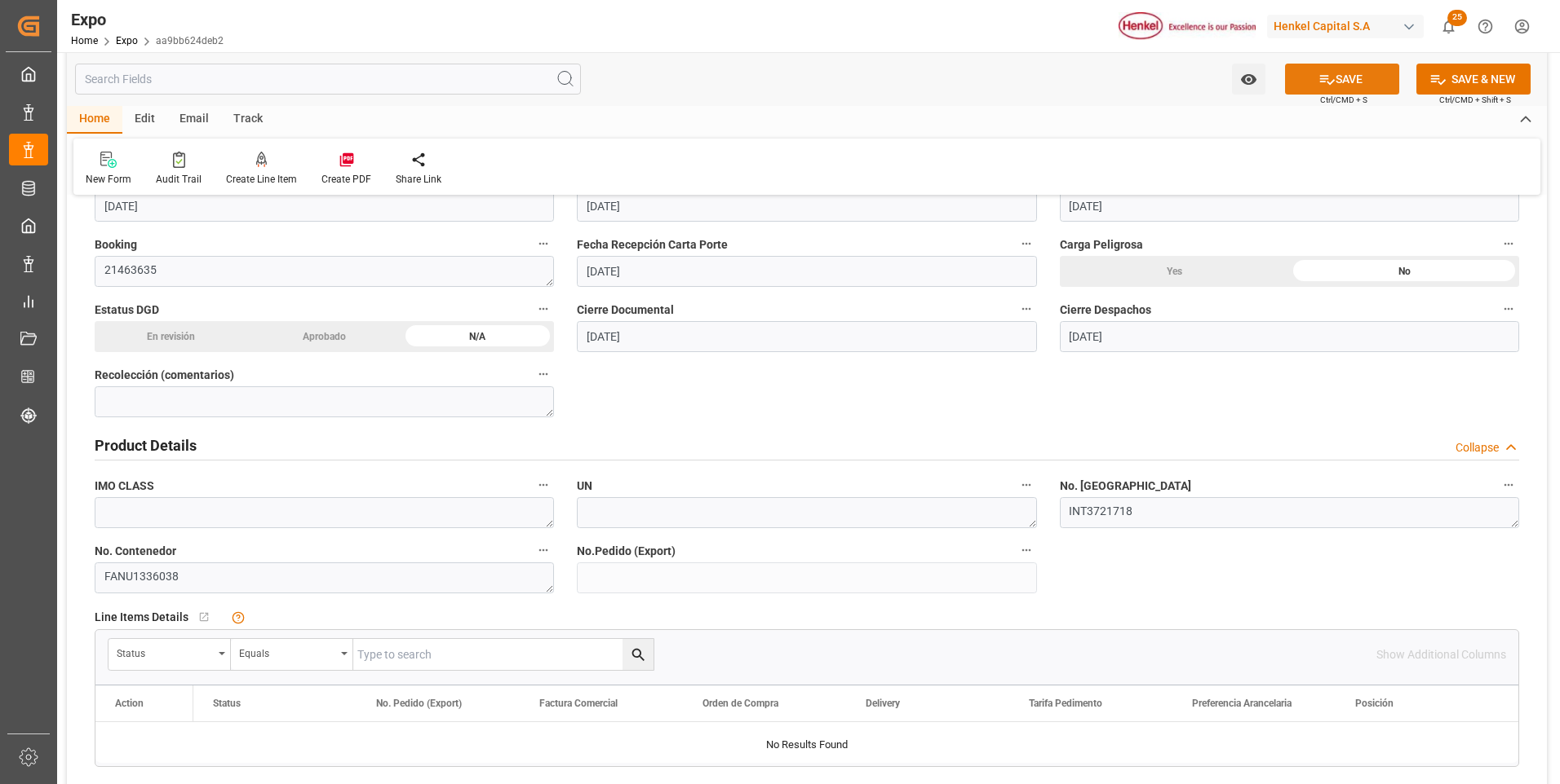
click at [1387, 75] on button "SAVE" at bounding box center [1341, 79] width 114 height 31
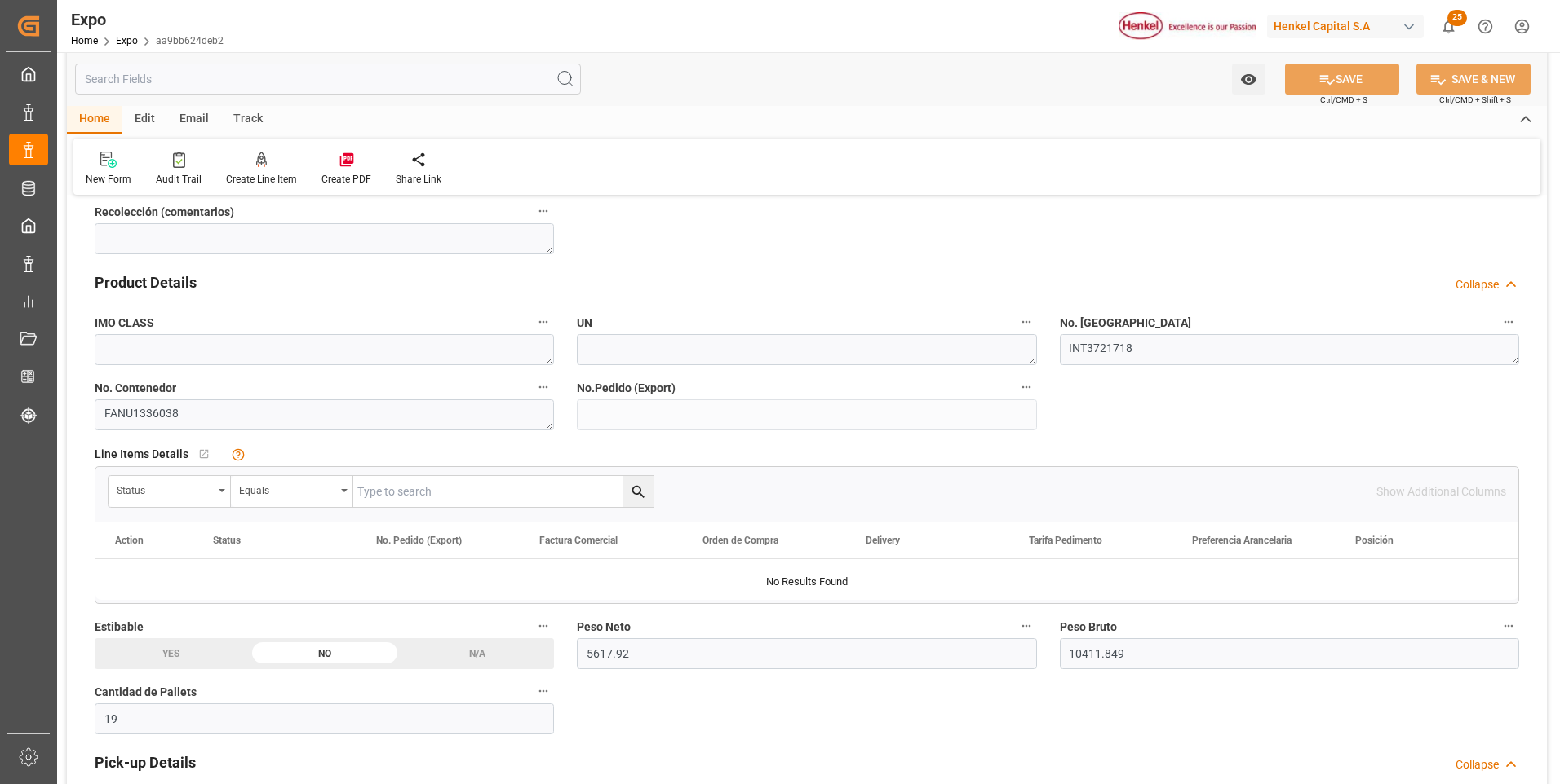
scroll to position [815, 0]
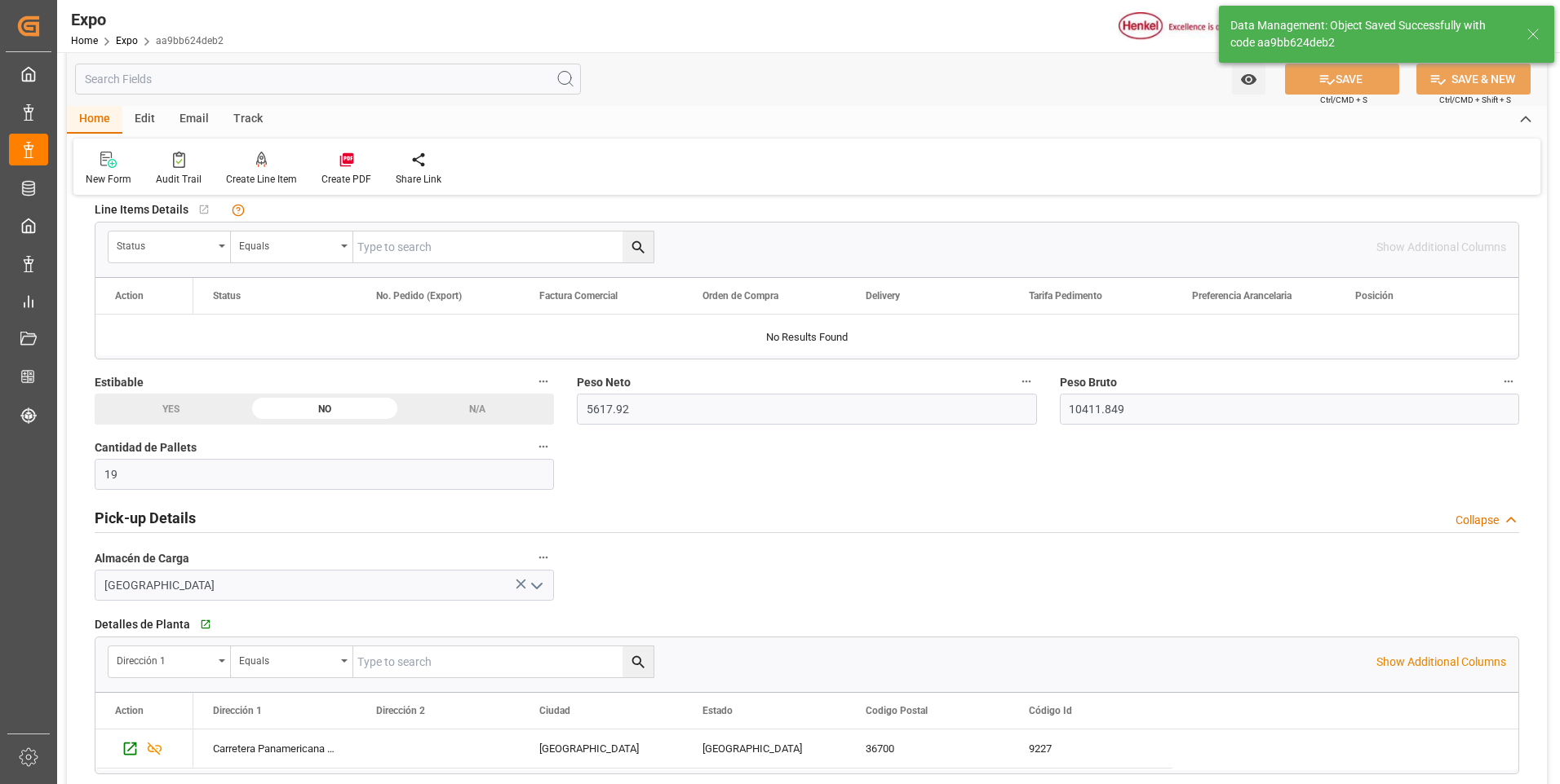
type input "[DATE] 04:23"
click at [170, 475] on input "19" at bounding box center [324, 475] width 460 height 31
type input "1"
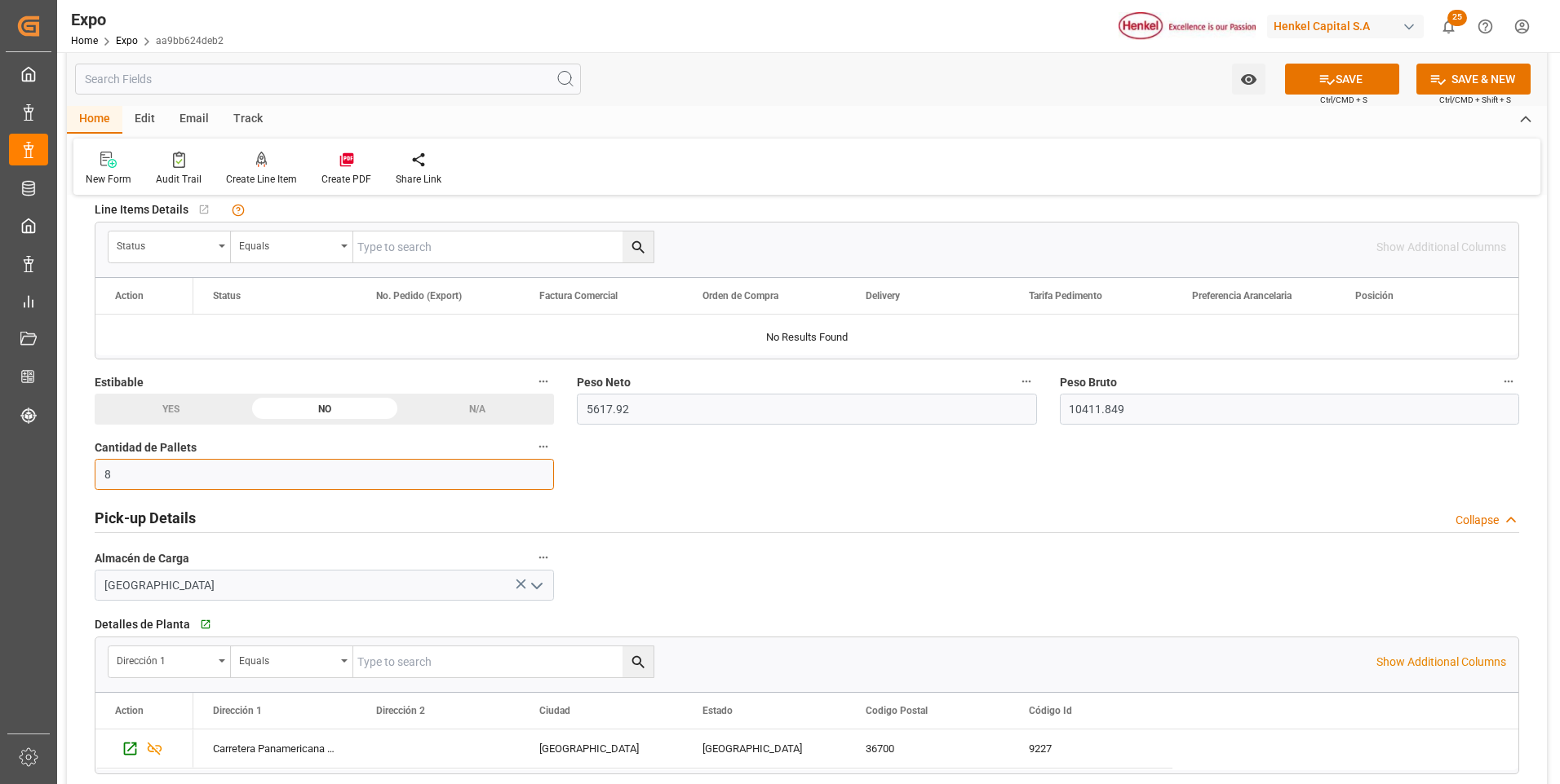
type input "8"
click at [1333, 82] on button "SAVE" at bounding box center [1341, 79] width 114 height 31
drag, startPoint x: 630, startPoint y: 412, endPoint x: 576, endPoint y: 412, distance: 54.0
click at [576, 412] on div "Peso Neto 5617.92" at bounding box center [807, 398] width 482 height 65
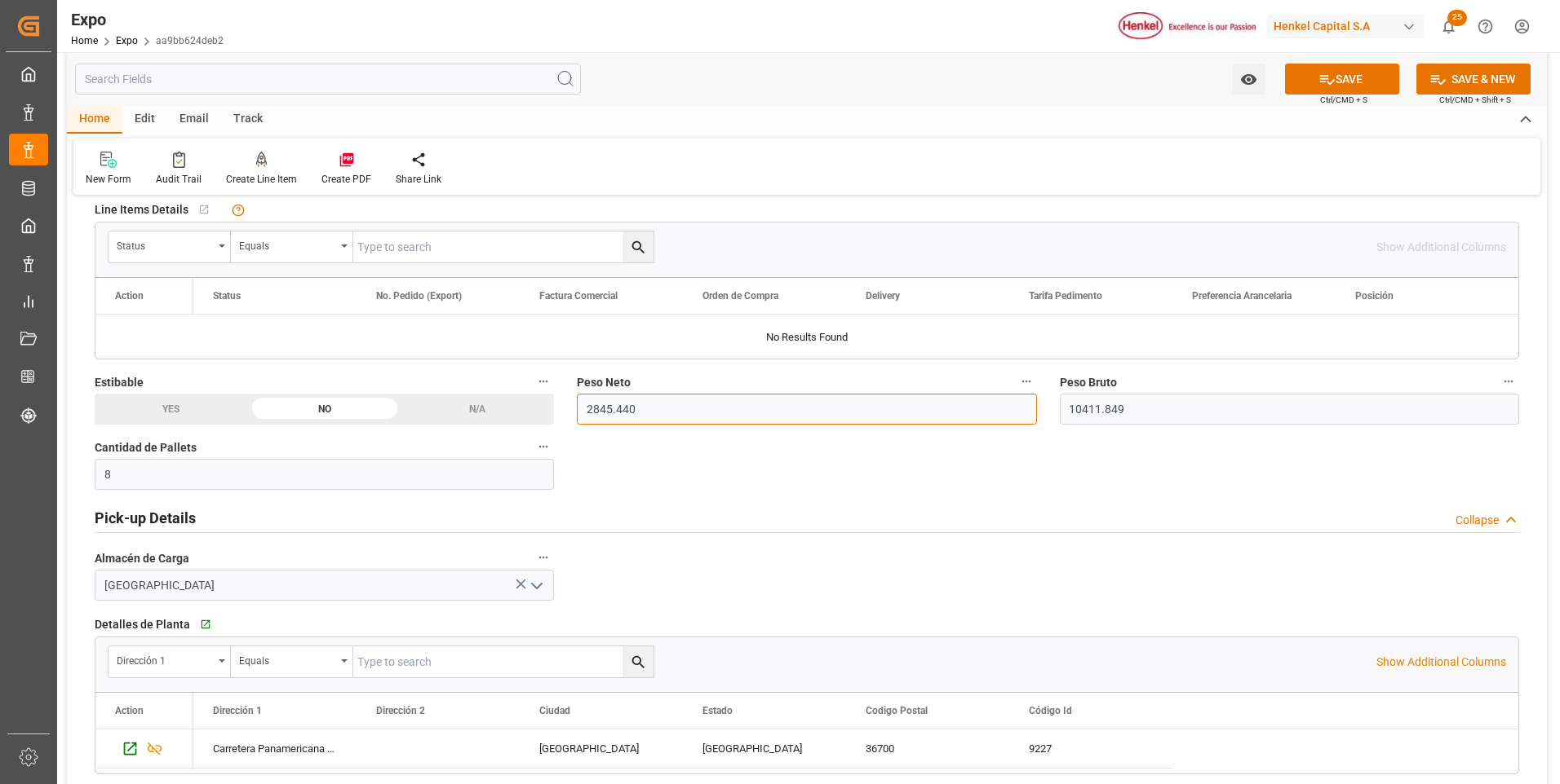
type input "2845.440"
drag, startPoint x: 1126, startPoint y: 411, endPoint x: 1056, endPoint y: 405, distance: 70.3
click at [1056, 405] on div "Peso Bruto 10411.849" at bounding box center [1290, 398] width 482 height 65
type input "0"
type input "4622.244"
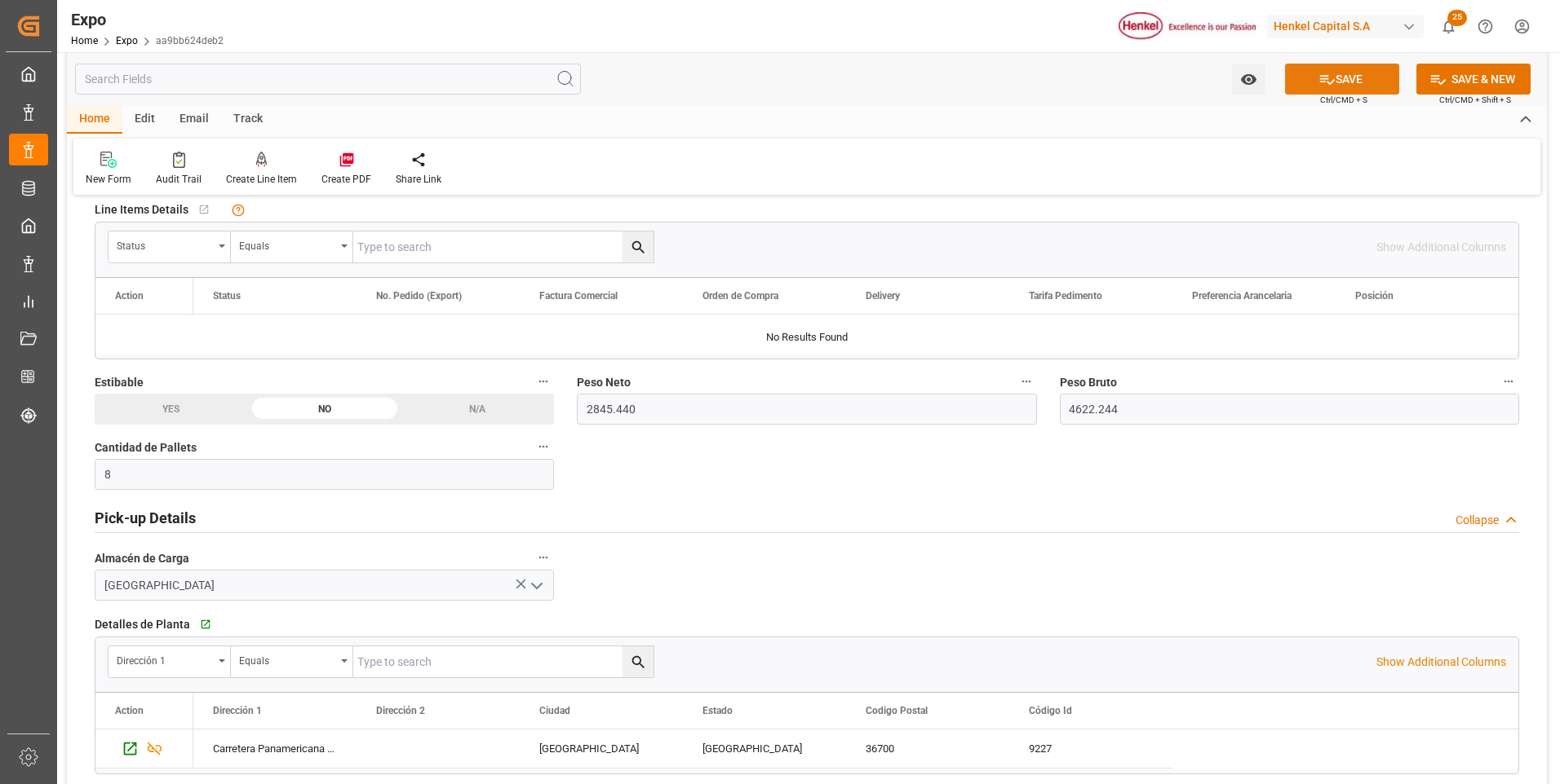
click at [1301, 79] on button "SAVE" at bounding box center [1341, 79] width 114 height 31
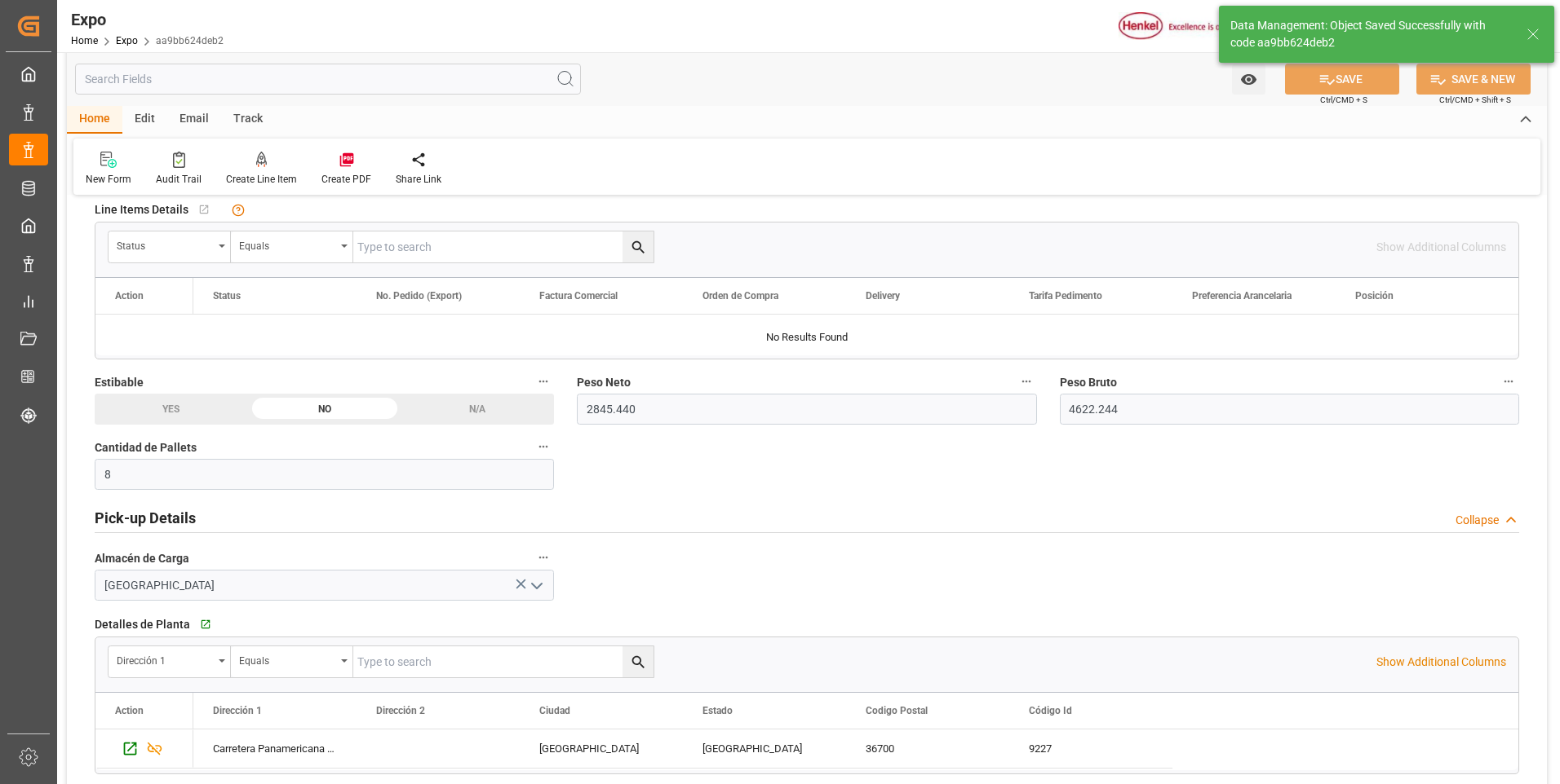
type input "[DATE] 04:24"
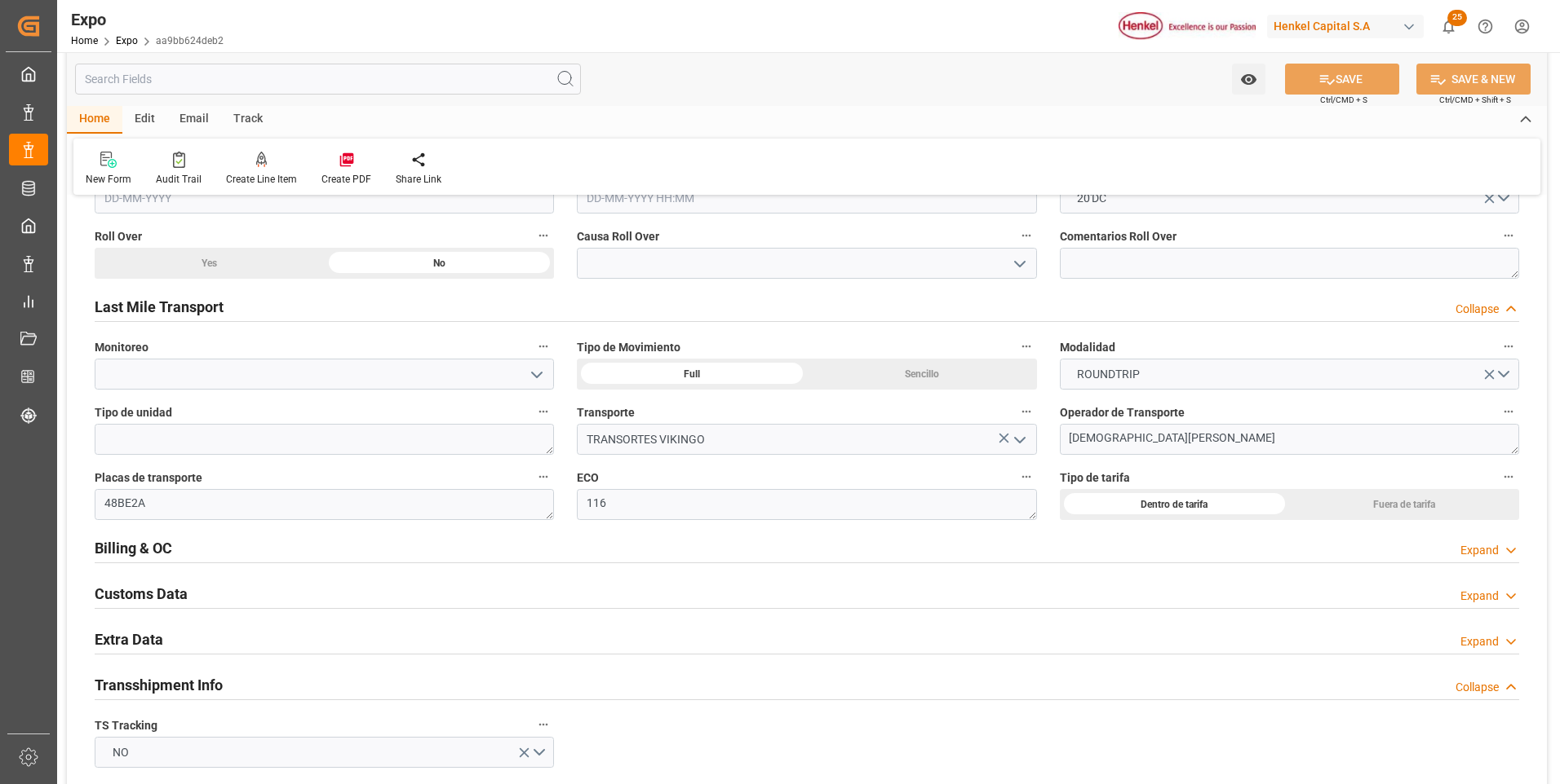
scroll to position [2528, 0]
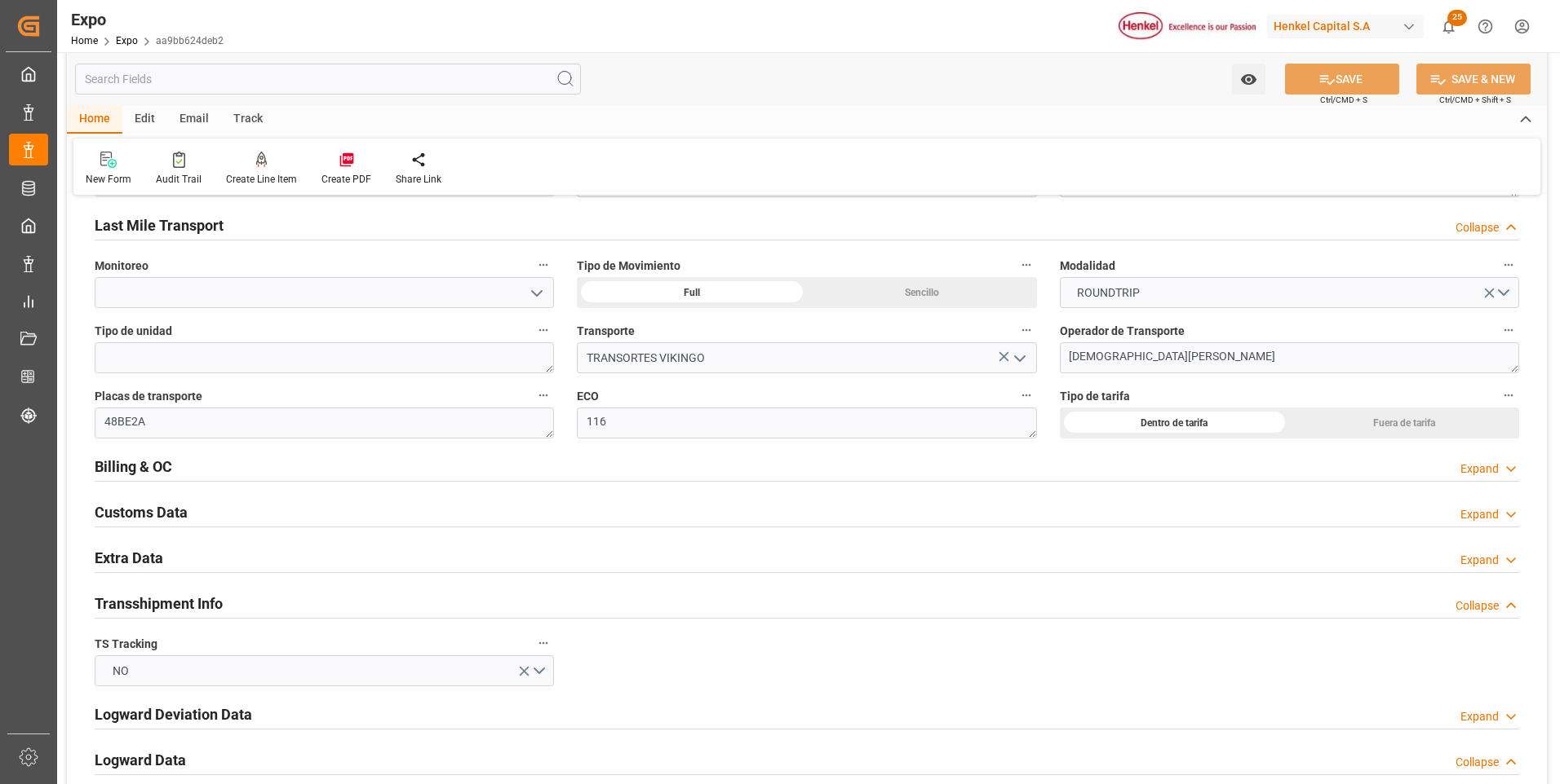
click at [1505, 565] on icon at bounding box center [1510, 561] width 17 height 18
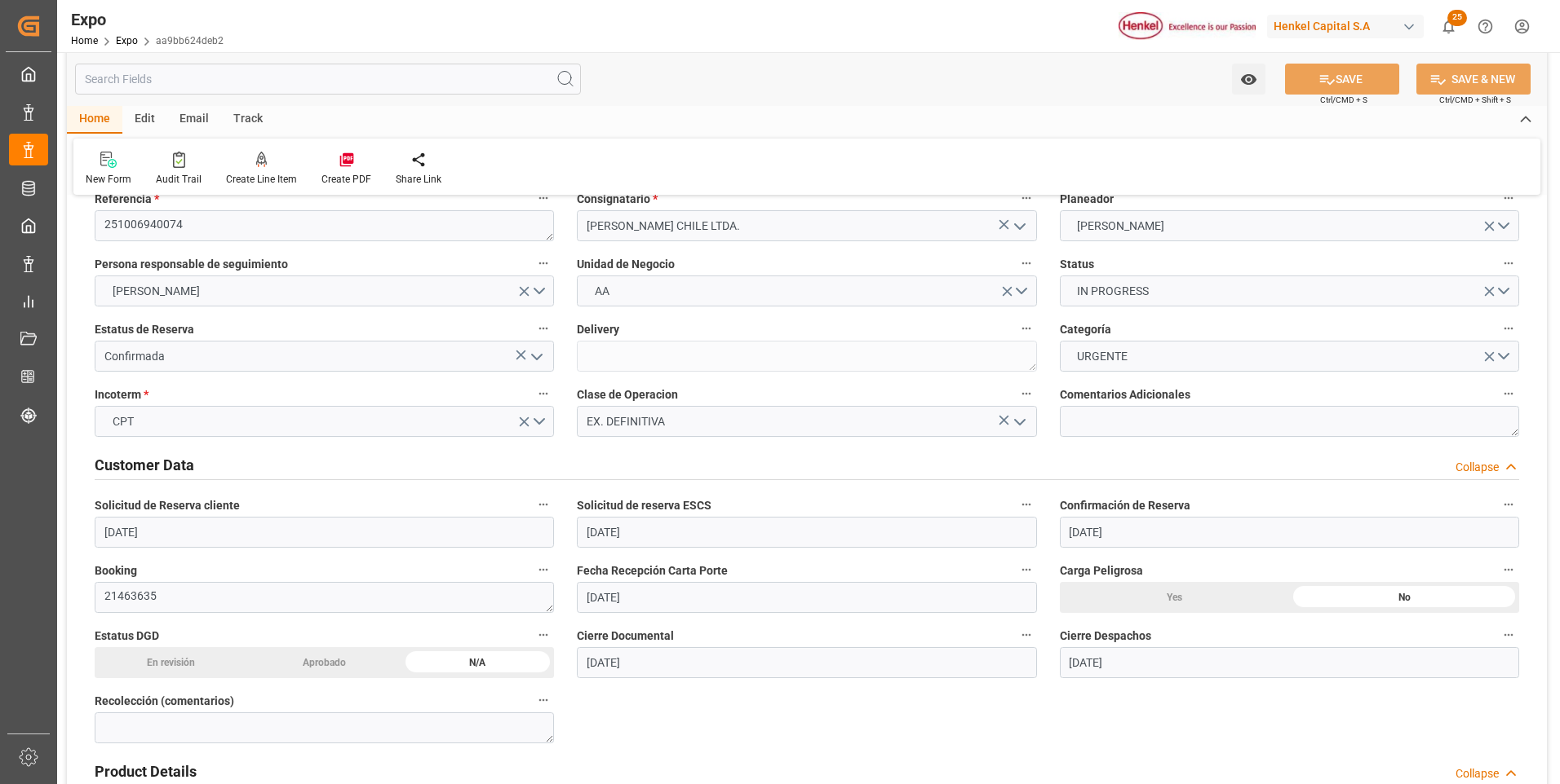
scroll to position [0, 0]
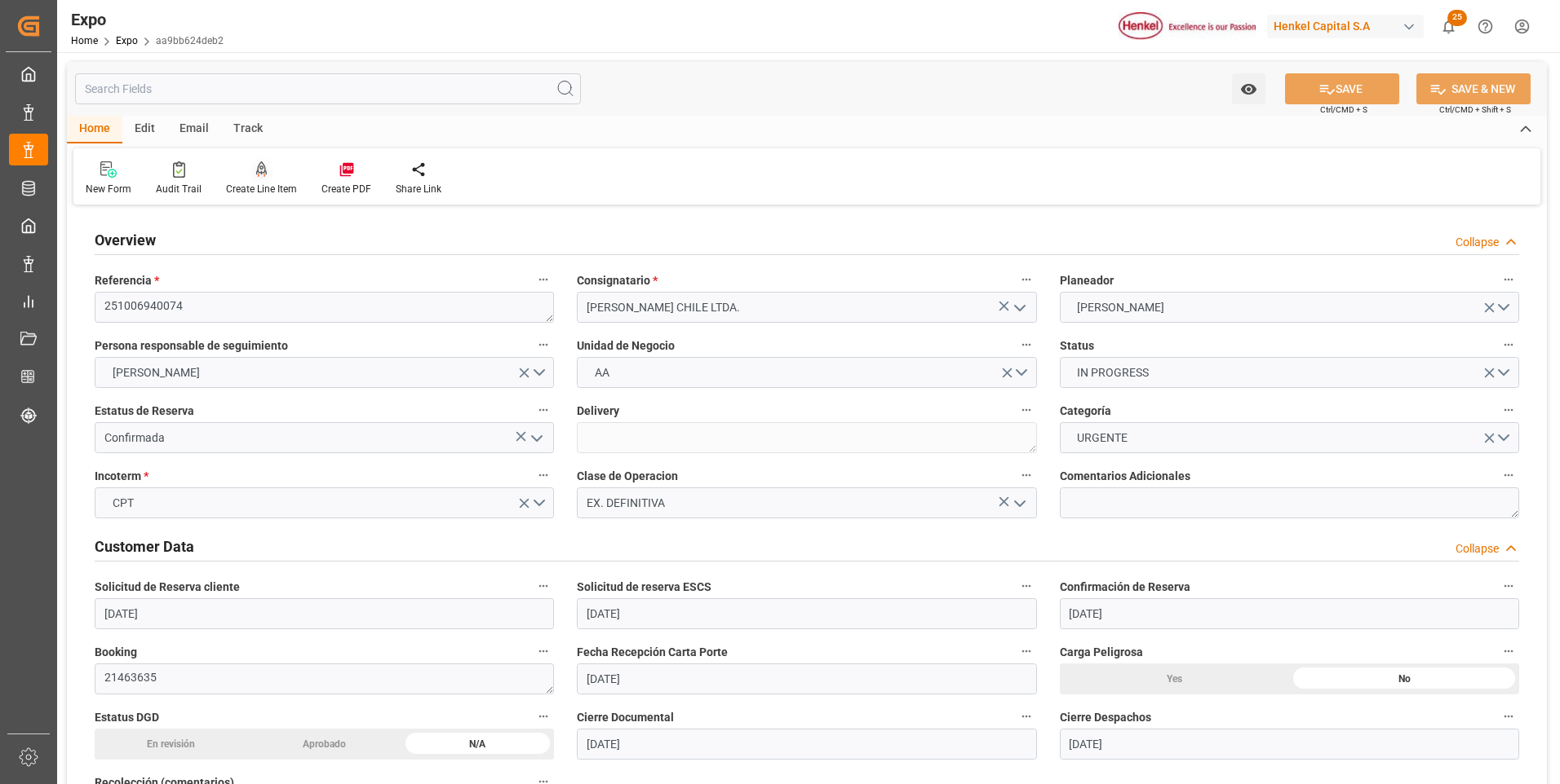
click at [260, 163] on icon at bounding box center [262, 170] width 12 height 17
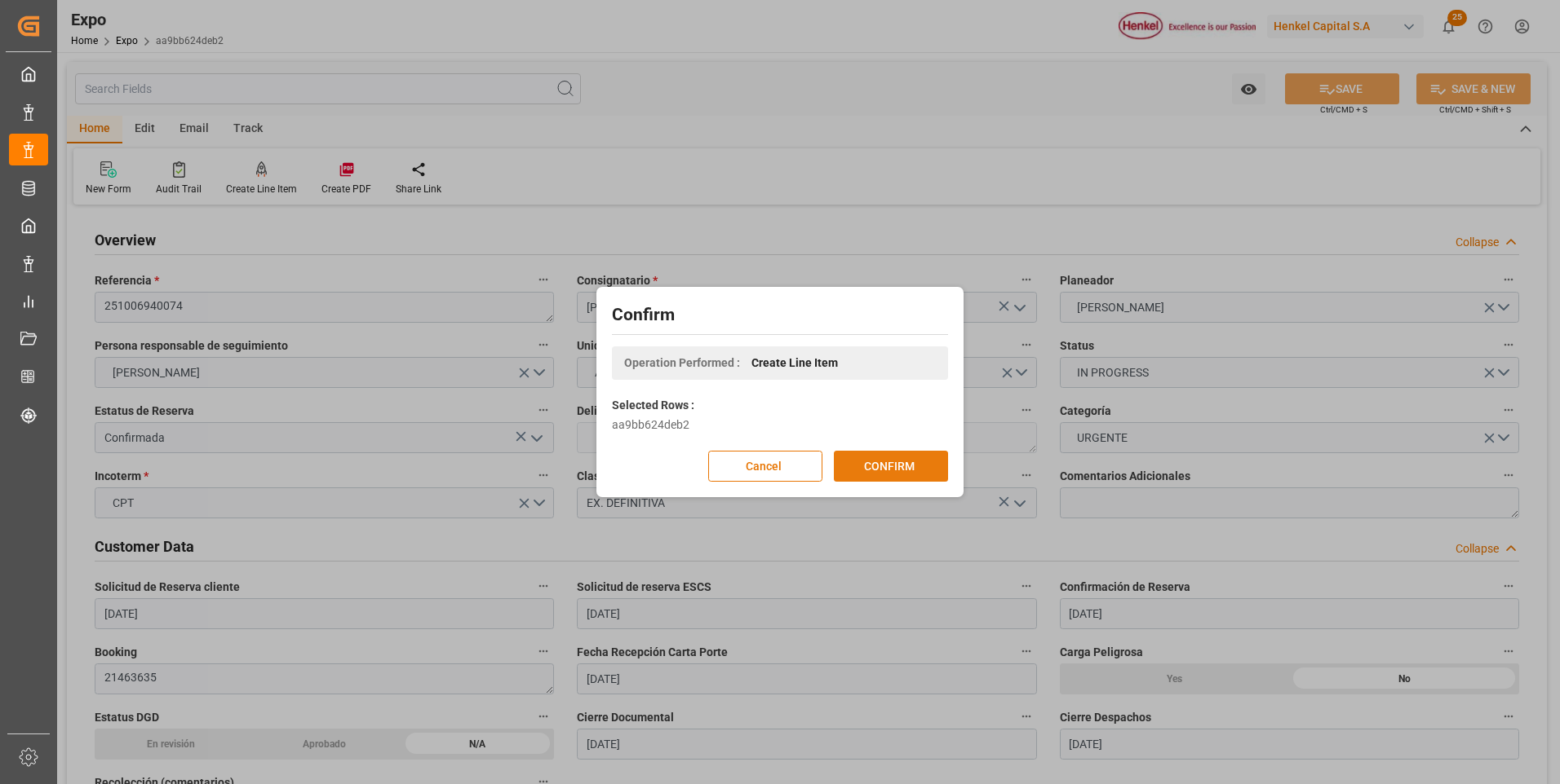
click at [881, 460] on button "CONFIRM" at bounding box center [891, 466] width 114 height 31
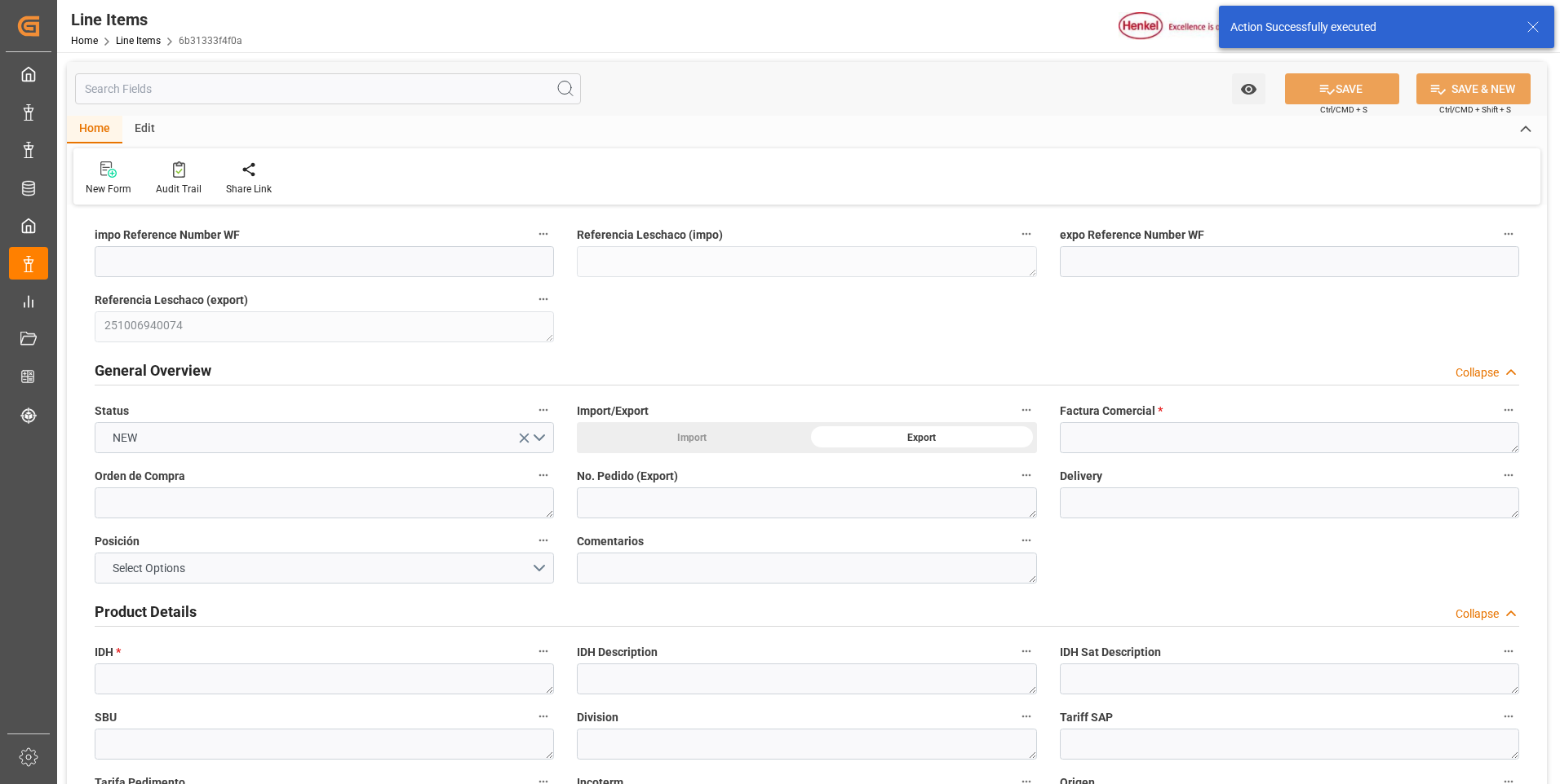
type input "[DATE] 04:24"
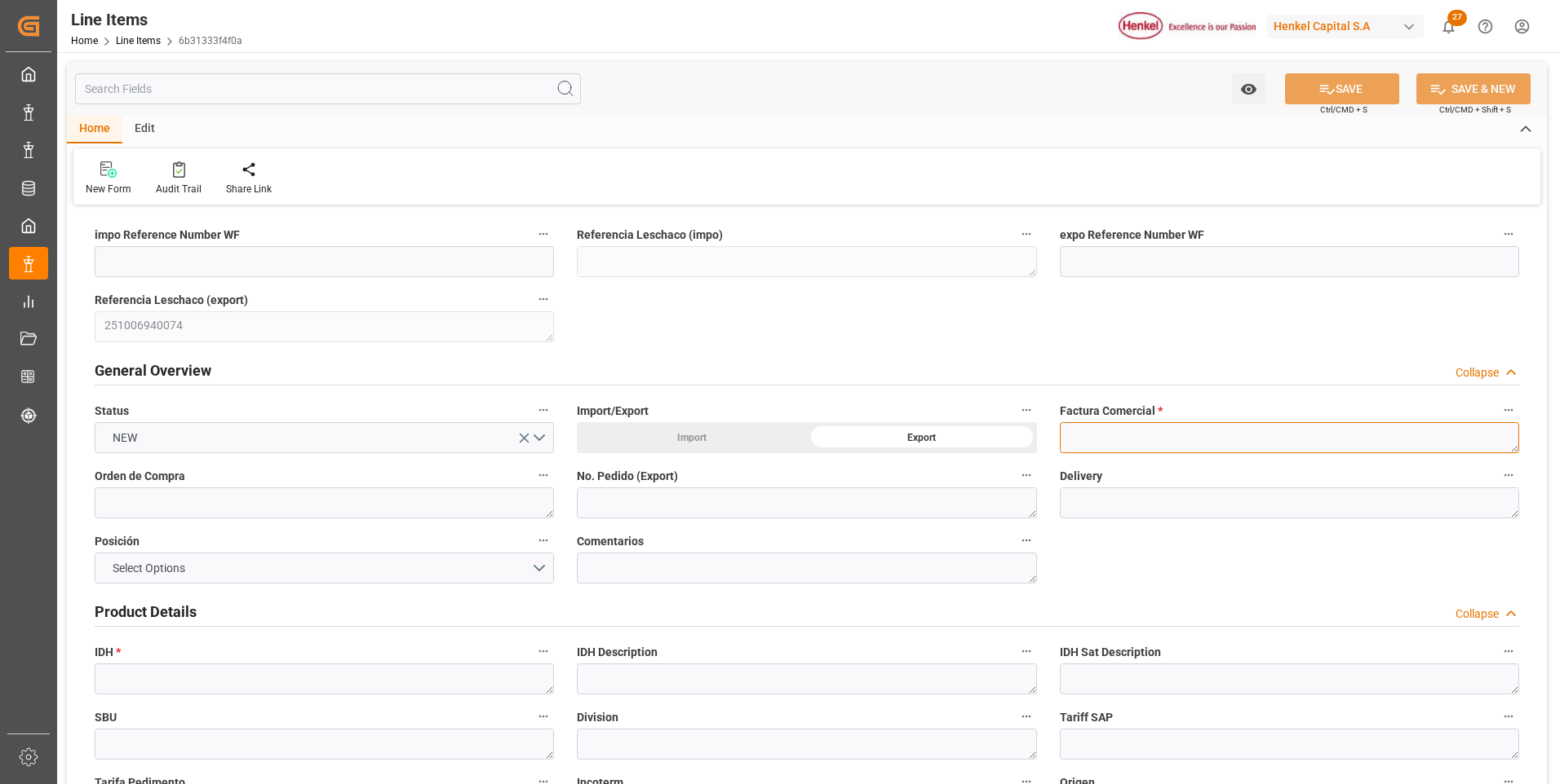
click at [1139, 429] on textarea at bounding box center [1289, 438] width 460 height 31
paste textarea "9912123305"
type textarea "9912123305"
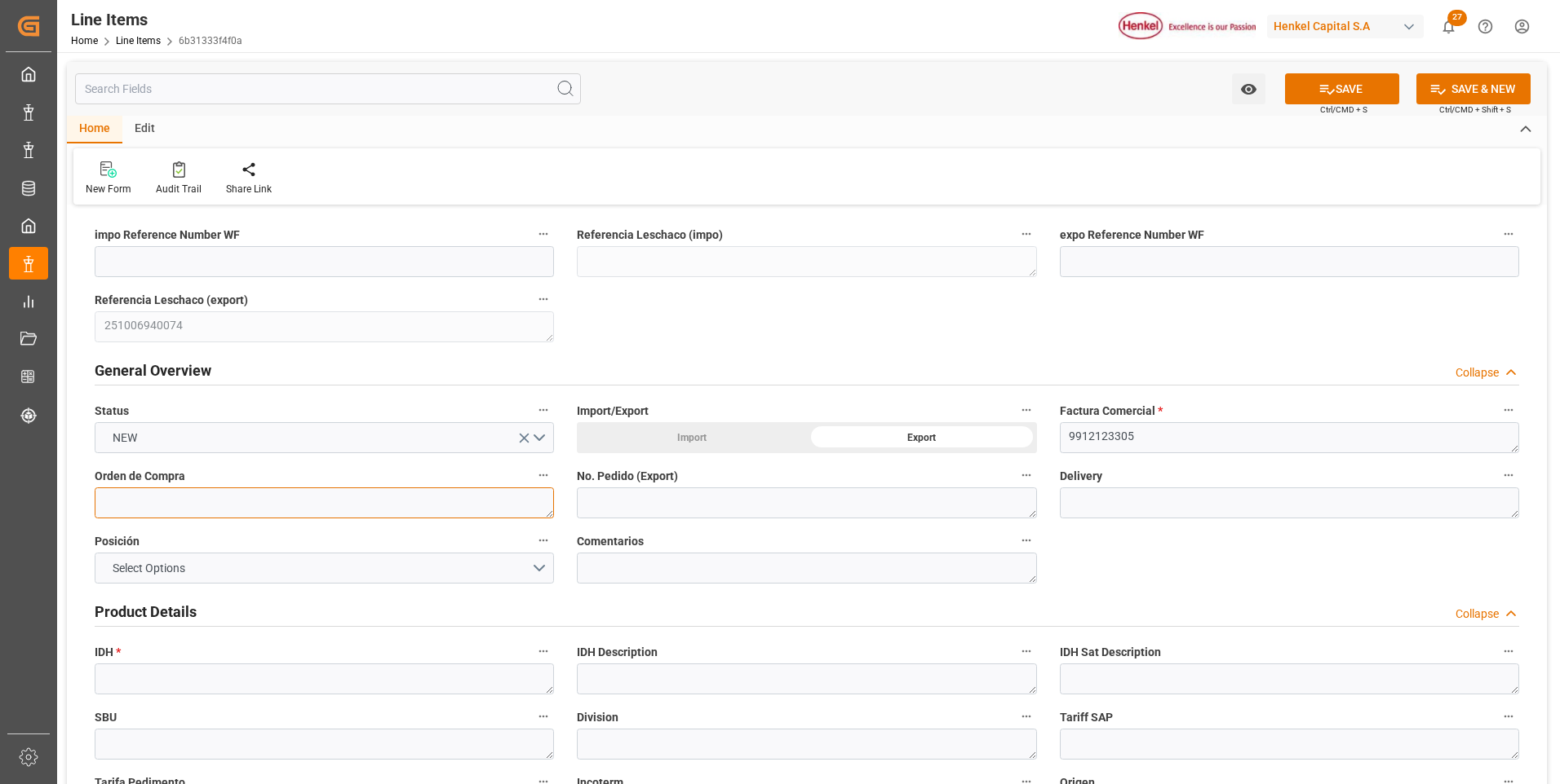
click at [290, 500] on textarea at bounding box center [324, 503] width 460 height 31
paste textarea "4578101085"
type textarea "4578101085"
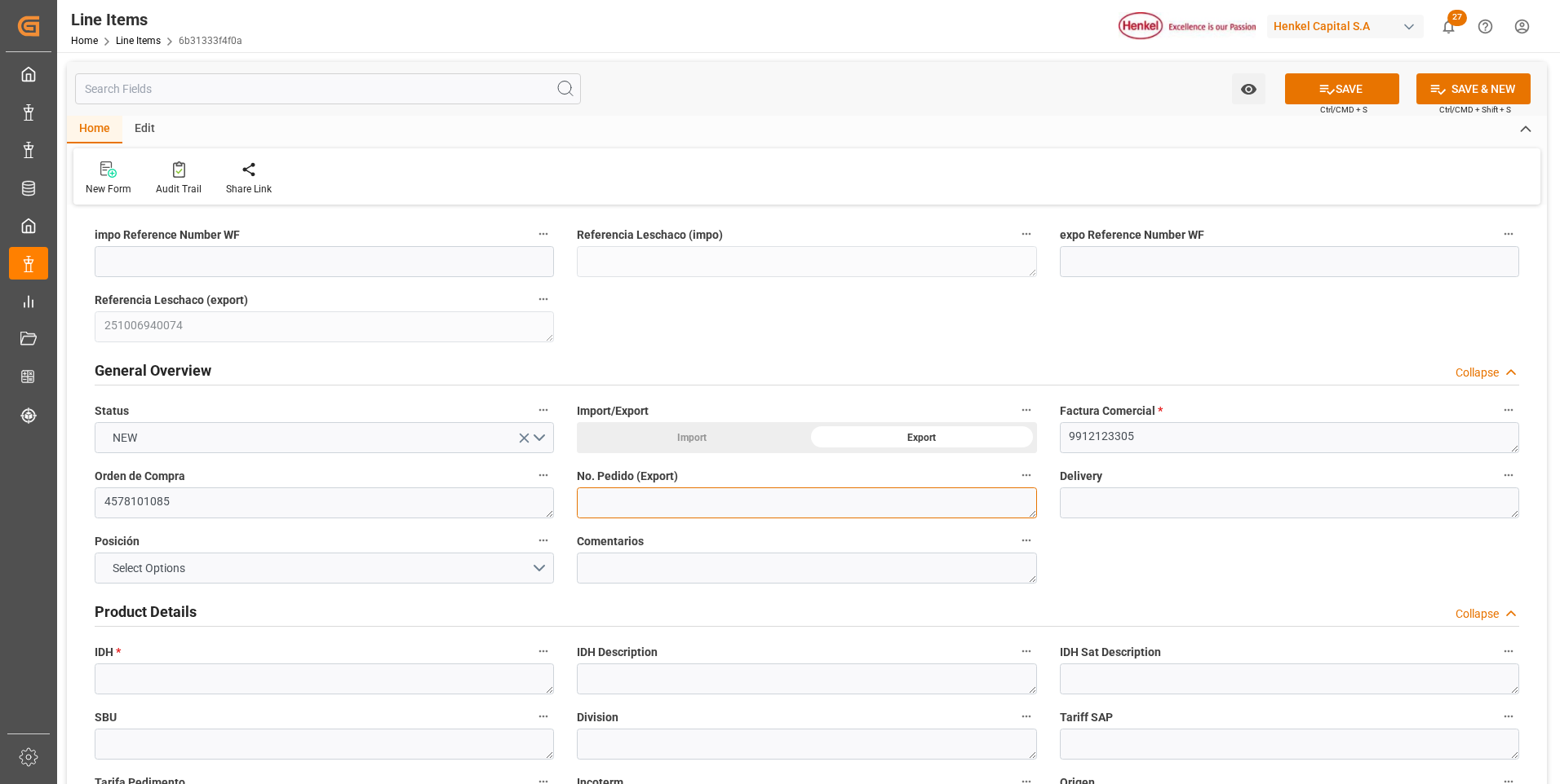
click at [640, 510] on textarea at bounding box center [806, 503] width 460 height 31
paste textarea "4578101085"
type textarea "4578101085"
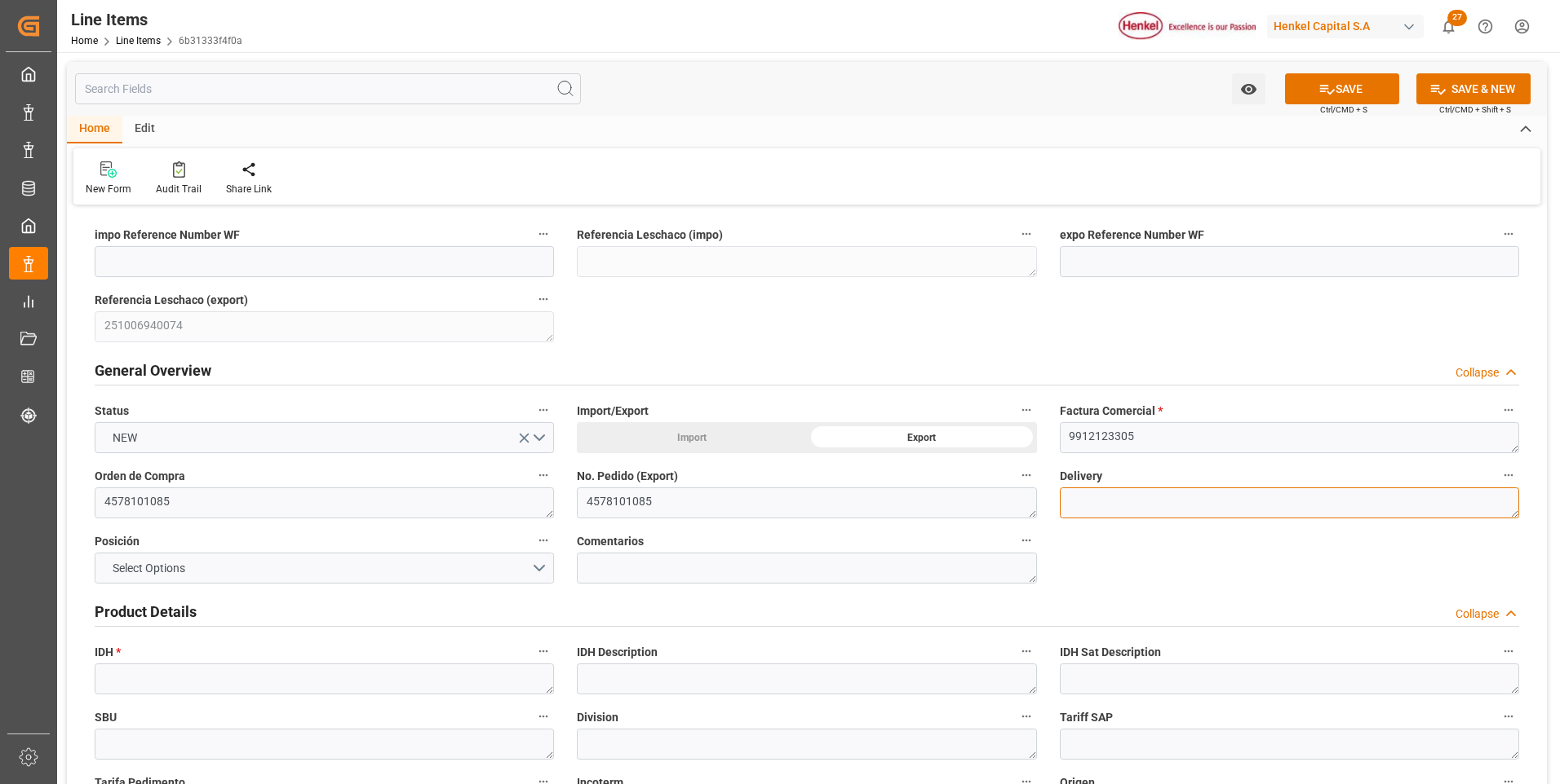
click at [1136, 506] on textarea at bounding box center [1289, 503] width 460 height 31
paste textarea "996190668"
type textarea "996190668"
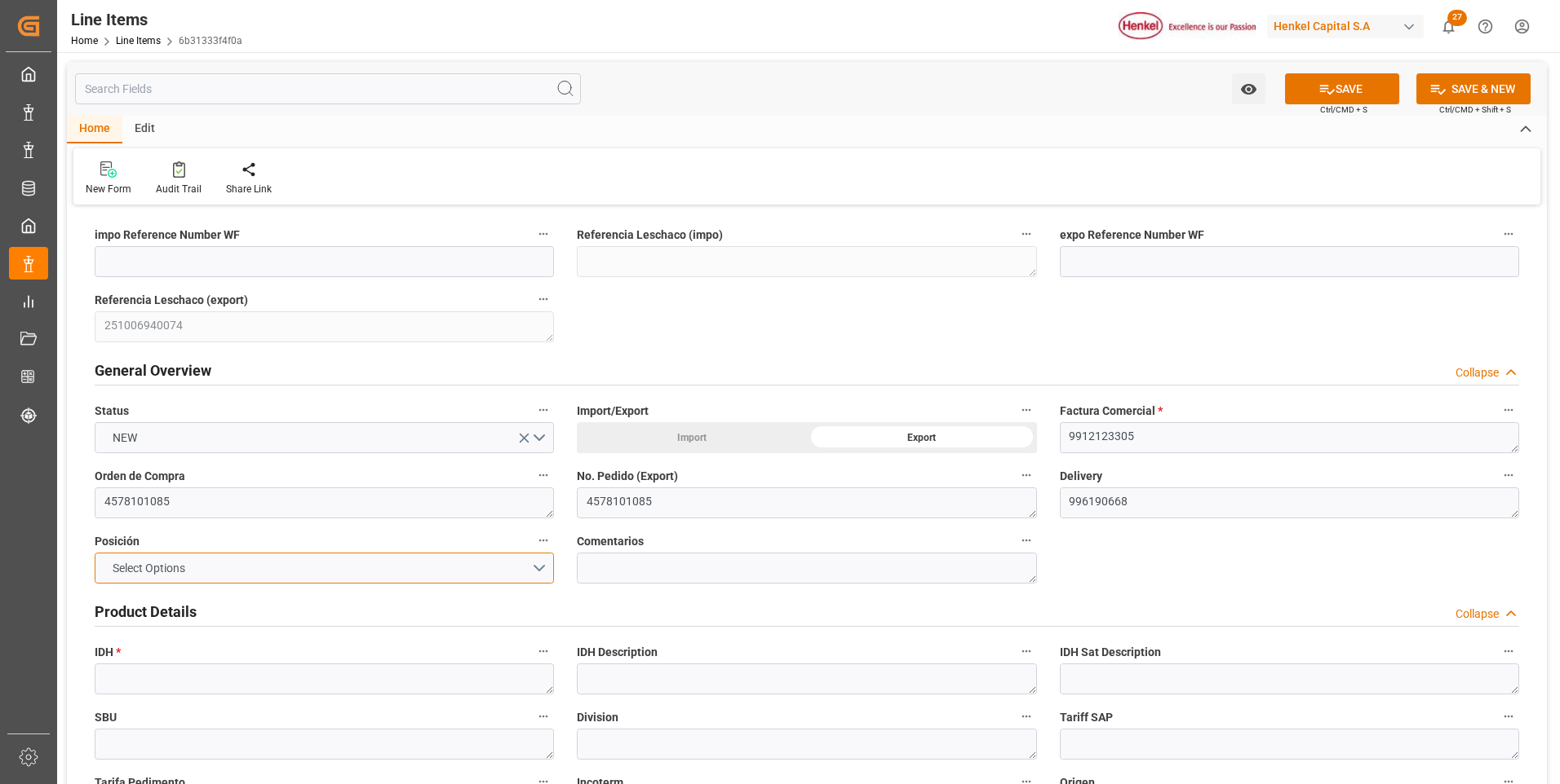
click at [499, 566] on button "Select Options" at bounding box center [324, 568] width 460 height 31
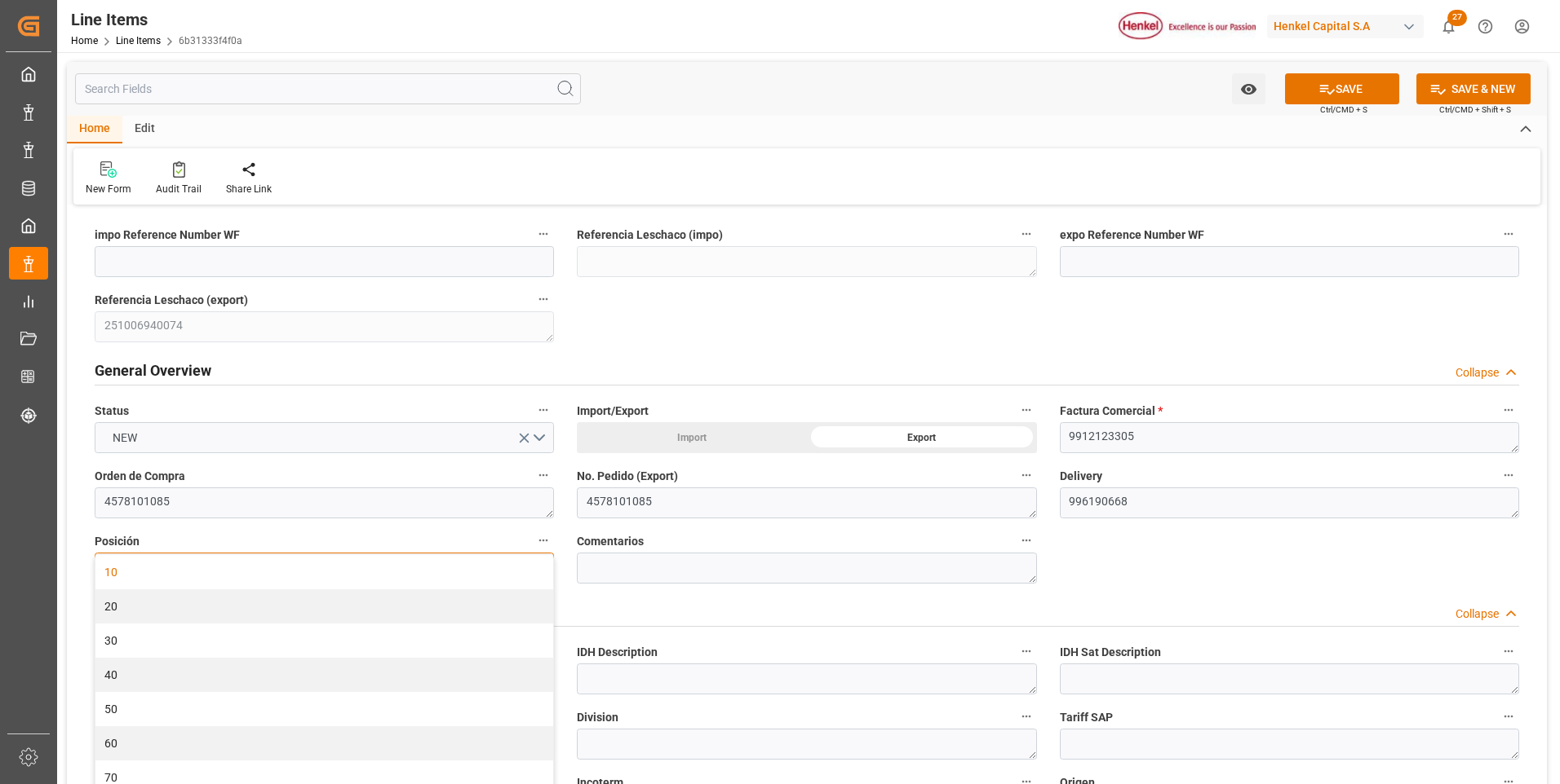
click at [443, 580] on div "10" at bounding box center [324, 571] width 458 height 34
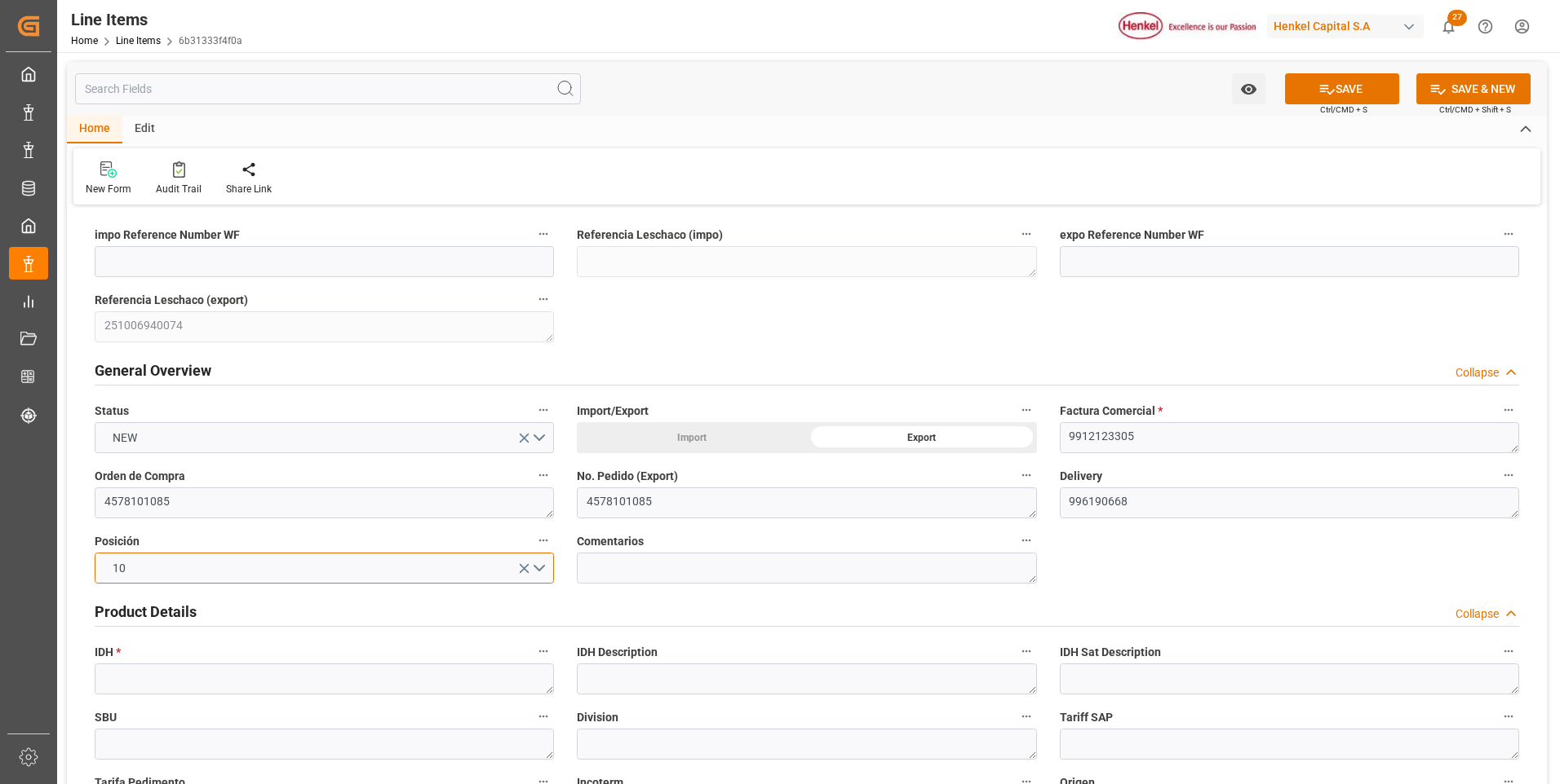
scroll to position [163, 0]
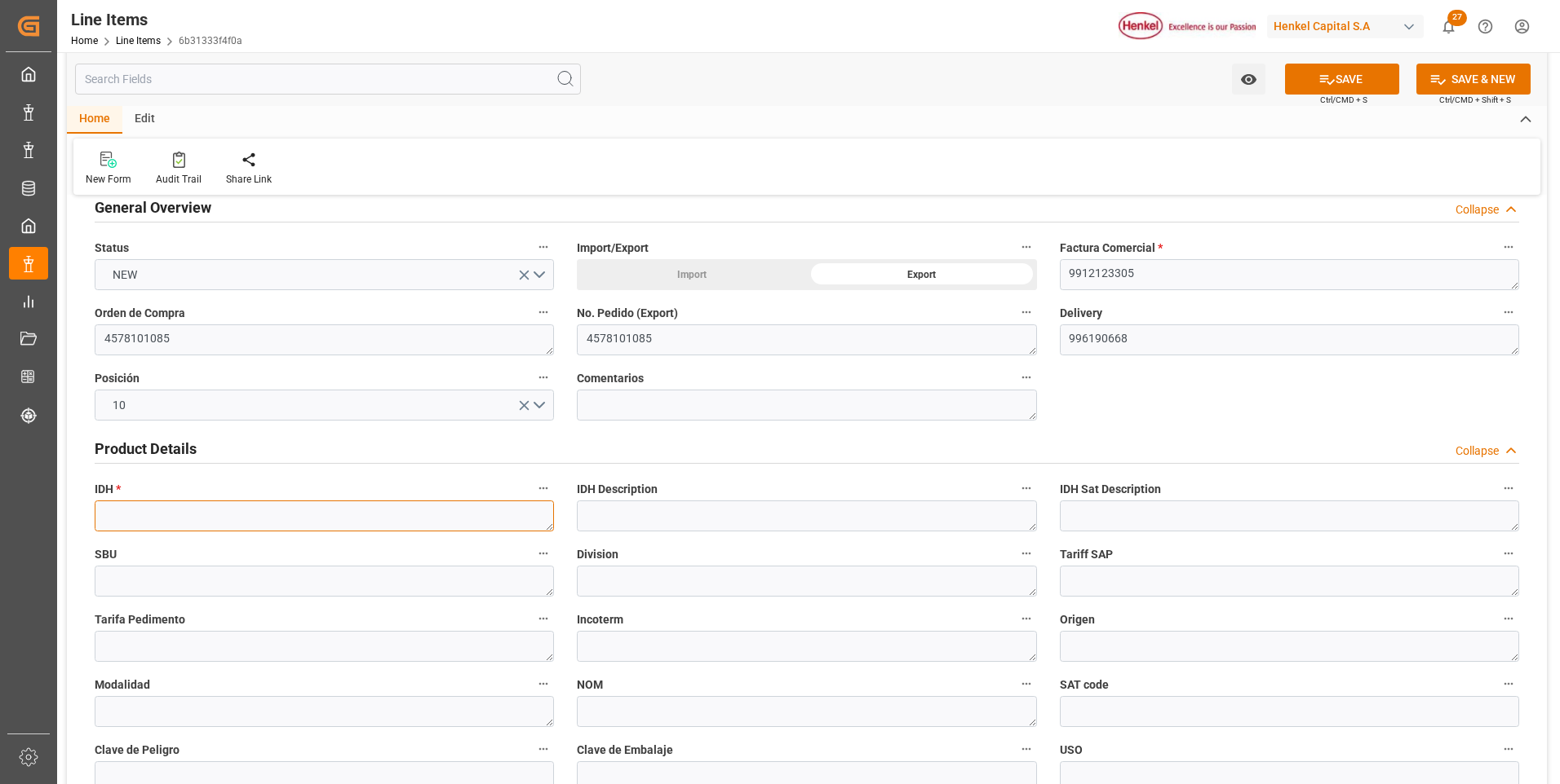
click at [186, 519] on textarea at bounding box center [324, 516] width 460 height 31
paste textarea "2771014"
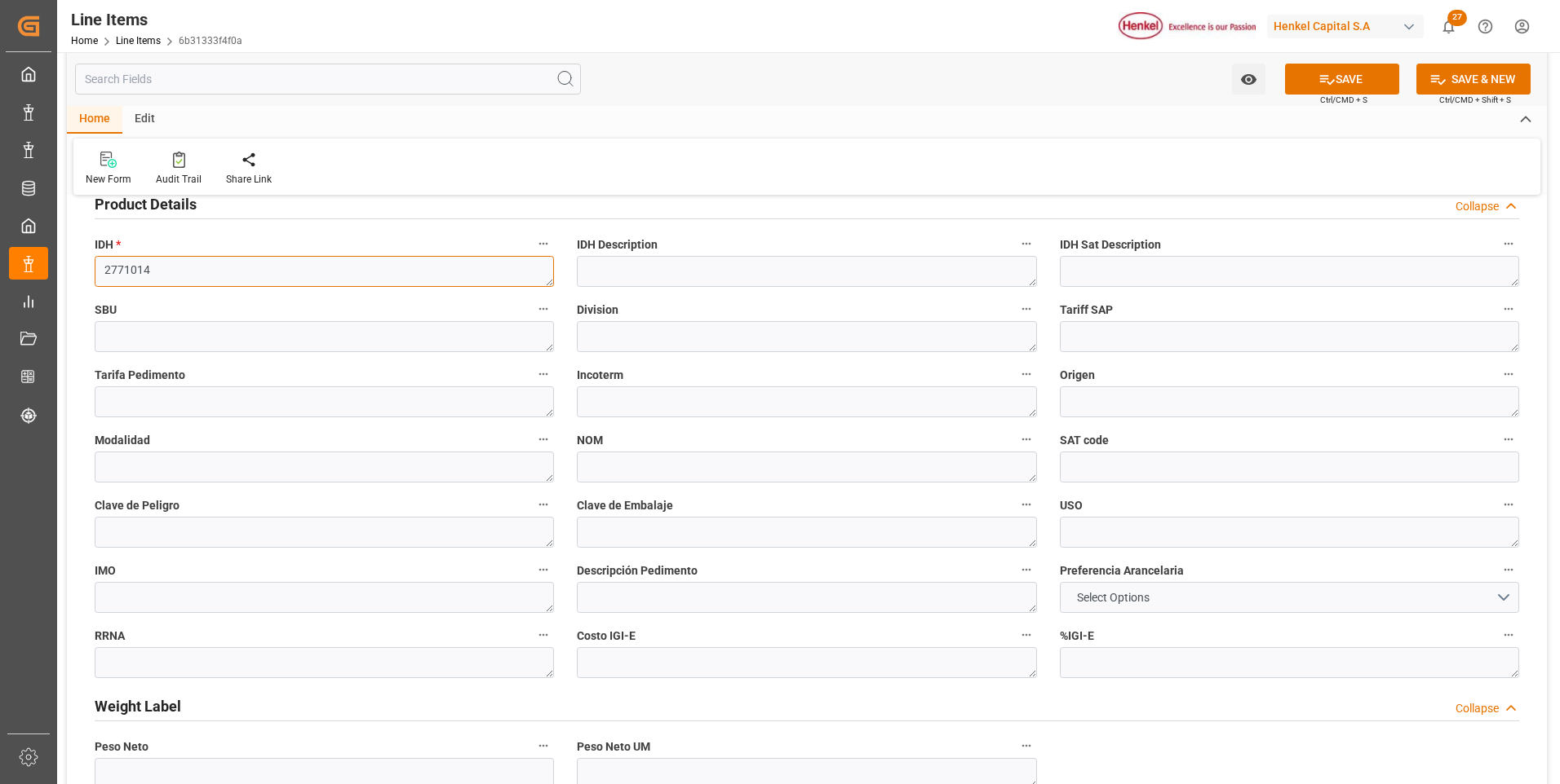
scroll to position [570, 0]
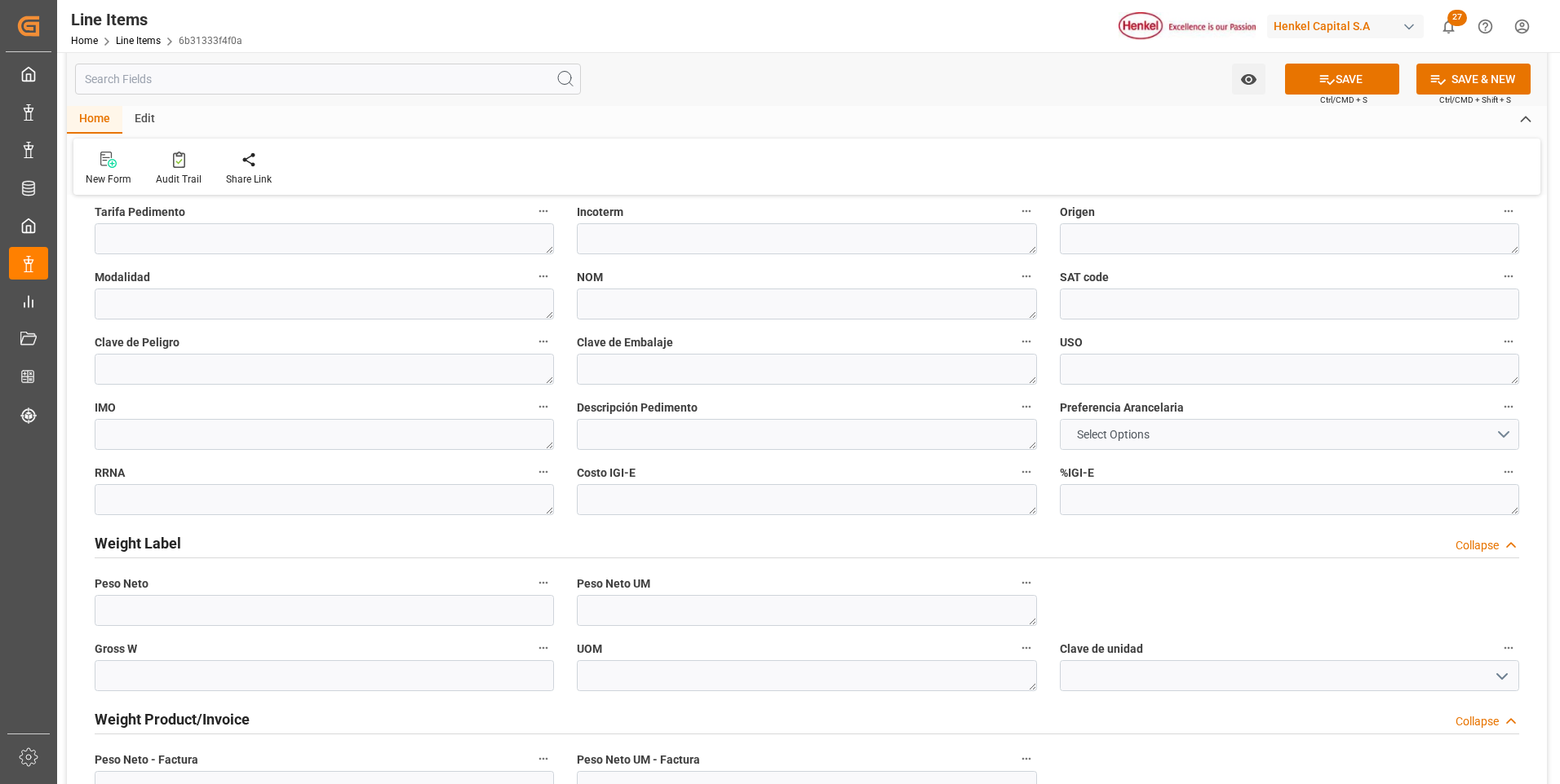
type textarea "2771014"
click at [1153, 446] on button "Select Options" at bounding box center [1289, 435] width 460 height 31
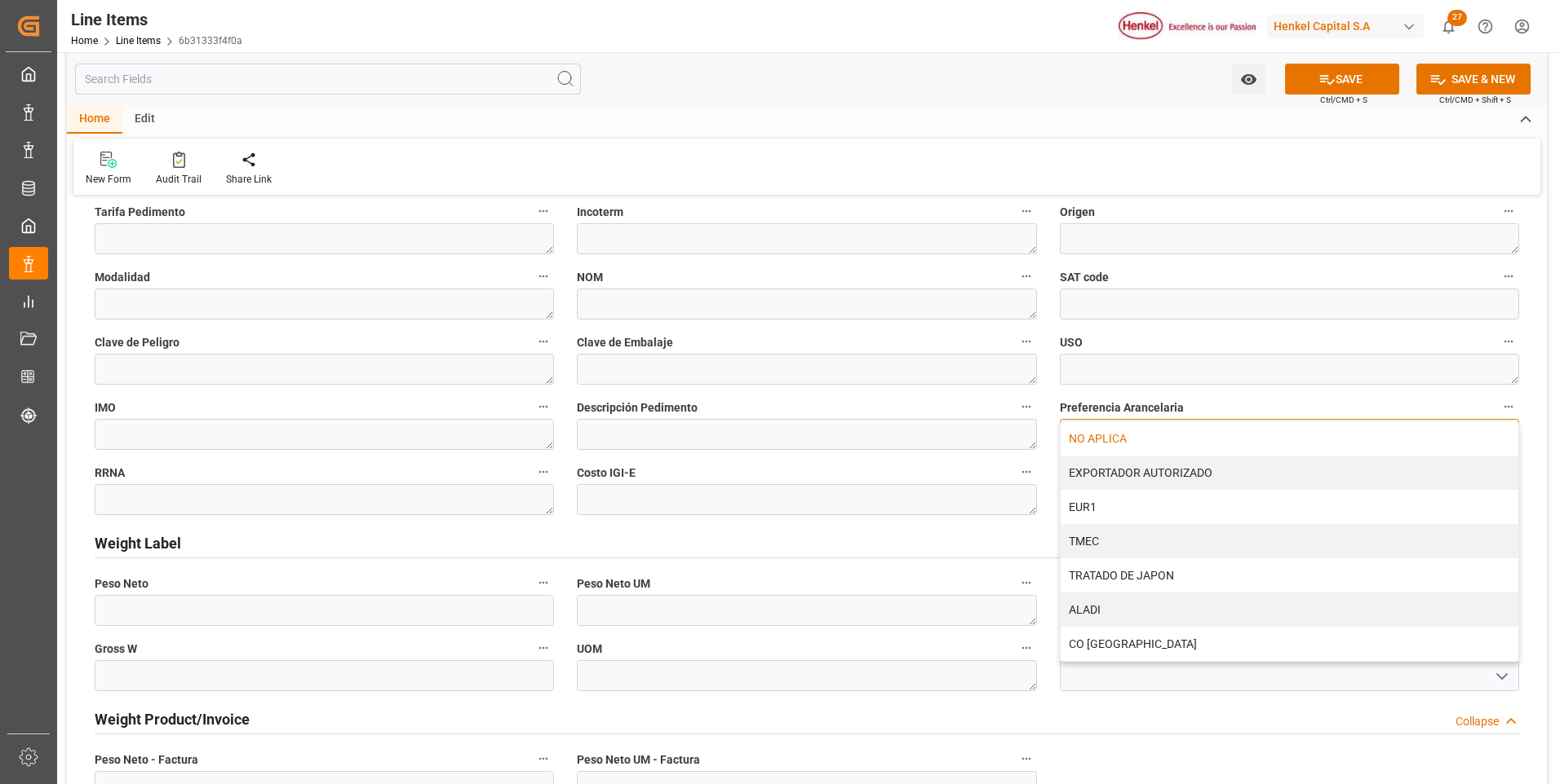
click at [1154, 446] on div "NO APLICA" at bounding box center [1289, 438] width 458 height 34
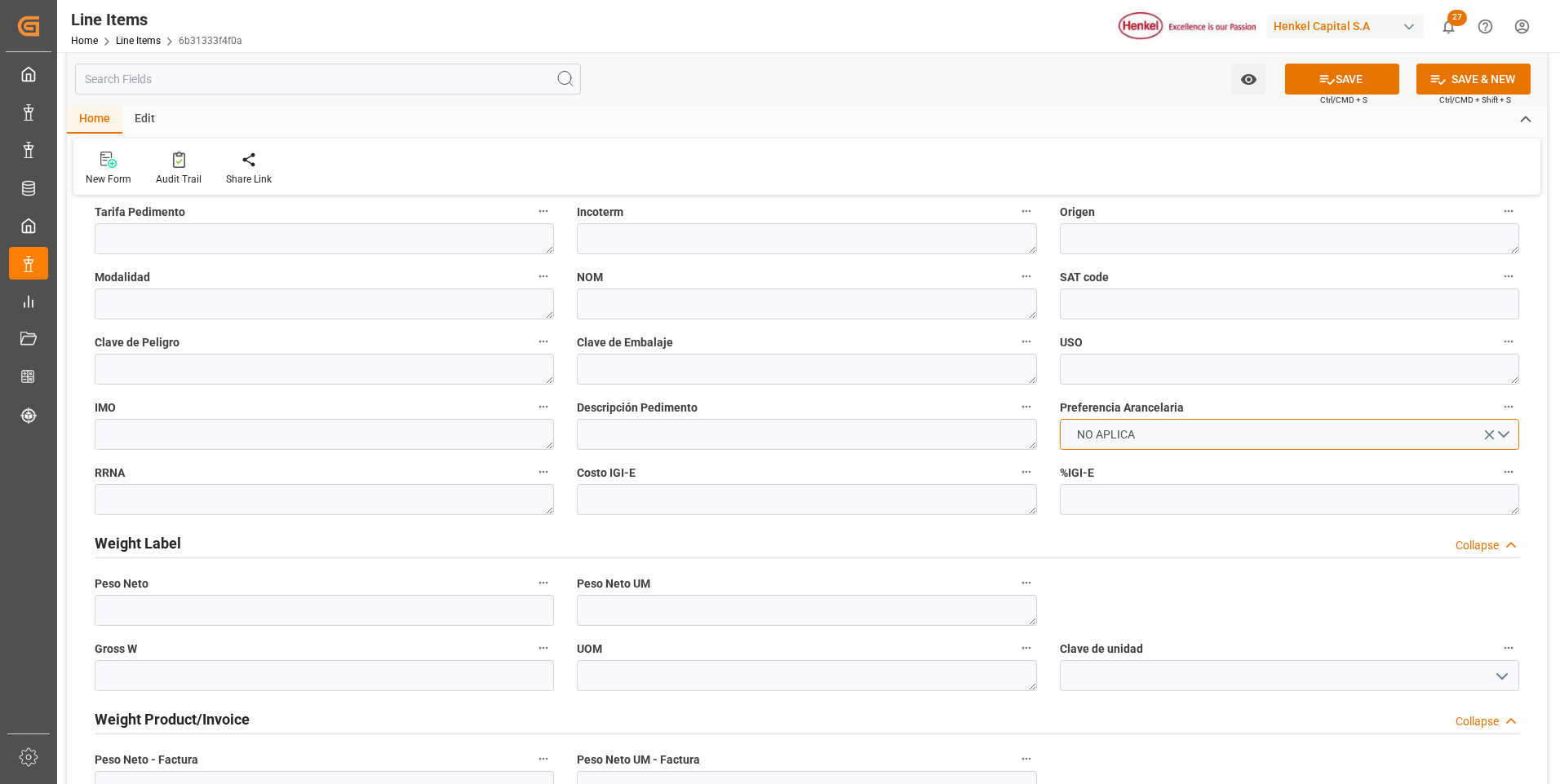
scroll to position [815, 0]
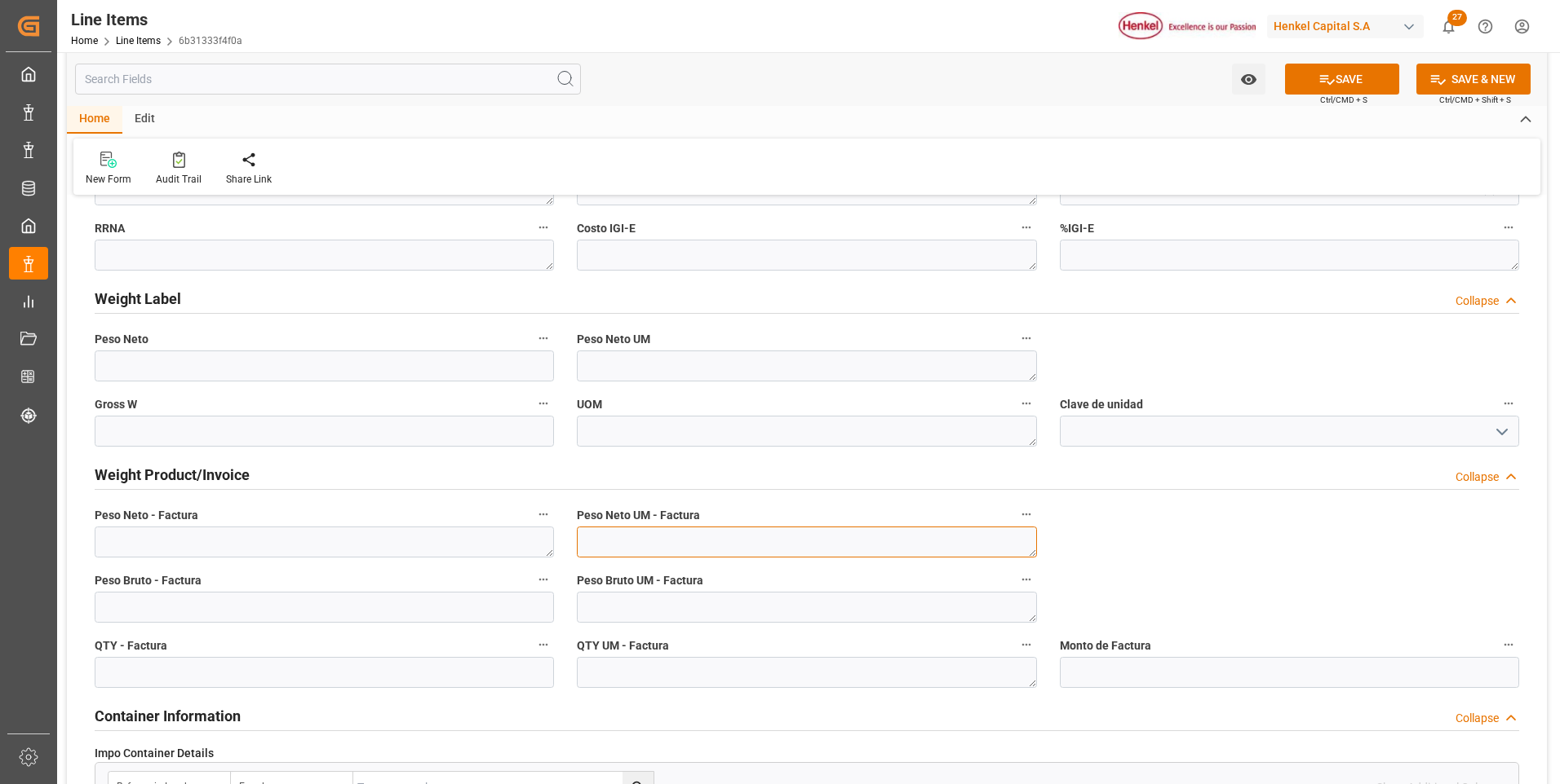
click at [829, 534] on textarea at bounding box center [806, 542] width 460 height 31
type textarea "KG"
click at [823, 608] on textarea at bounding box center [806, 608] width 460 height 31
type textarea "KG"
click at [798, 688] on textarea at bounding box center [806, 673] width 460 height 31
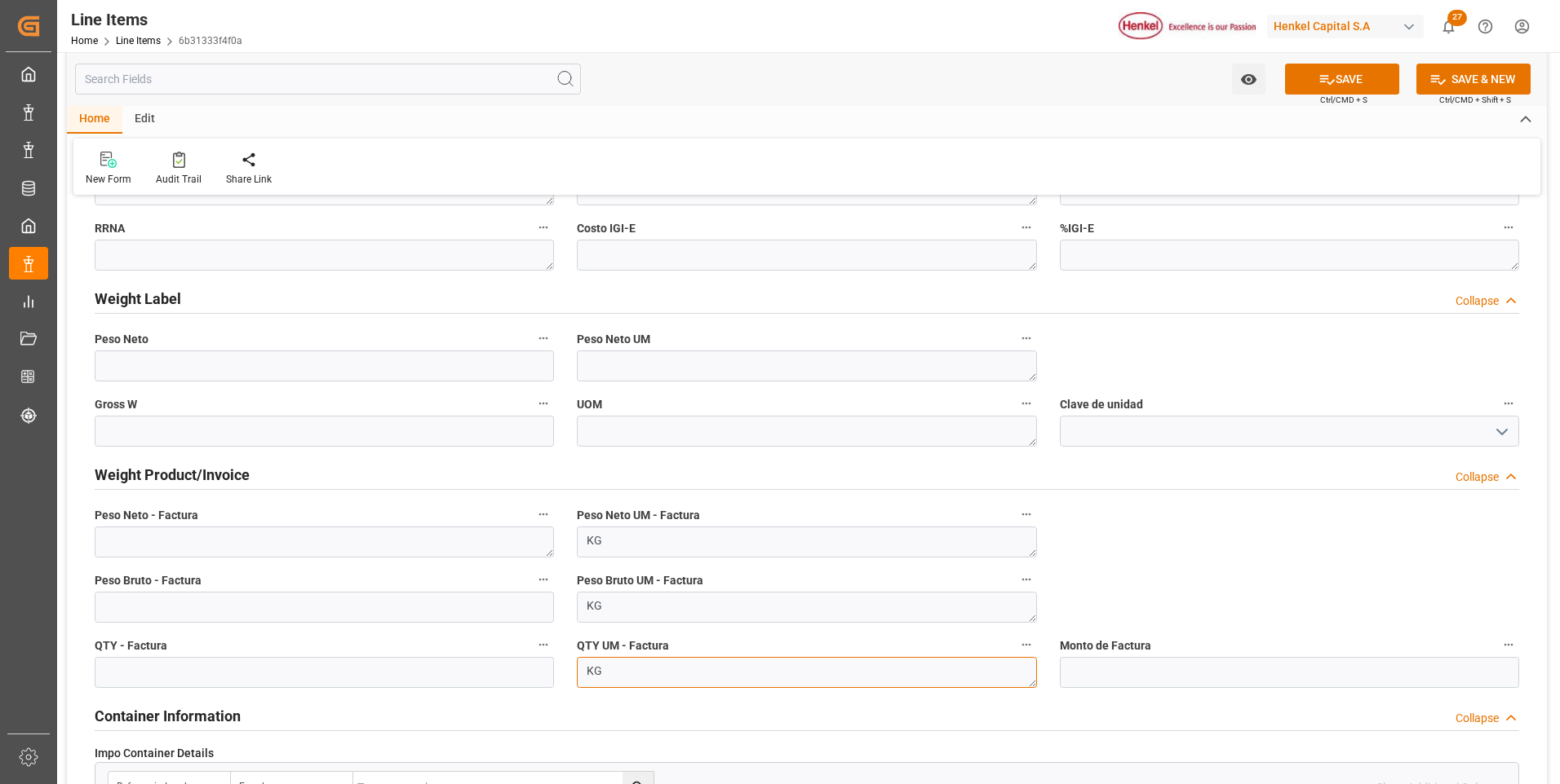
type textarea "KG"
click at [309, 545] on textarea at bounding box center [324, 542] width 460 height 31
paste textarea "2.845,440"
type textarea "2.845,440"
click at [308, 668] on input "text" at bounding box center [324, 673] width 460 height 31
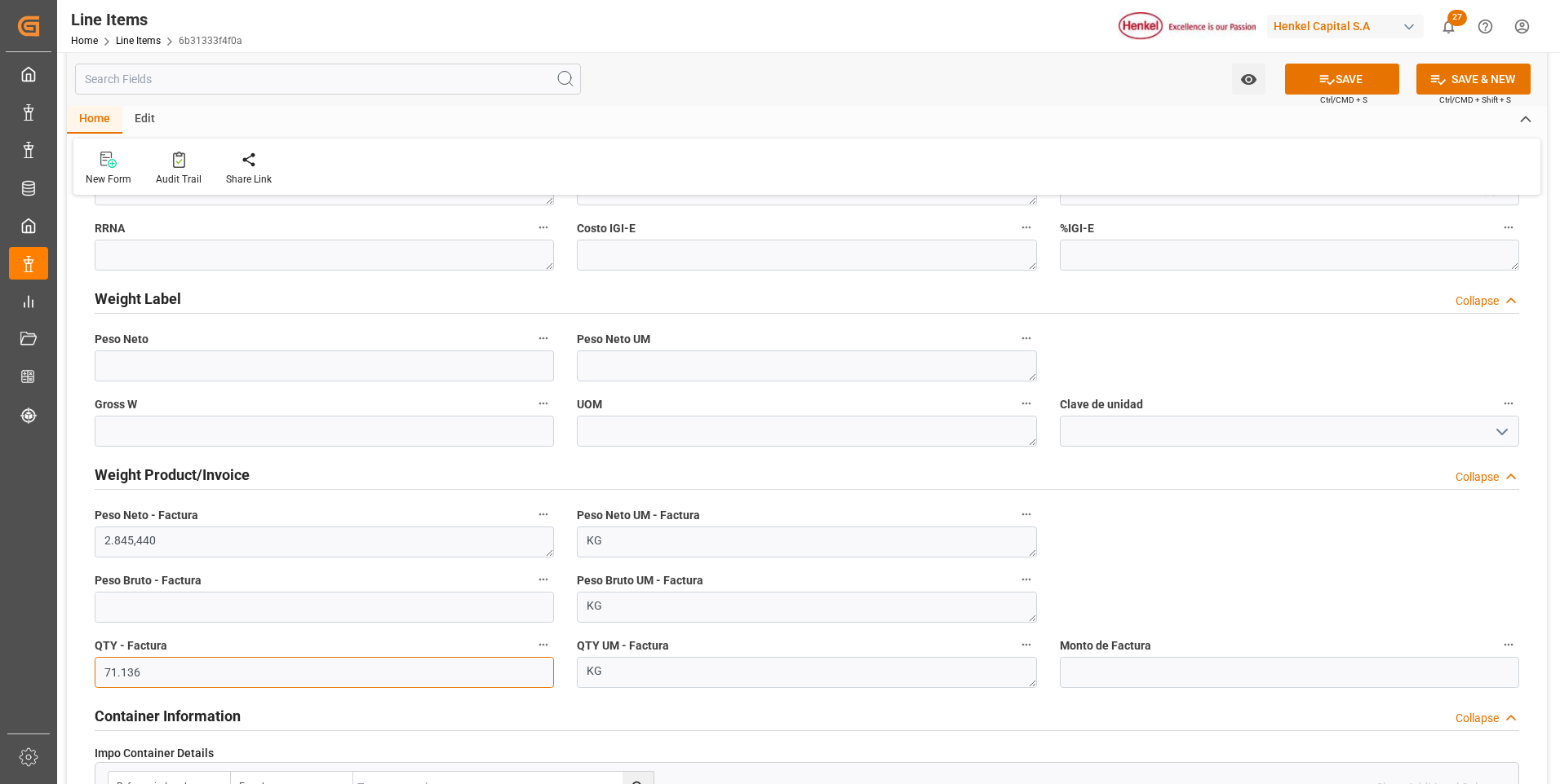
type input "71.136"
drag, startPoint x: 620, startPoint y: 666, endPoint x: 537, endPoint y: 665, distance: 83.0
click at [537, 665] on div "impo Reference Number WF Referencia Leschaco (impo) expo Reference Number WF Re…" at bounding box center [807, 412] width 1480 height 2037
type textarea "UN"
click at [1375, 84] on button "SAVE" at bounding box center [1341, 79] width 114 height 31
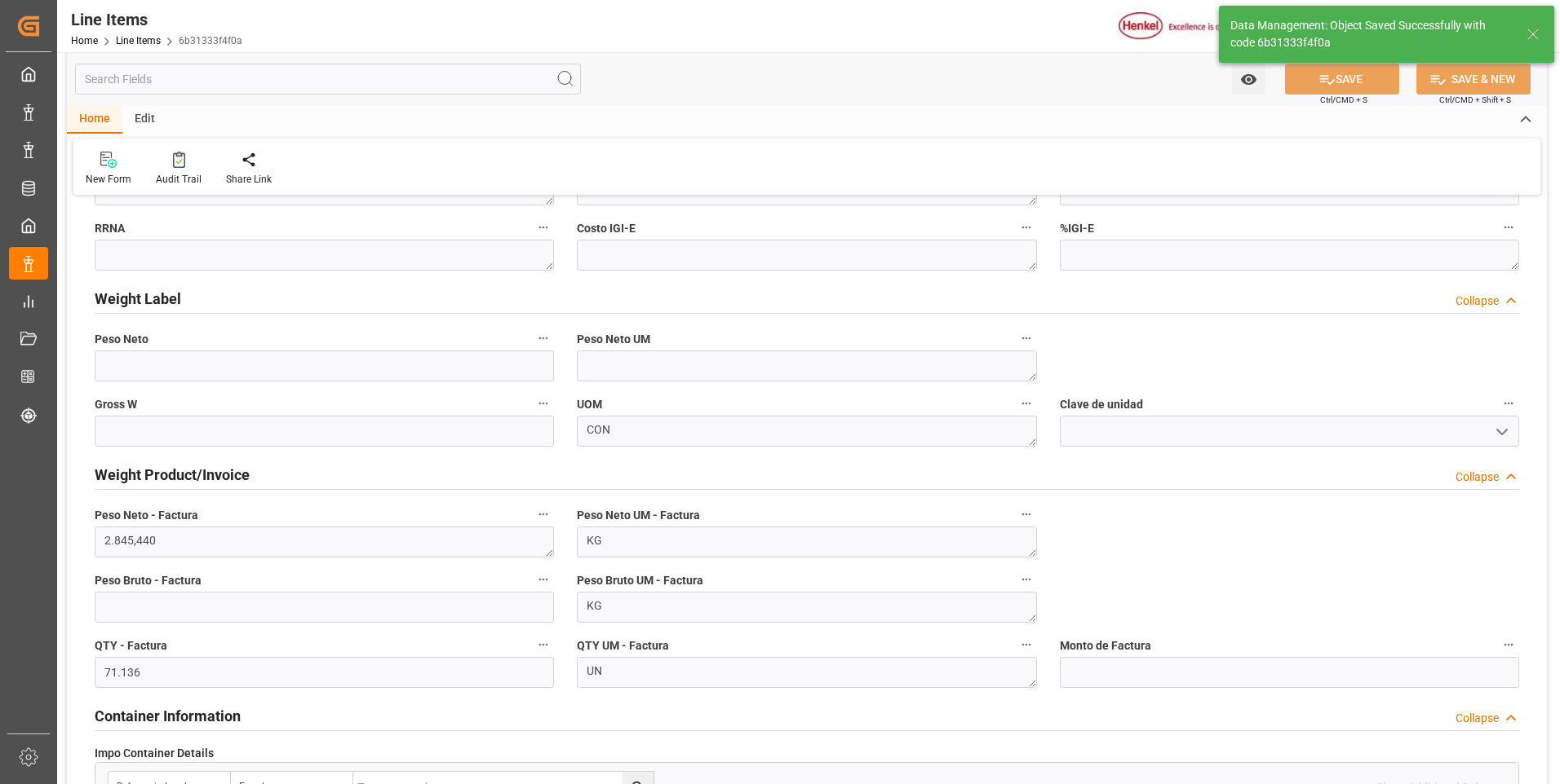
type textarea "Pritt Stick 40g Chile GHS"
type textarea "ACC"
type textarea "3506100200"
type input "31201600"
type textarea "4G"
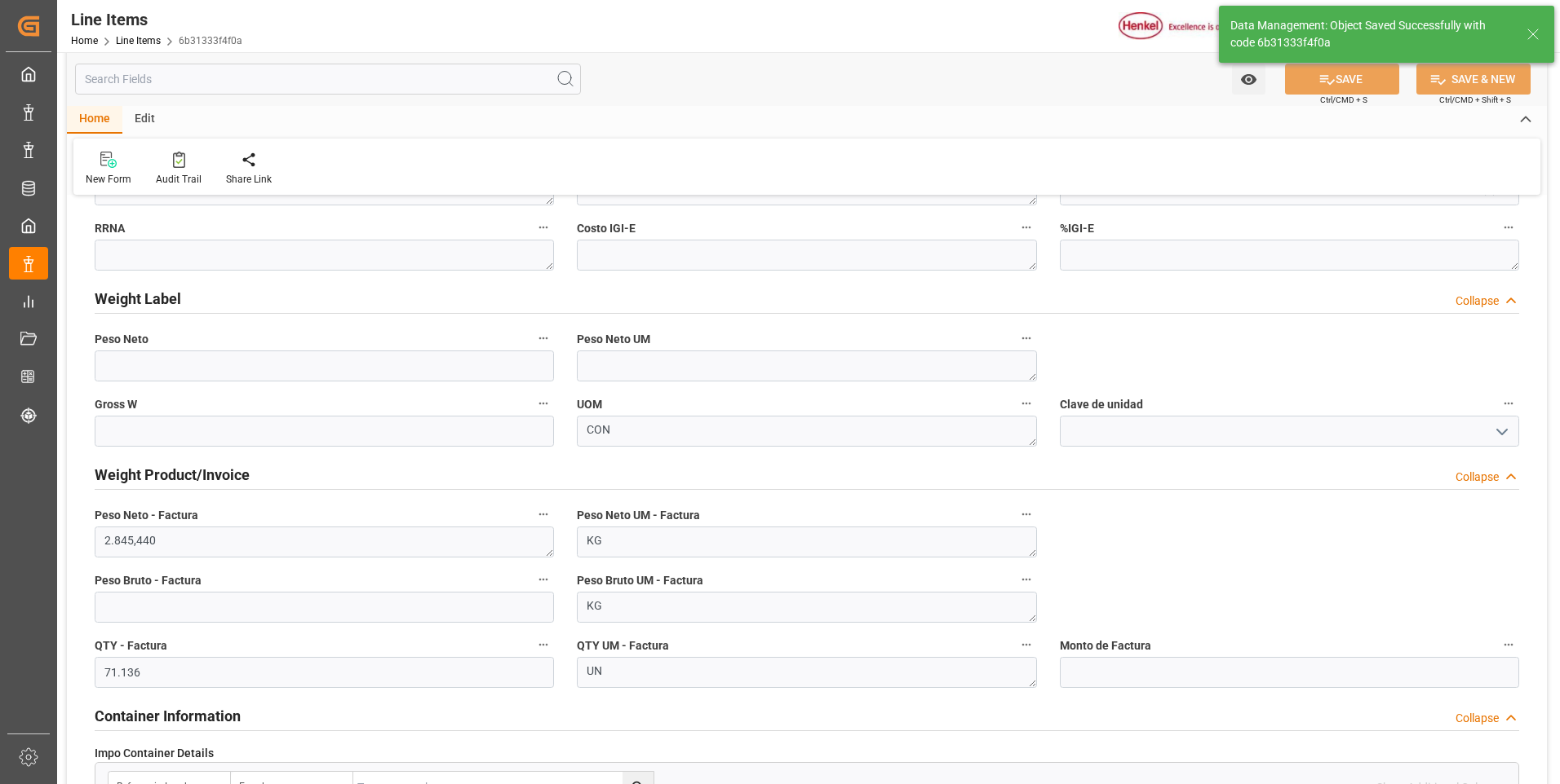
type textarea "CON"
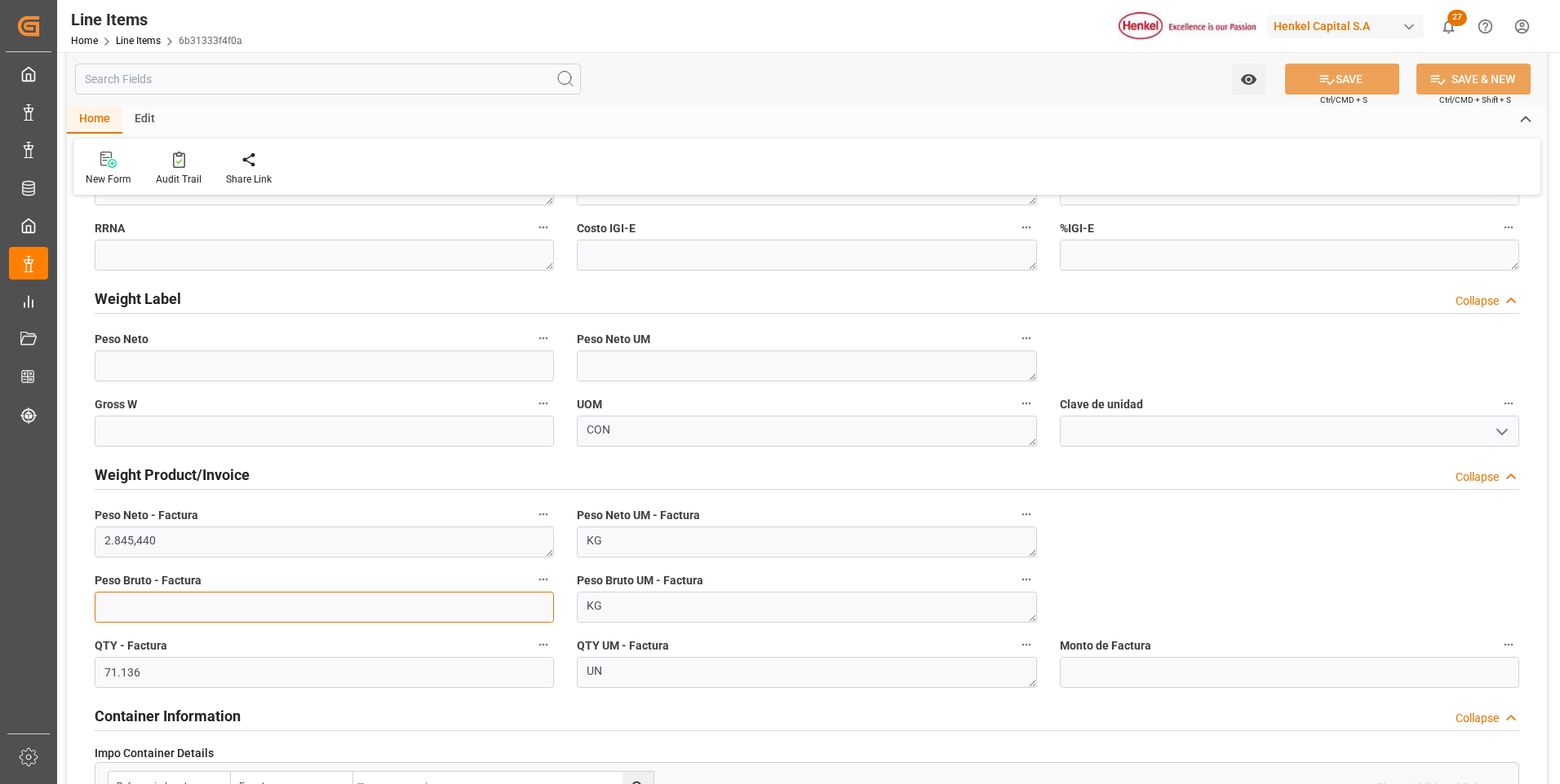
click at [481, 612] on input "text" at bounding box center [324, 608] width 460 height 31
type input "4622.244"
click at [1163, 672] on input "text" at bounding box center [1289, 673] width 460 height 31
click at [1304, 82] on button "SAVE" at bounding box center [1341, 79] width 114 height 31
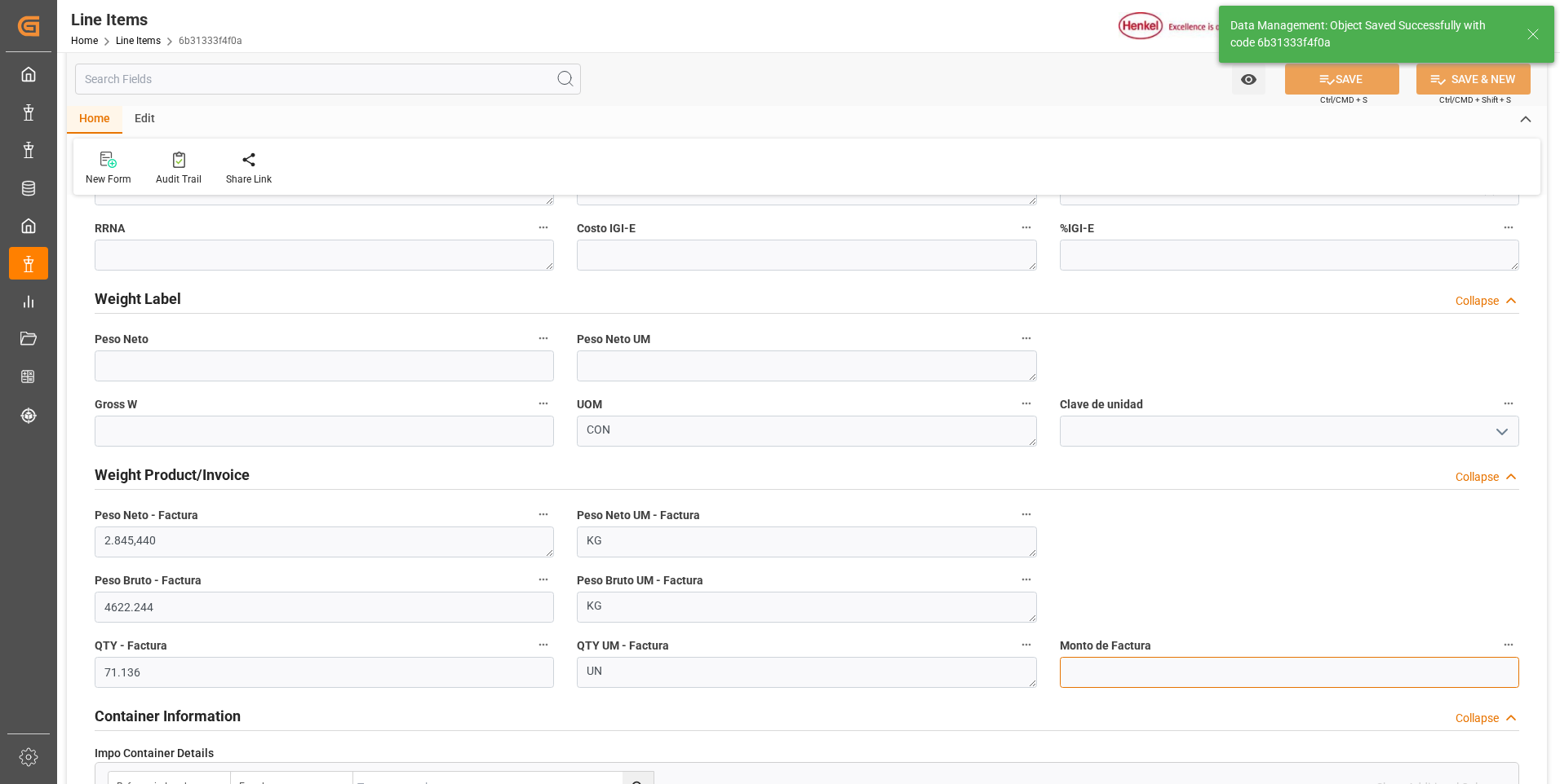
click at [1179, 680] on input "text" at bounding box center [1289, 673] width 460 height 31
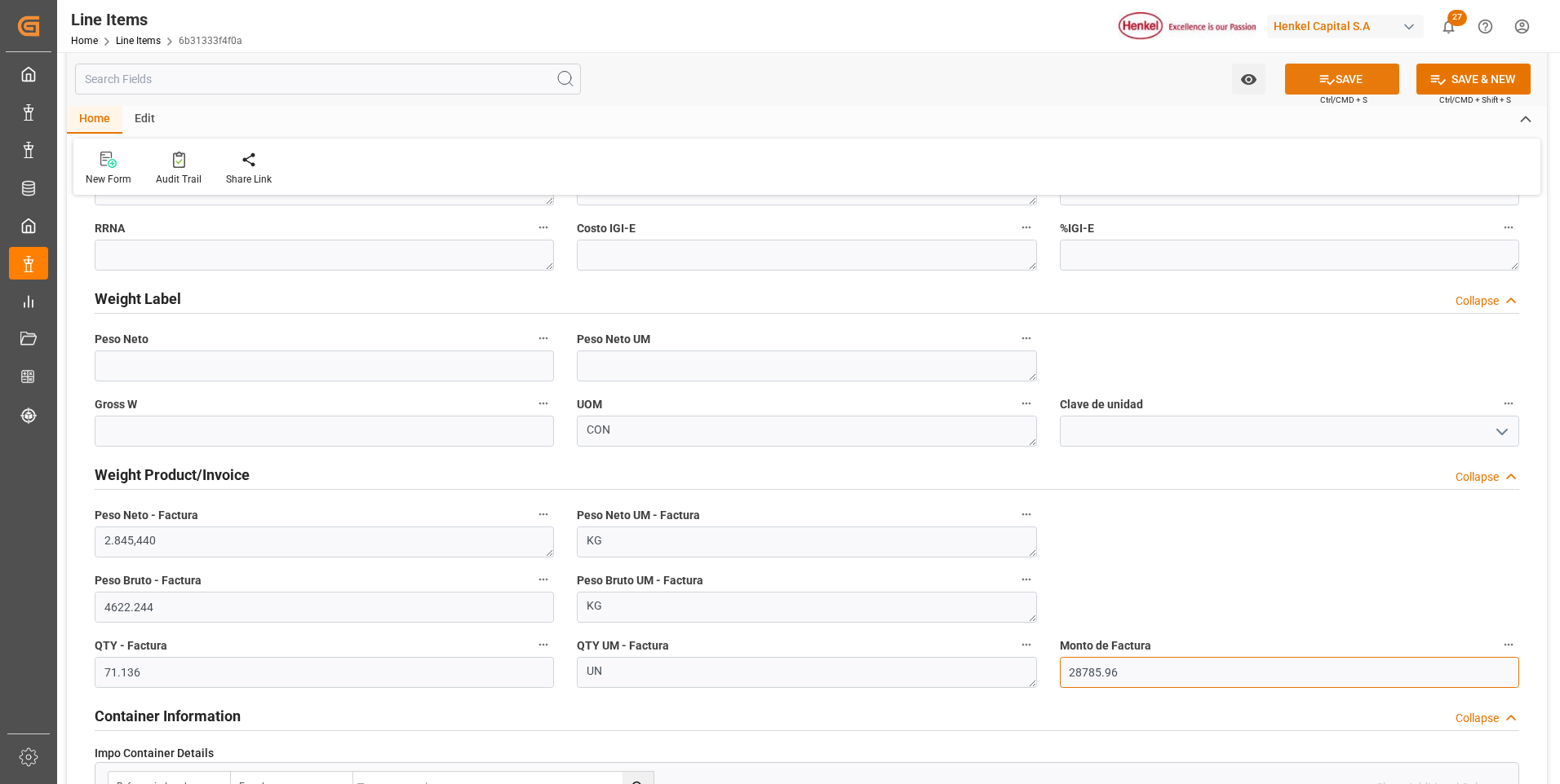
type input "28785.96"
click at [1312, 87] on button "SAVE" at bounding box center [1341, 79] width 114 height 31
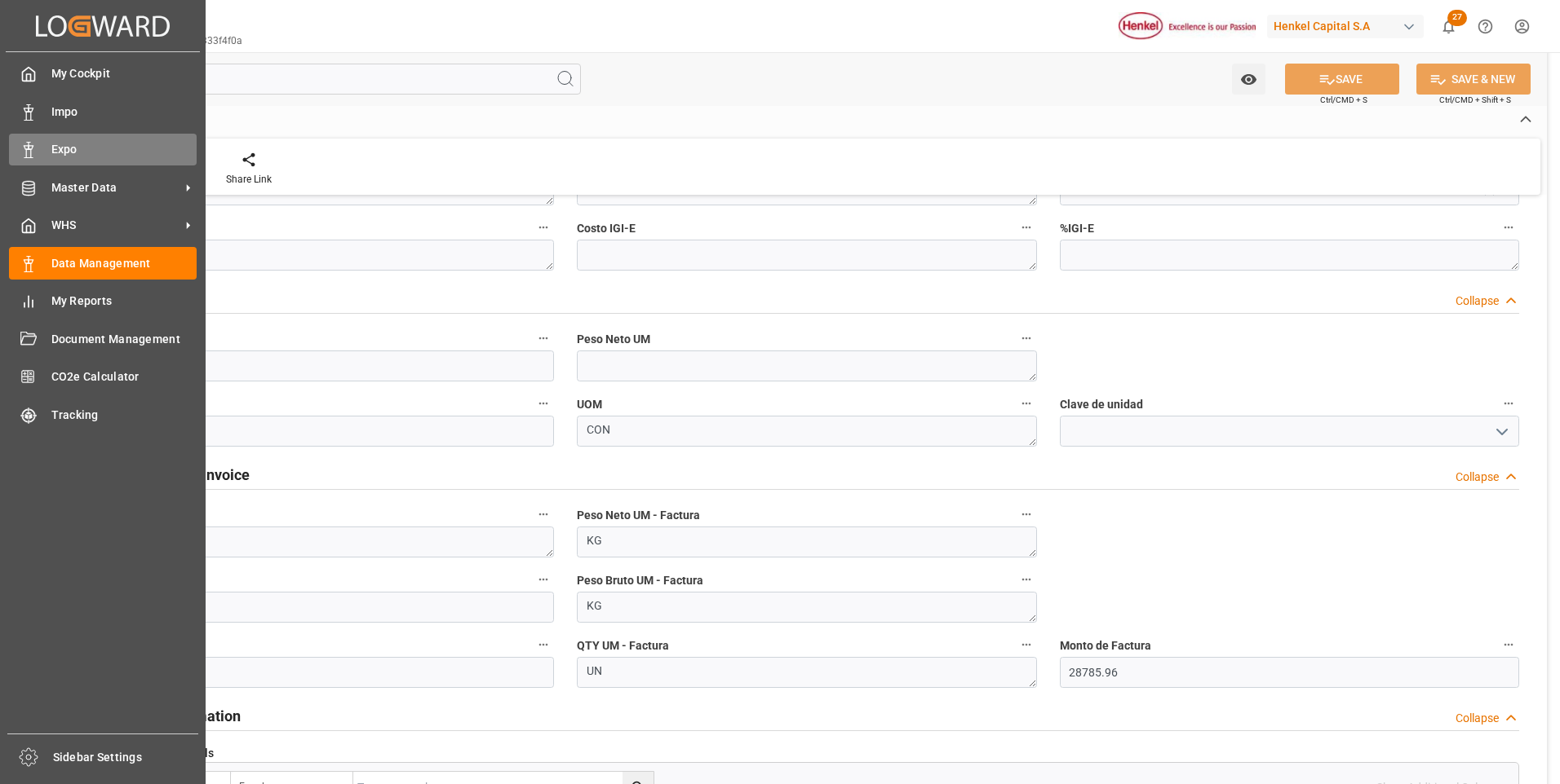
click at [26, 145] on icon at bounding box center [28, 150] width 17 height 17
